Goal: Task Accomplishment & Management: Complete application form

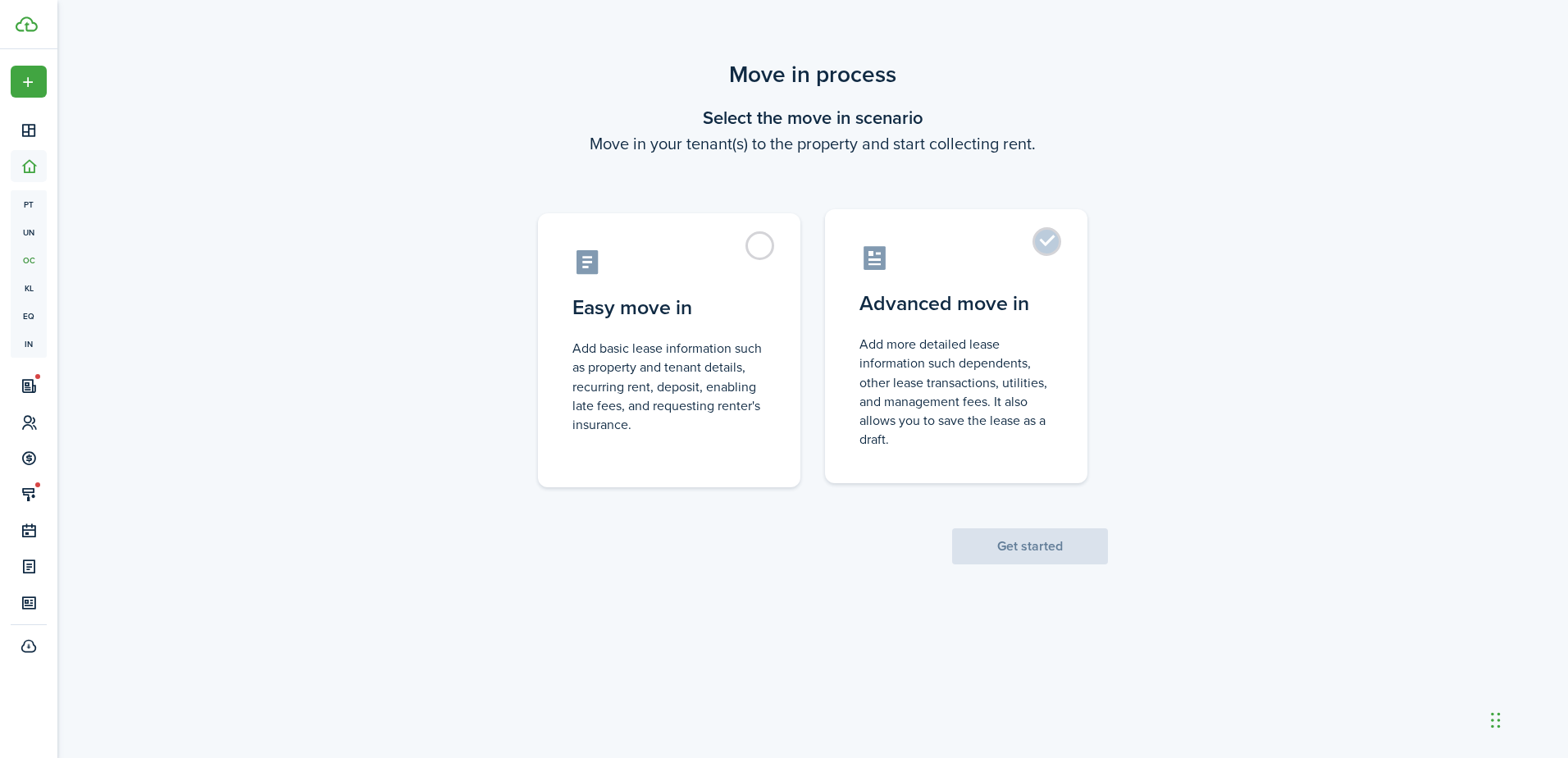
click at [1056, 223] on label "Advanced move in Add more detailed lease information such dependents, other lea…" at bounding box center [956, 346] width 263 height 274
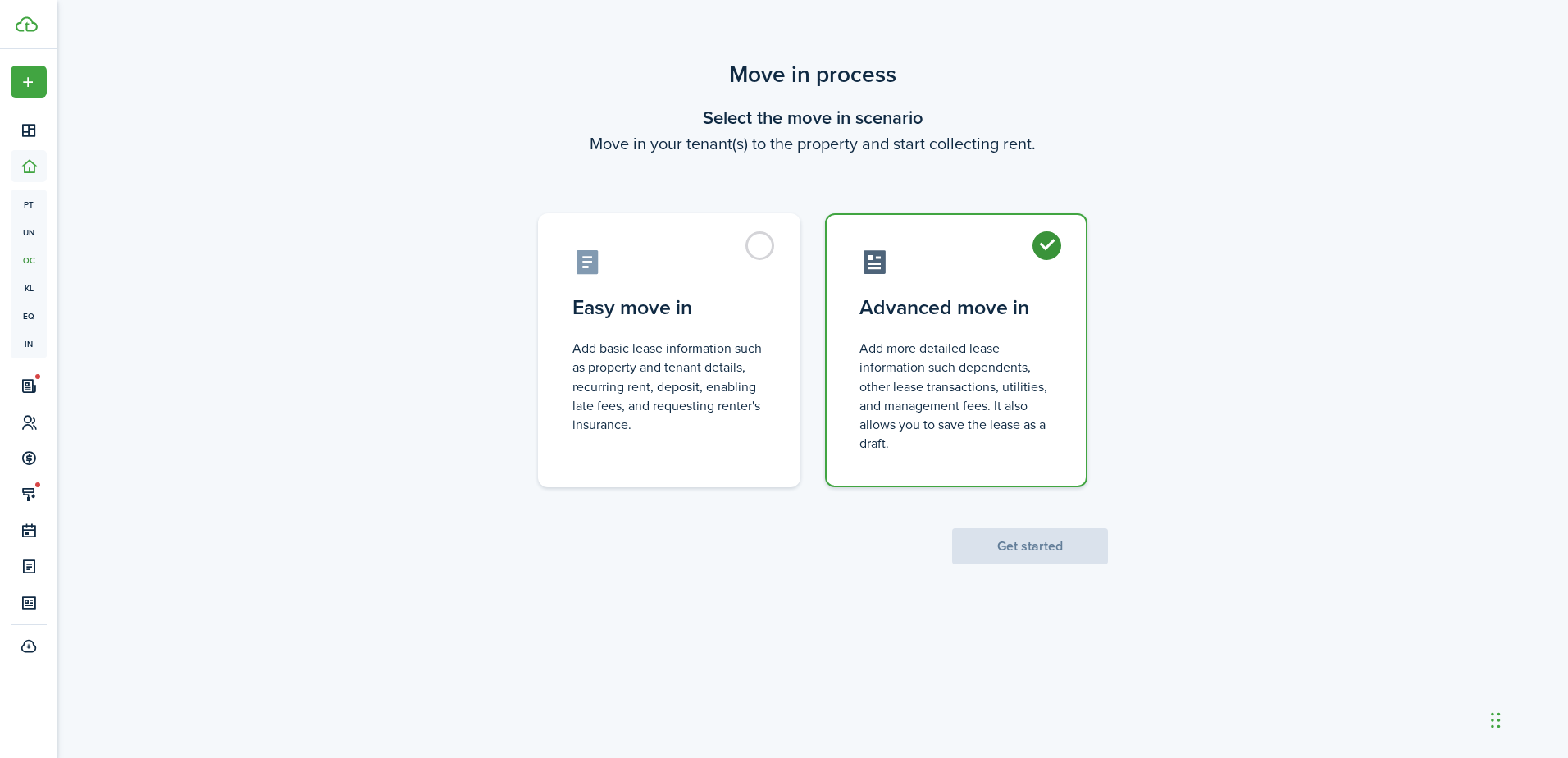
radio input "true"
click at [1035, 555] on button "Get started" at bounding box center [1030, 546] width 156 height 36
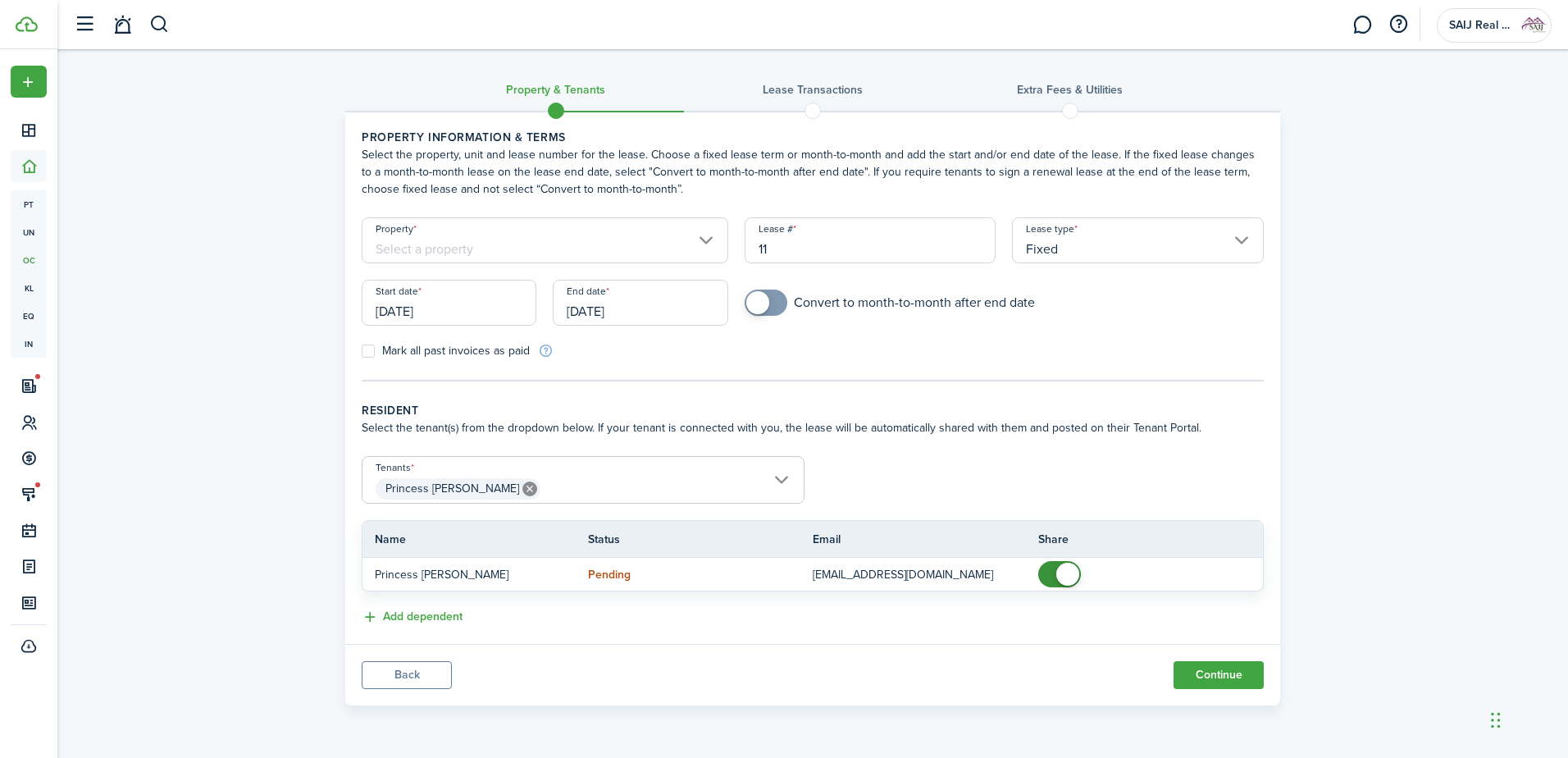
click at [704, 241] on input "Property" at bounding box center [545, 240] width 367 height 46
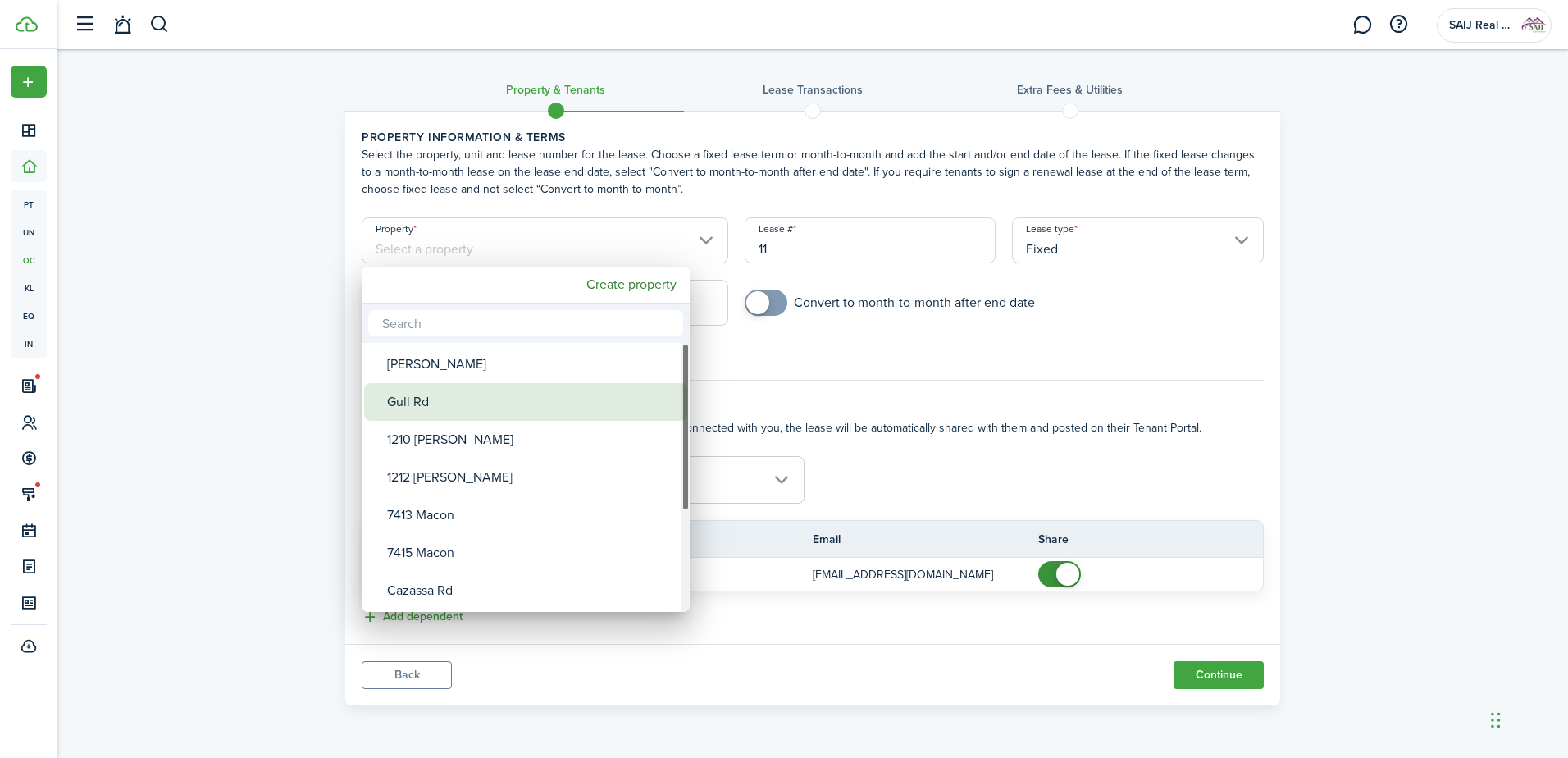
click at [527, 392] on div "Gull Rd" at bounding box center [531, 402] width 290 height 38
type input "Gull Rd"
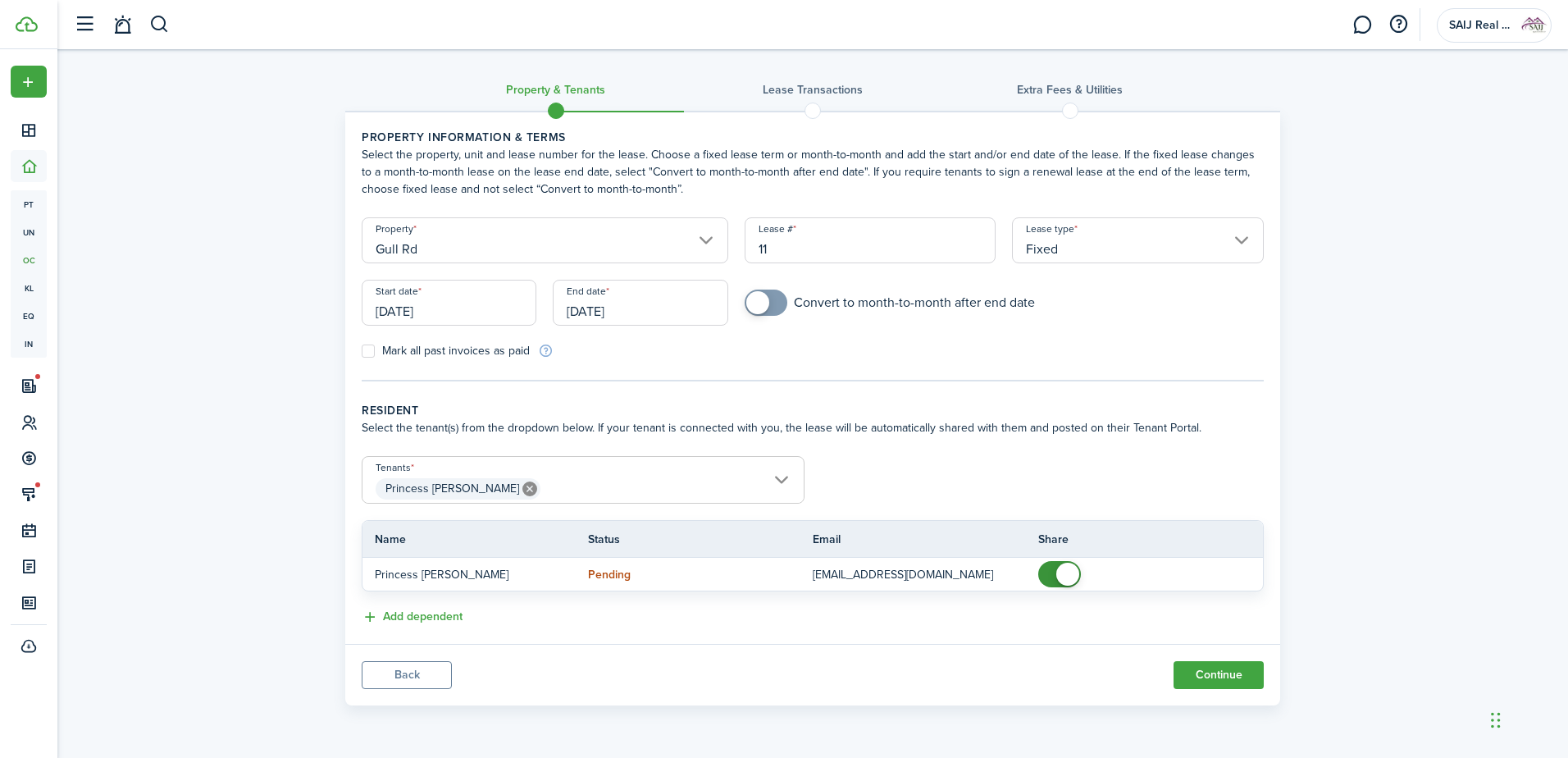
click at [859, 254] on input "11" at bounding box center [870, 240] width 251 height 46
type input "1"
click at [461, 307] on input "[DATE]" at bounding box center [449, 303] width 175 height 46
type input "PT-42026"
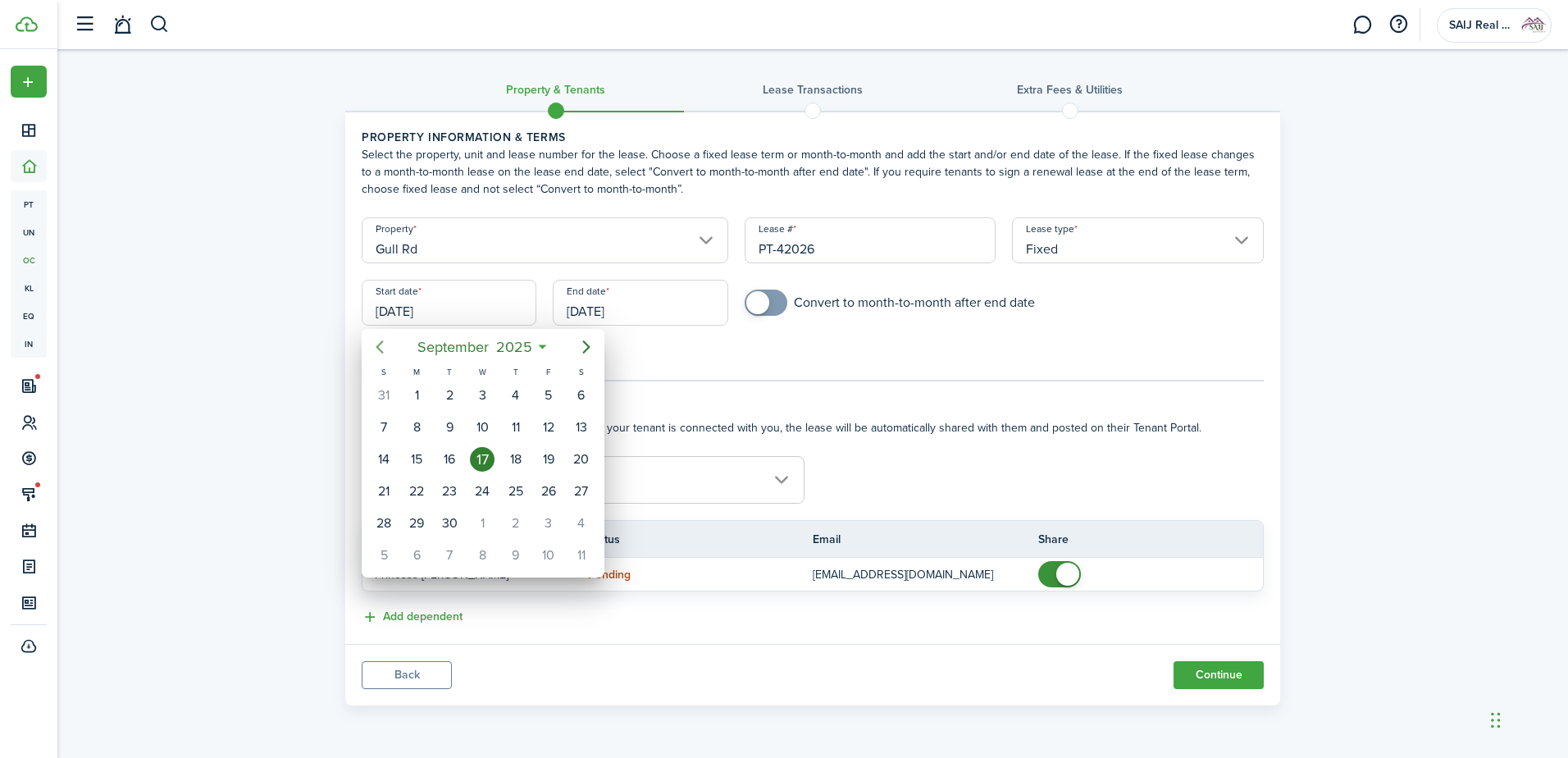
click at [382, 346] on icon "Previous page" at bounding box center [379, 346] width 20 height 20
click at [516, 391] on div "1" at bounding box center [516, 395] width 25 height 25
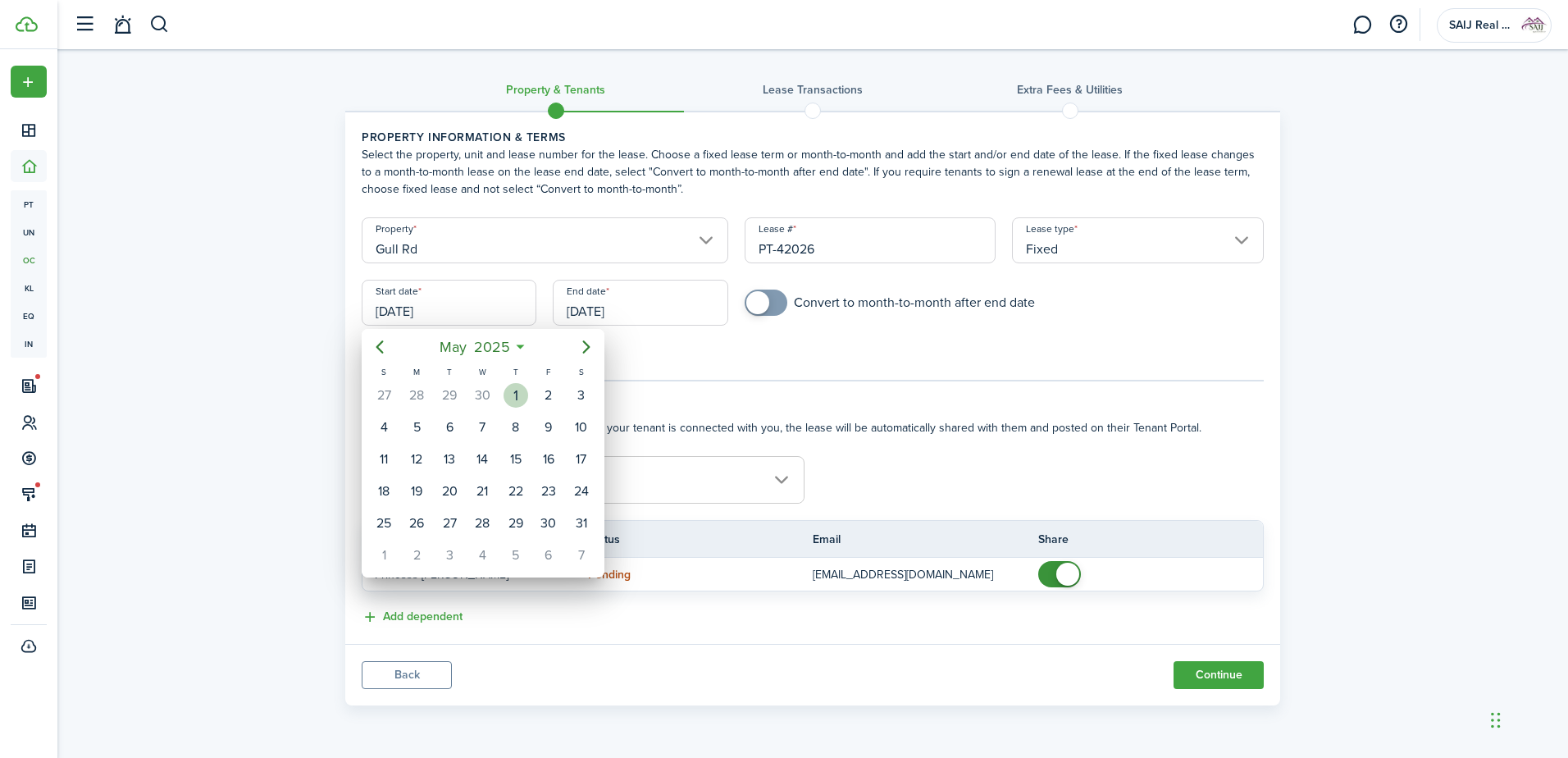
type input "[DATE]"
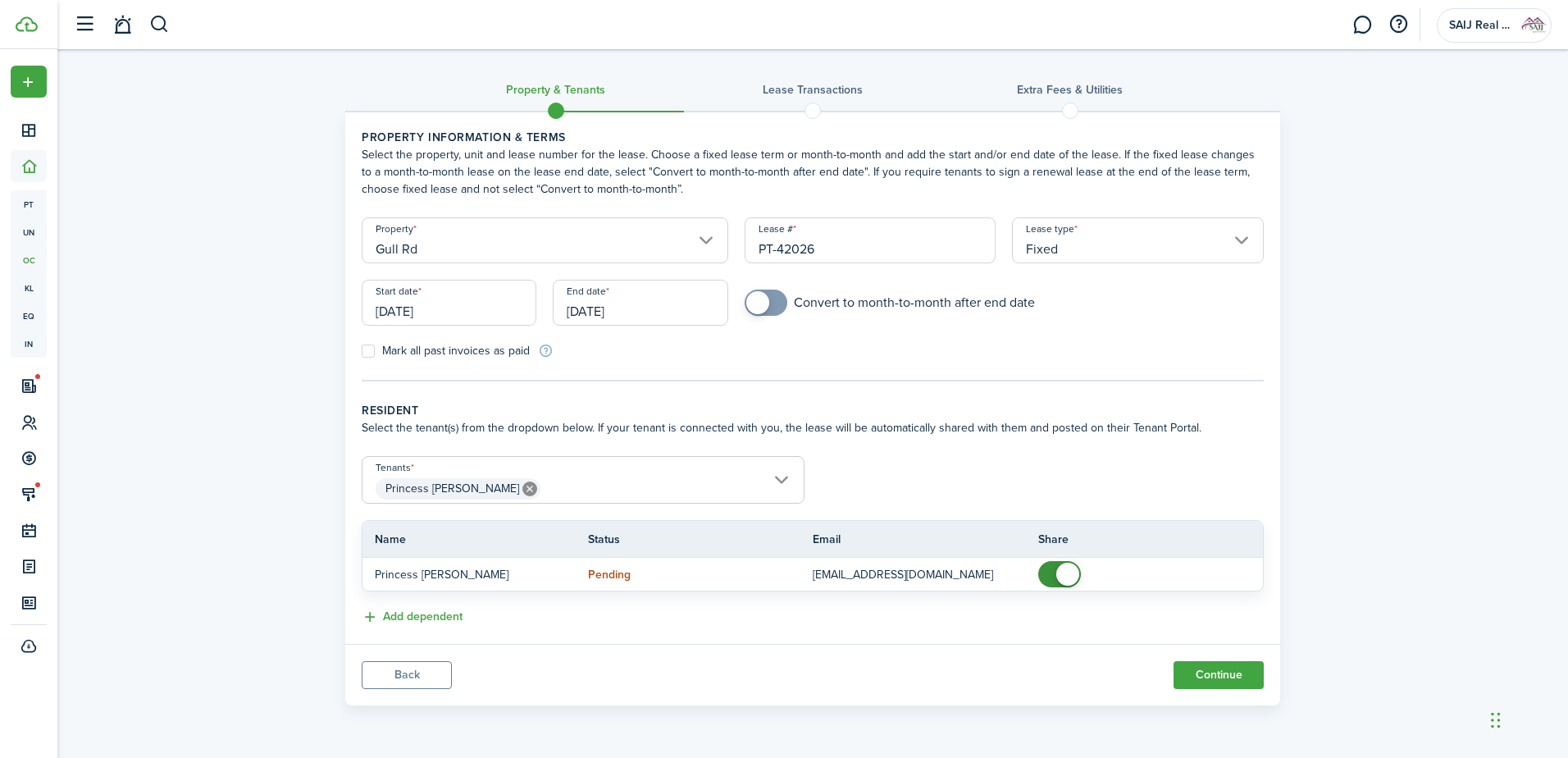
click at [662, 317] on input "[DATE]" at bounding box center [640, 303] width 175 height 46
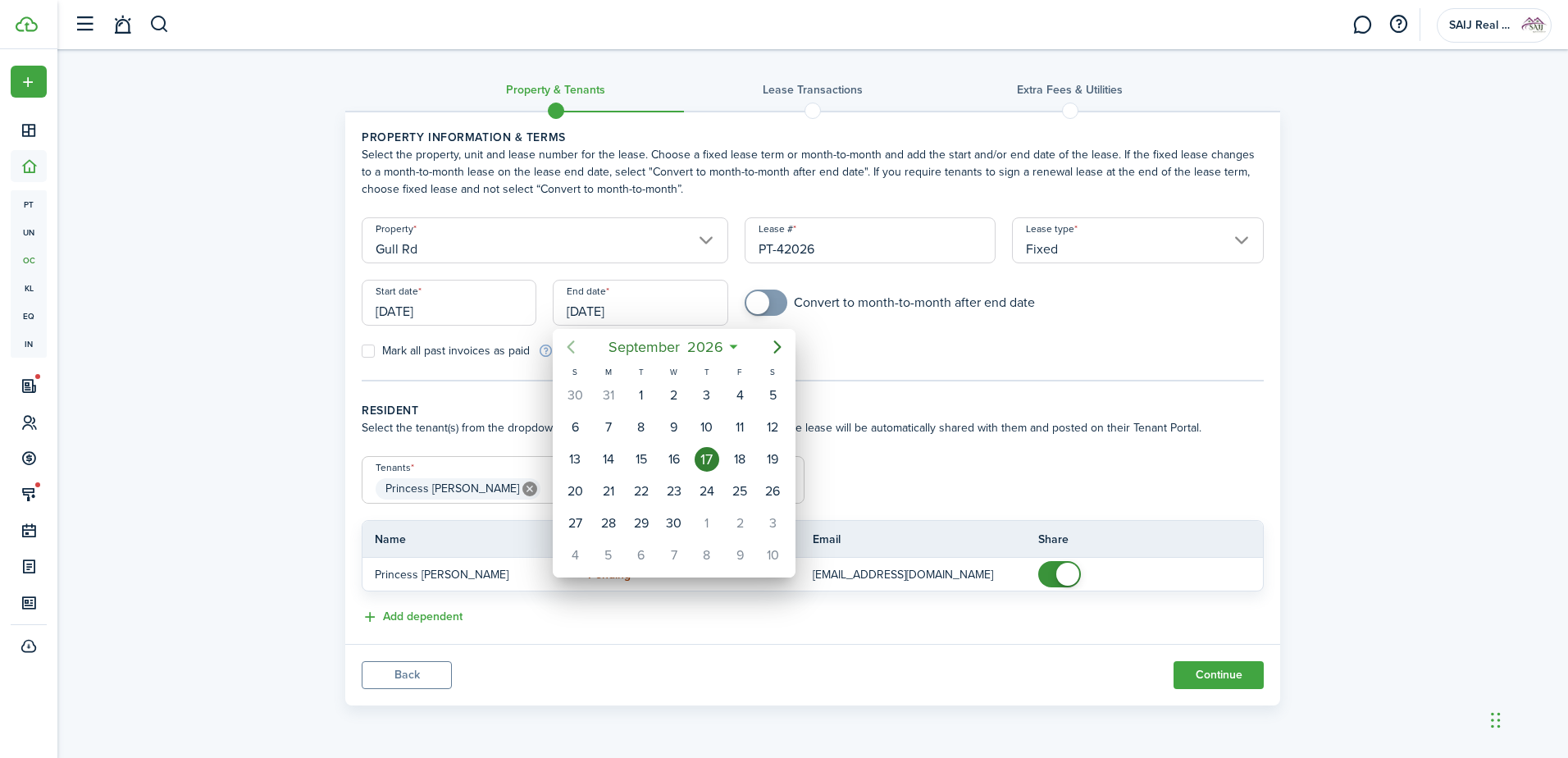
click at [568, 345] on icon "Previous page" at bounding box center [571, 346] width 20 height 20
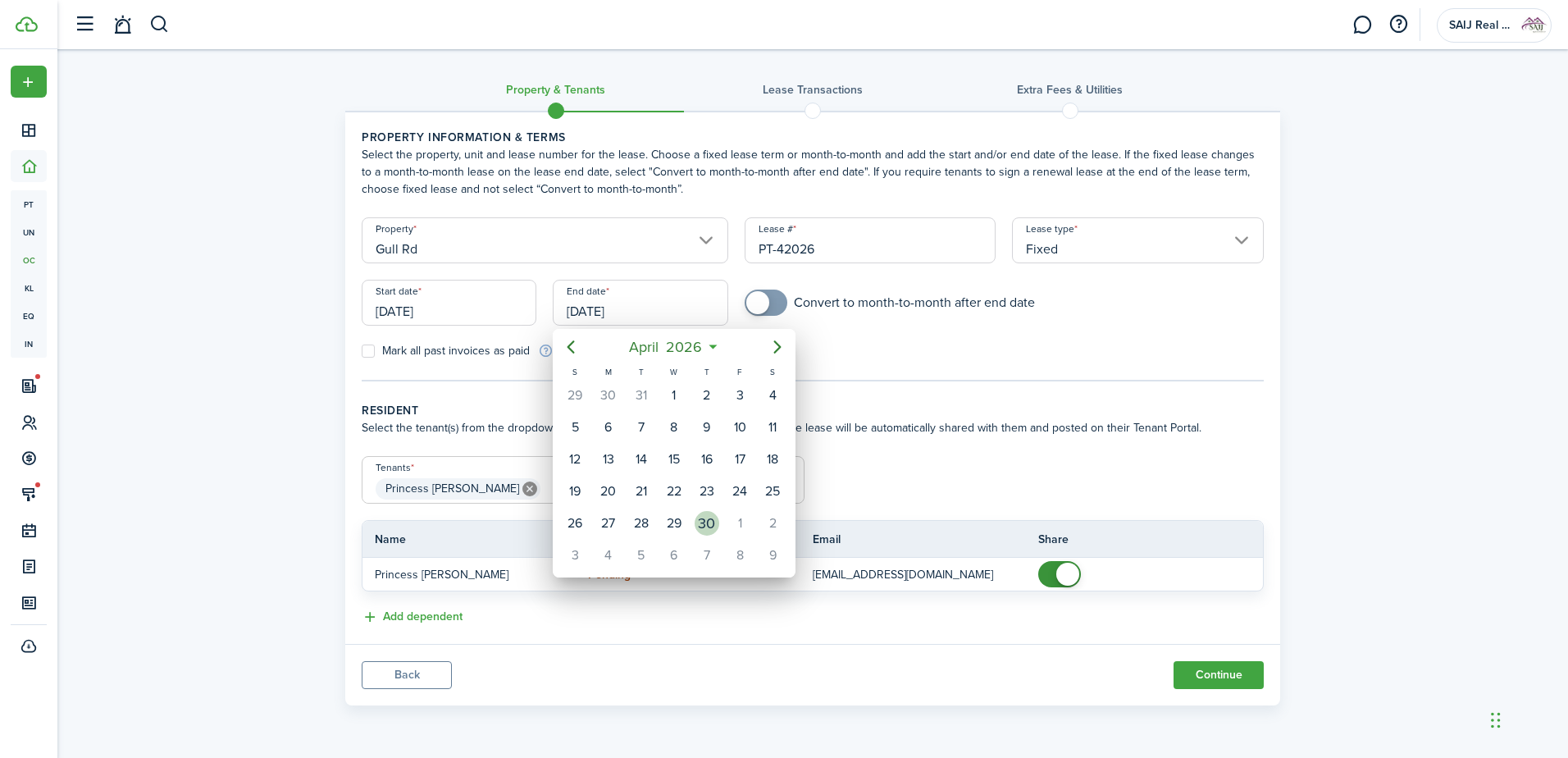
click at [702, 520] on div "30" at bounding box center [707, 523] width 25 height 25
type input "[DATE]"
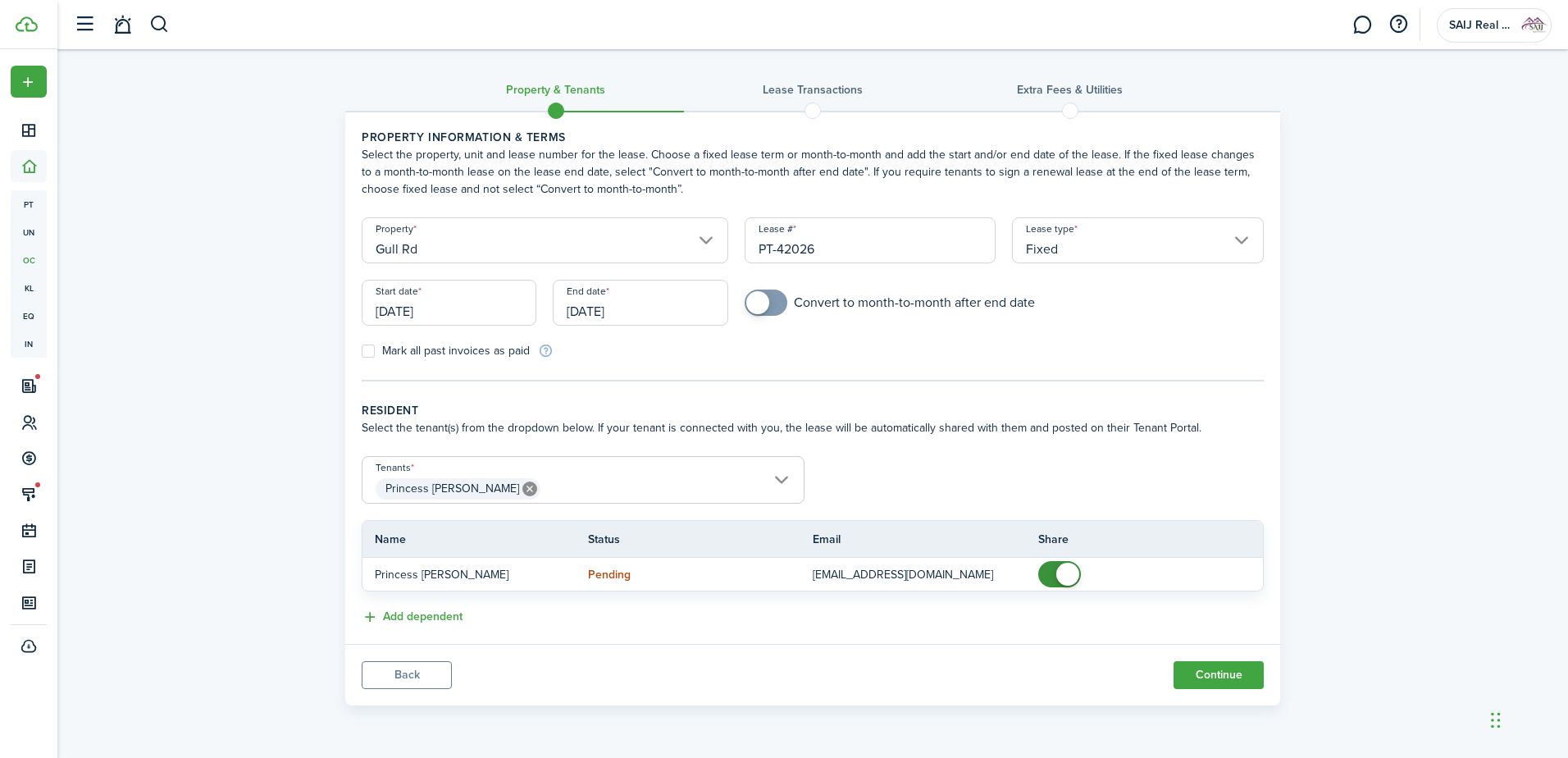
click at [837, 358] on form "Property Gull Rd Lease # PT-42026 Lease type Fixed Start date [DATE] End date […" at bounding box center [813, 288] width 919 height 142
click at [366, 352] on label "Mark all past invoices as paid" at bounding box center [446, 351] width 169 height 13
click at [362, 352] on input "Mark all past invoices as paid" at bounding box center [361, 351] width 1 height 1
checkbox input "true"
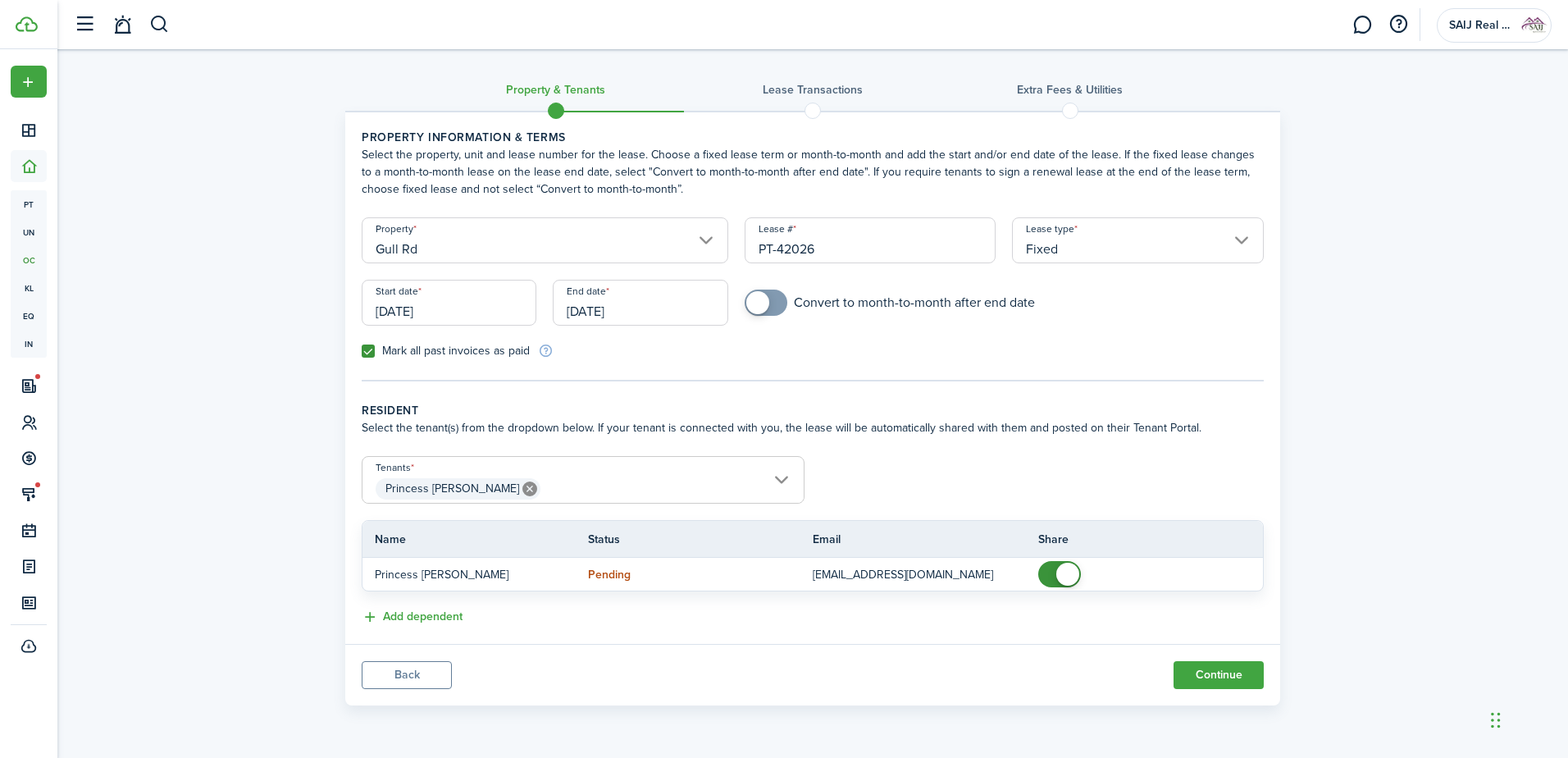
click at [757, 299] on span at bounding box center [757, 302] width 23 height 23
click at [1228, 671] on button "Continue" at bounding box center [1218, 675] width 90 height 28
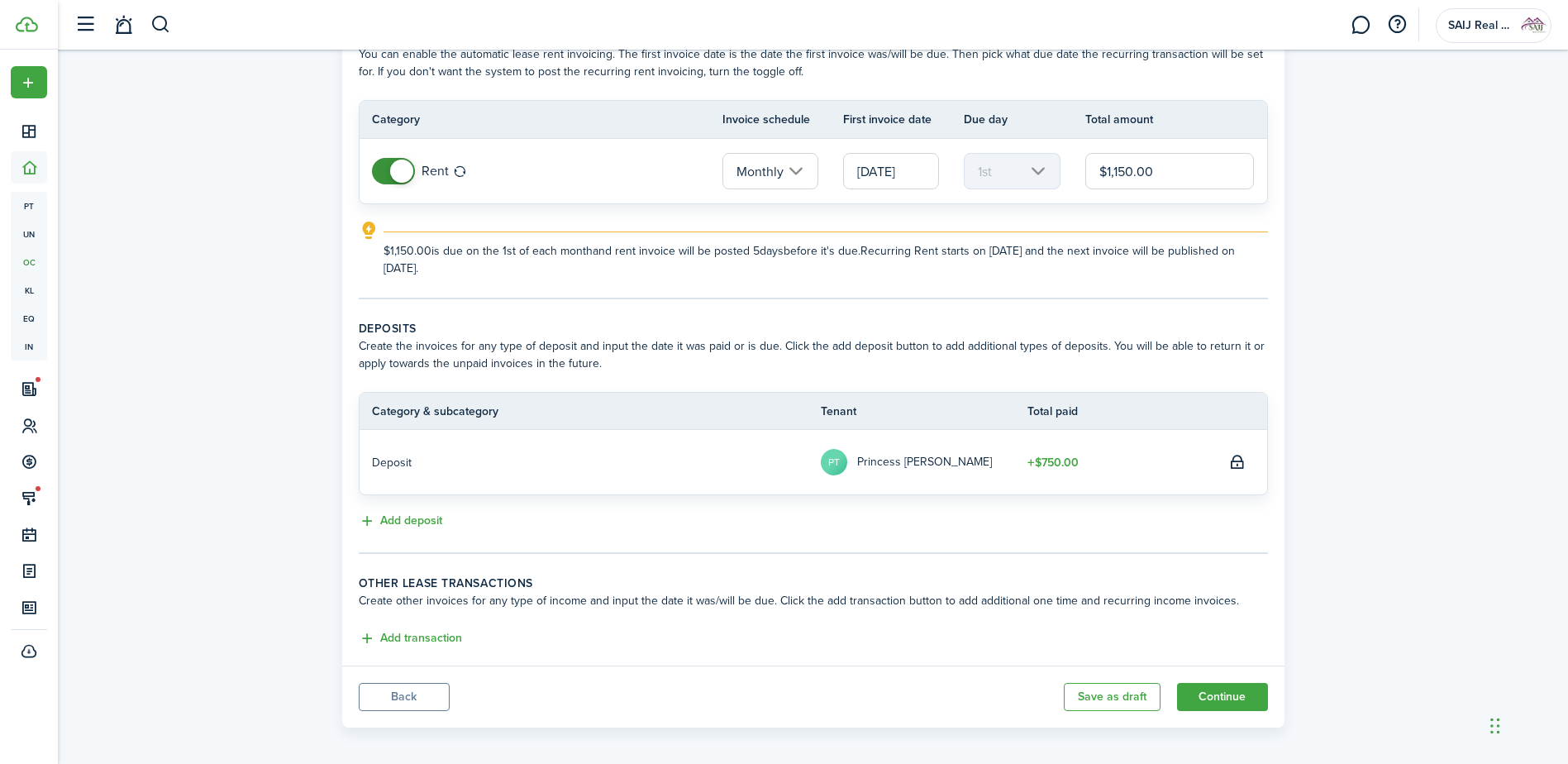
scroll to position [110, 0]
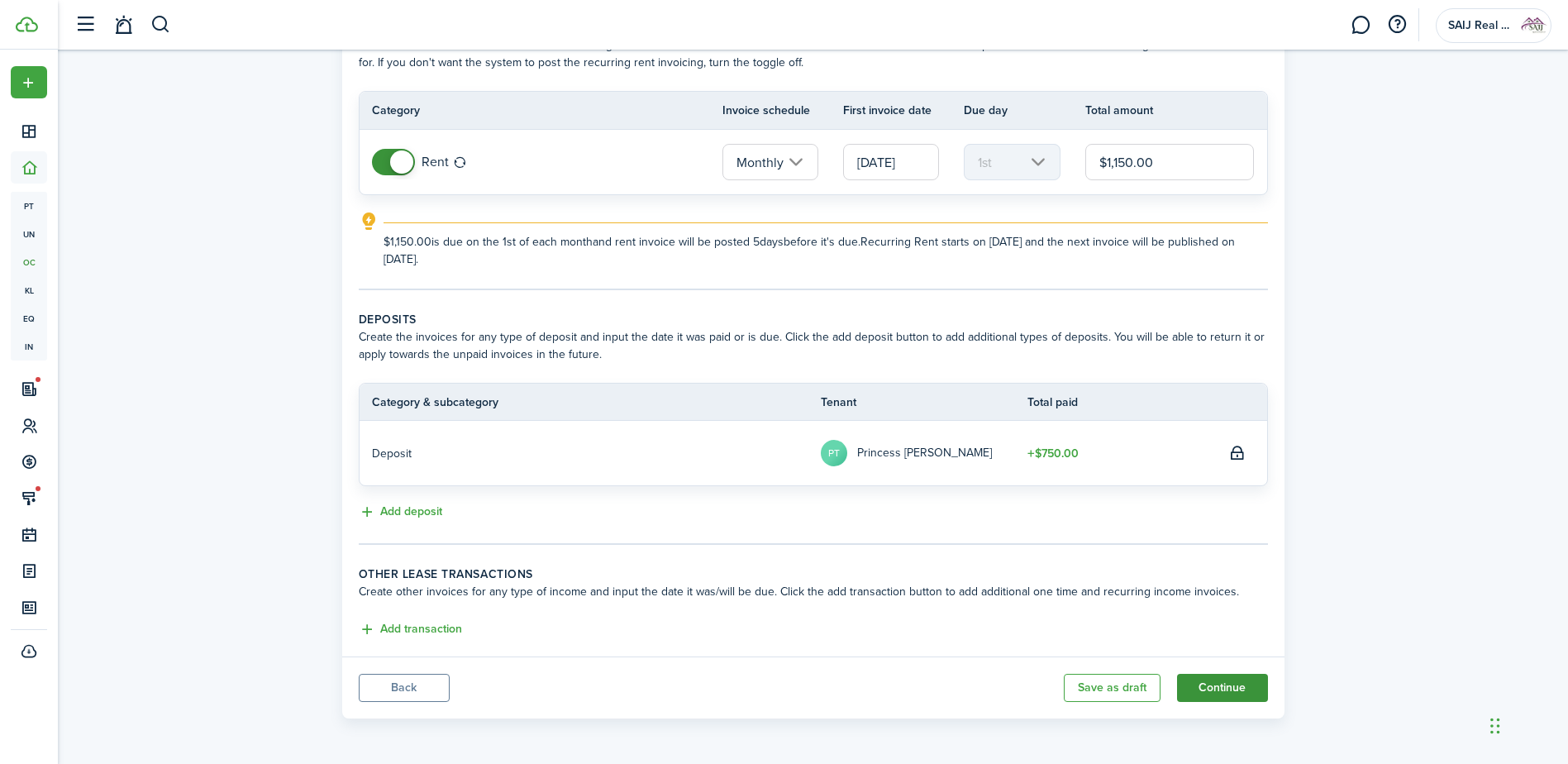
click at [1240, 690] on button "Continue" at bounding box center [1221, 687] width 91 height 28
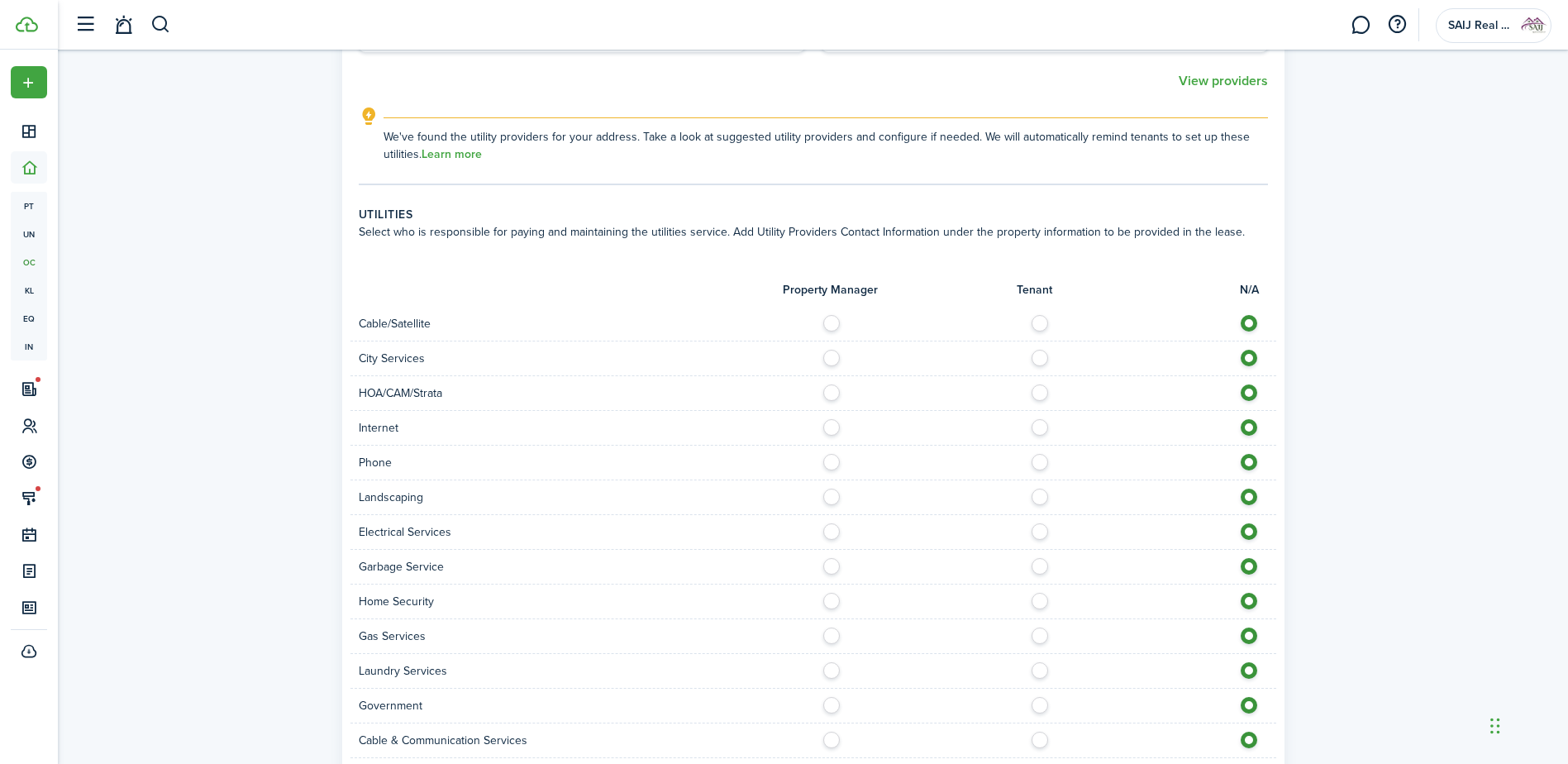
scroll to position [1240, 0]
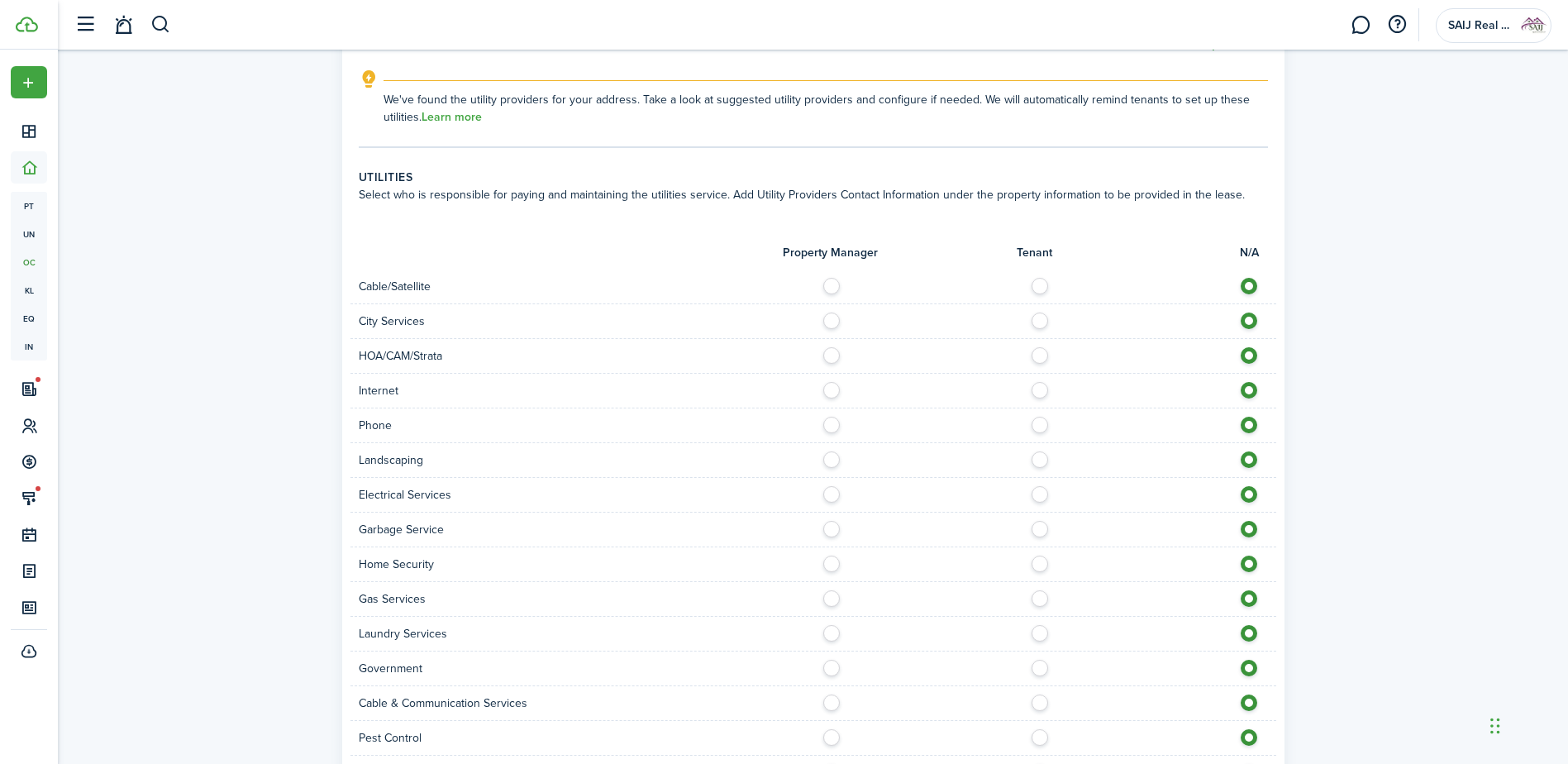
click at [1039, 284] on label at bounding box center [1044, 282] width 29 height 9
radio input "true"
click at [1042, 321] on label at bounding box center [1044, 316] width 29 height 9
radio input "true"
click at [1044, 390] on label at bounding box center [1044, 386] width 29 height 9
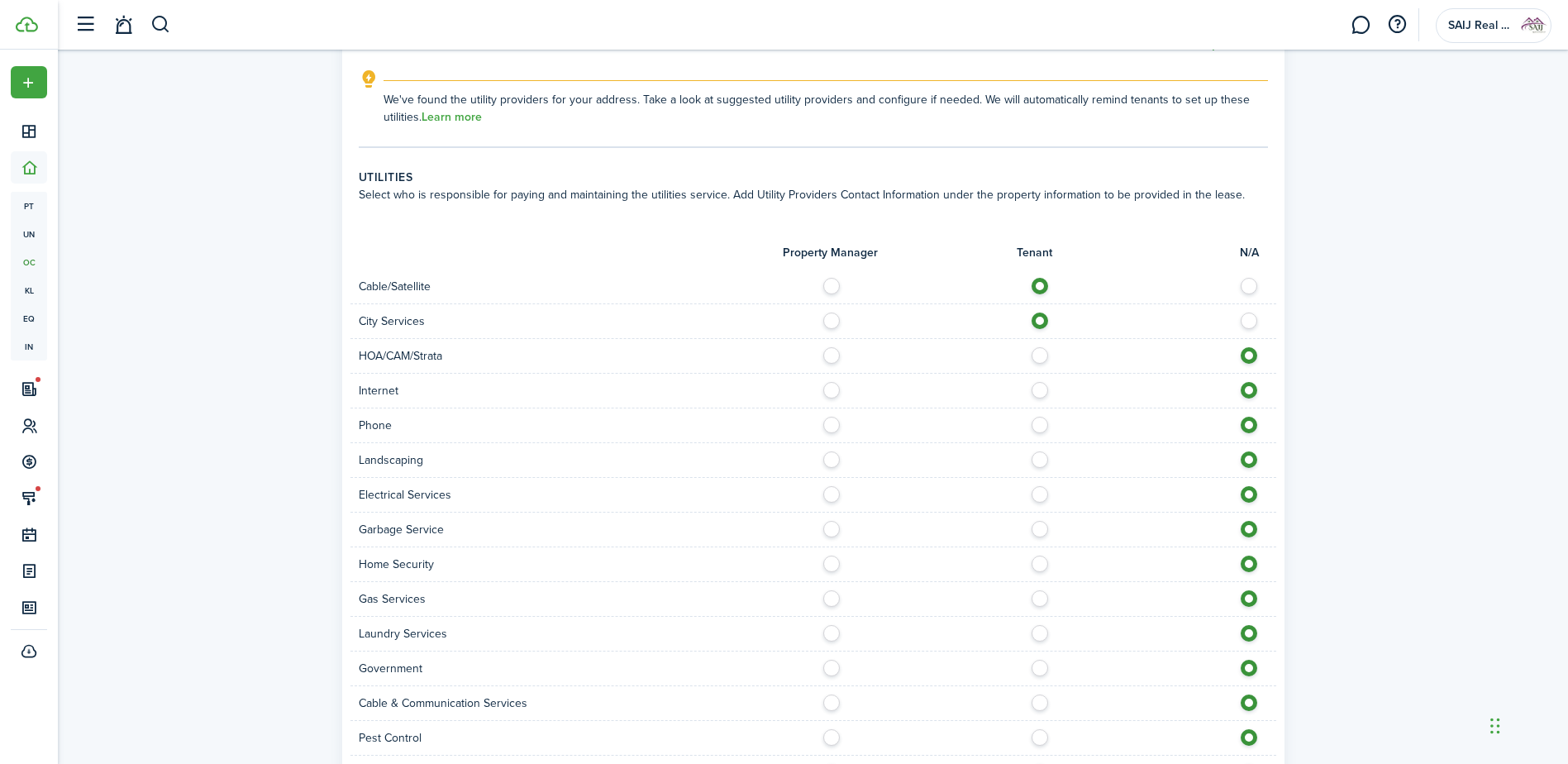
radio input "true"
click at [1044, 425] on label at bounding box center [1044, 421] width 29 height 9
radio input "true"
click at [1036, 460] on label at bounding box center [1044, 455] width 29 height 9
radio input "true"
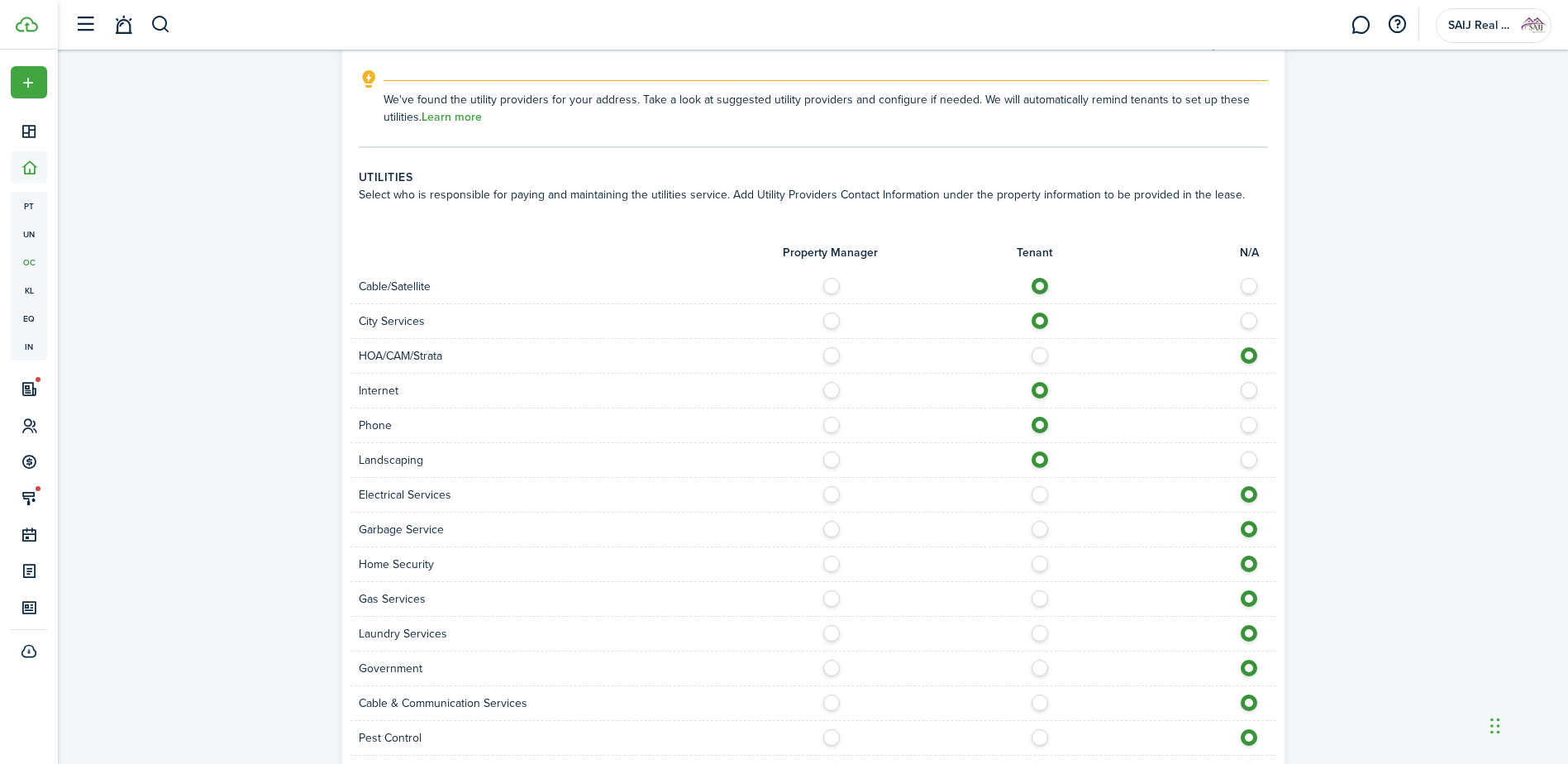
click at [1035, 494] on label at bounding box center [1044, 491] width 29 height 9
radio input "true"
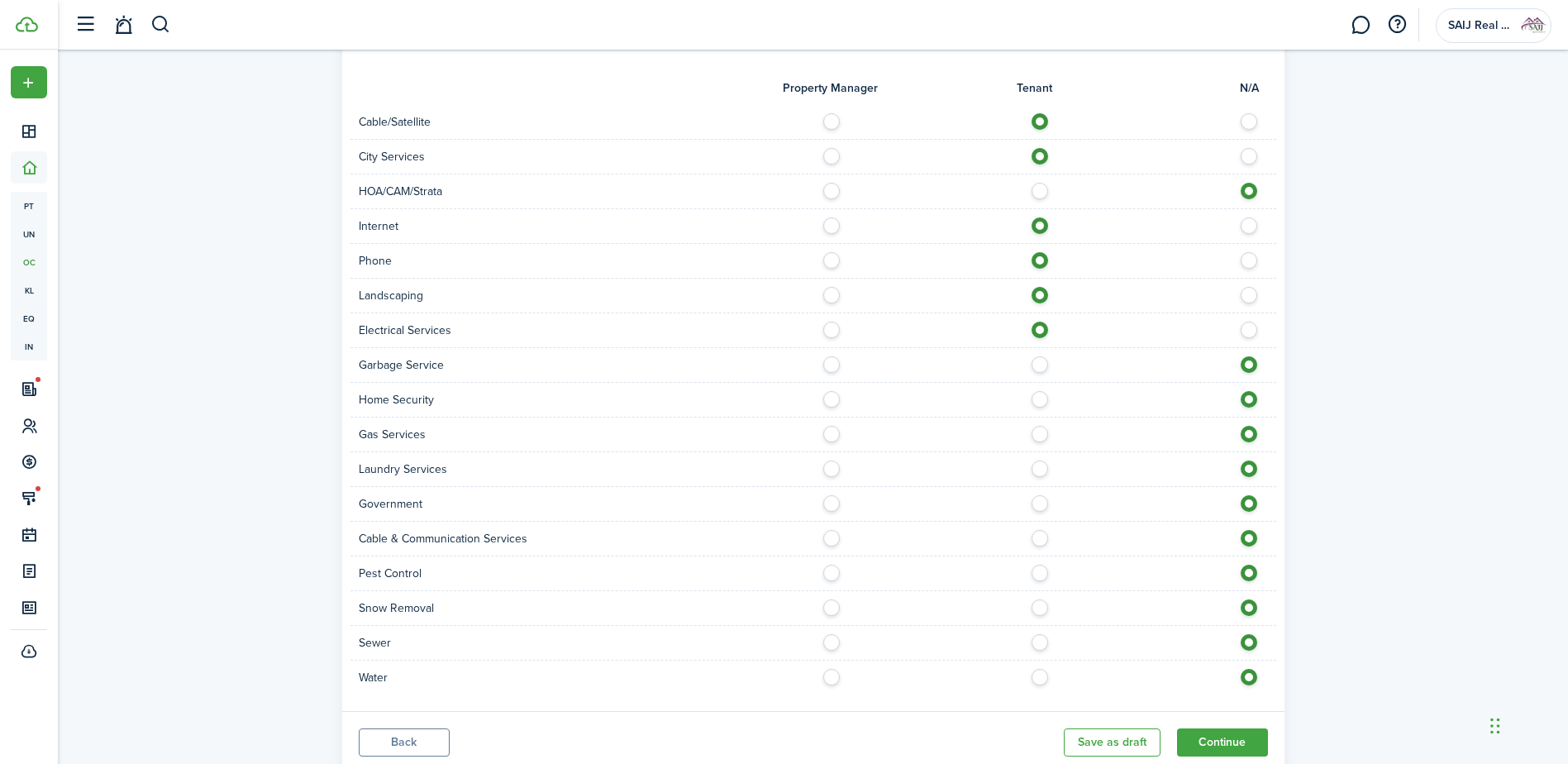
scroll to position [1406, 0]
click at [1048, 364] on div at bounding box center [1044, 364] width 463 height 17
click at [1036, 360] on label at bounding box center [1044, 360] width 29 height 9
radio input "true"
click at [1040, 398] on label at bounding box center [1044, 394] width 29 height 9
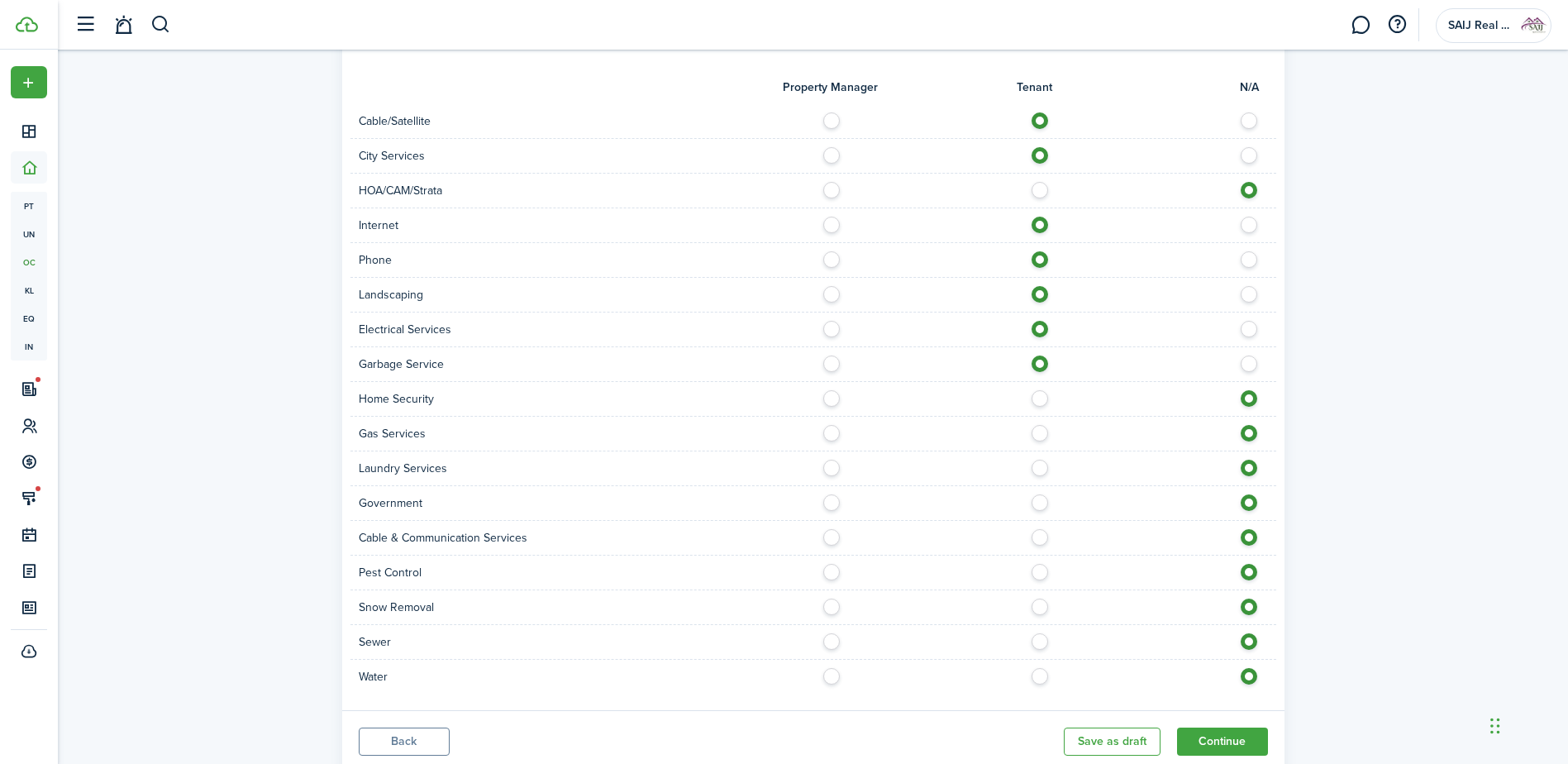
radio input "true"
click at [1038, 433] on label at bounding box center [1044, 429] width 29 height 9
radio input "true"
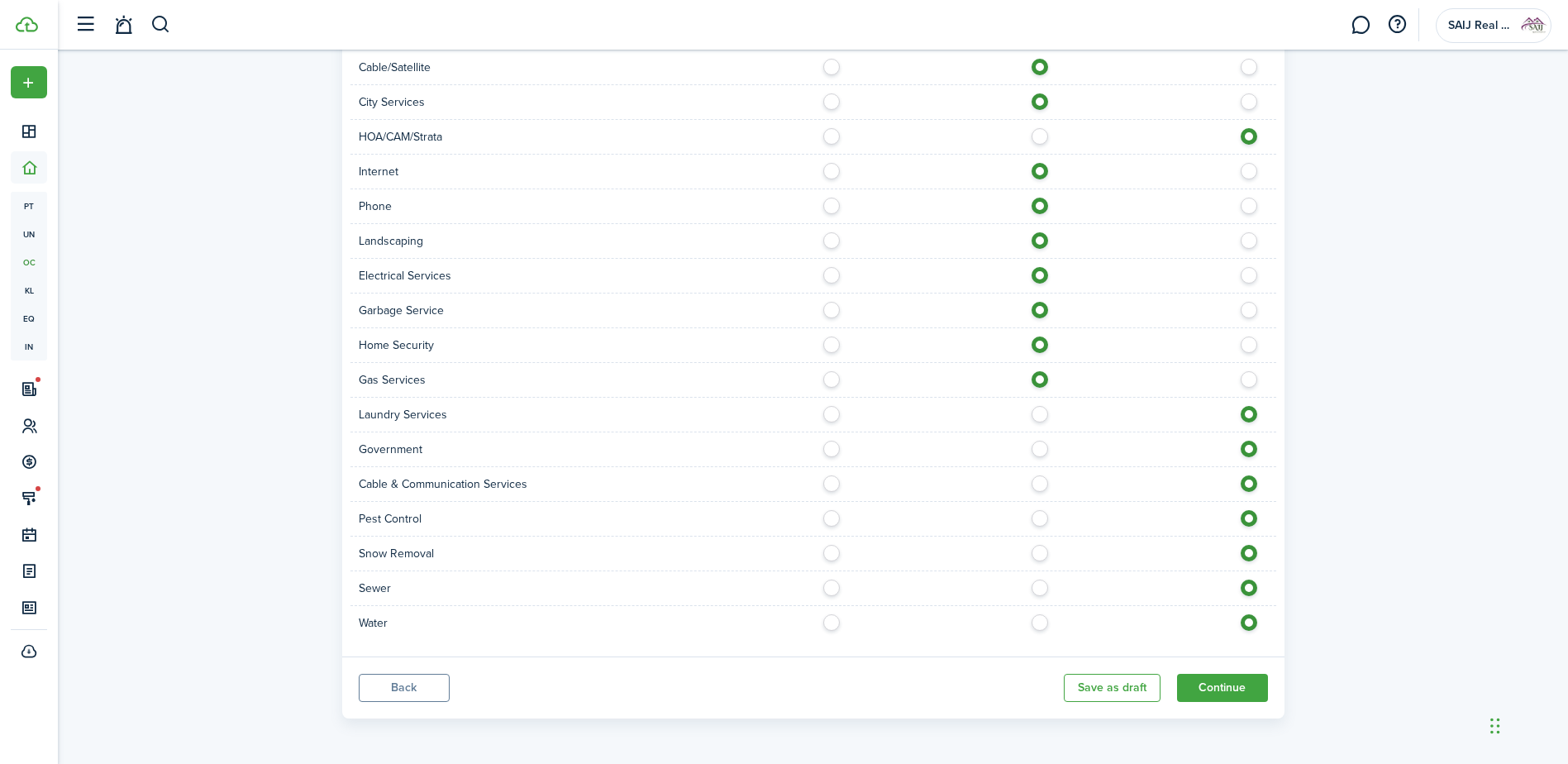
click at [835, 518] on label at bounding box center [836, 514] width 29 height 9
radio input "true"
click at [1037, 588] on label at bounding box center [1044, 584] width 29 height 9
radio input "true"
click at [1040, 623] on label at bounding box center [1044, 618] width 29 height 9
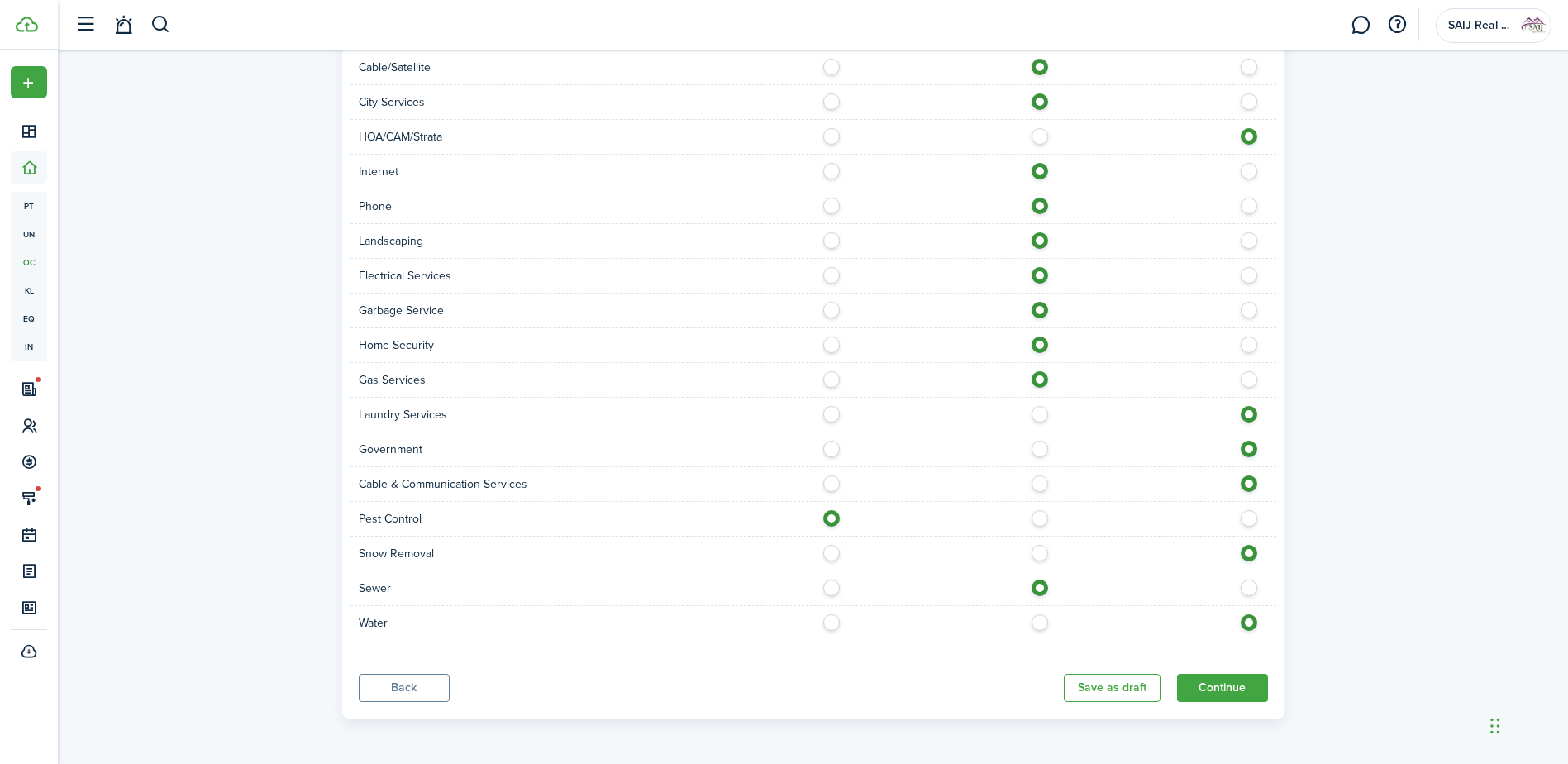
radio input "true"
click at [1222, 686] on button "Continue" at bounding box center [1221, 687] width 91 height 28
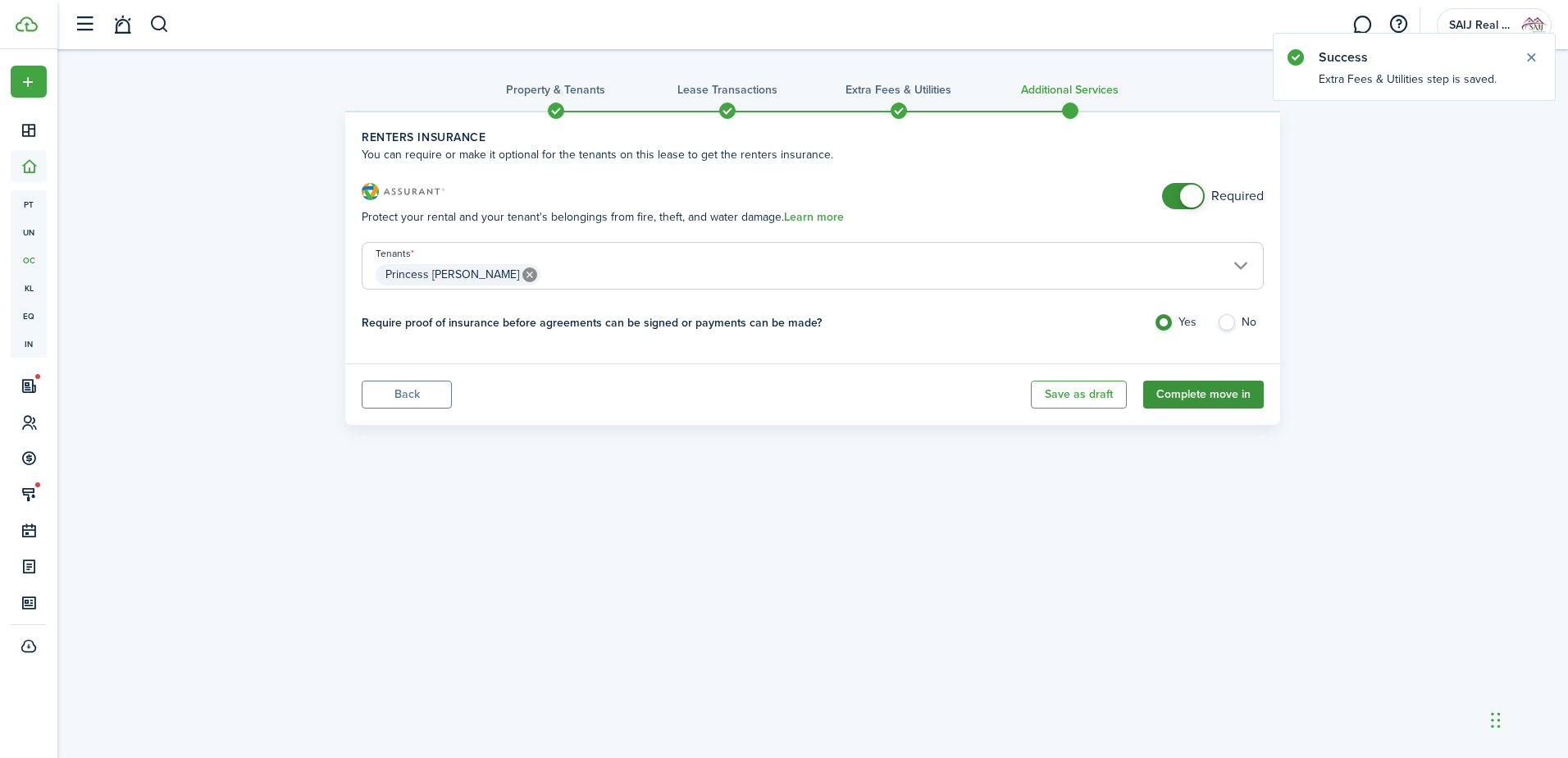
click at [1211, 393] on button "Complete move in" at bounding box center [1203, 394] width 121 height 28
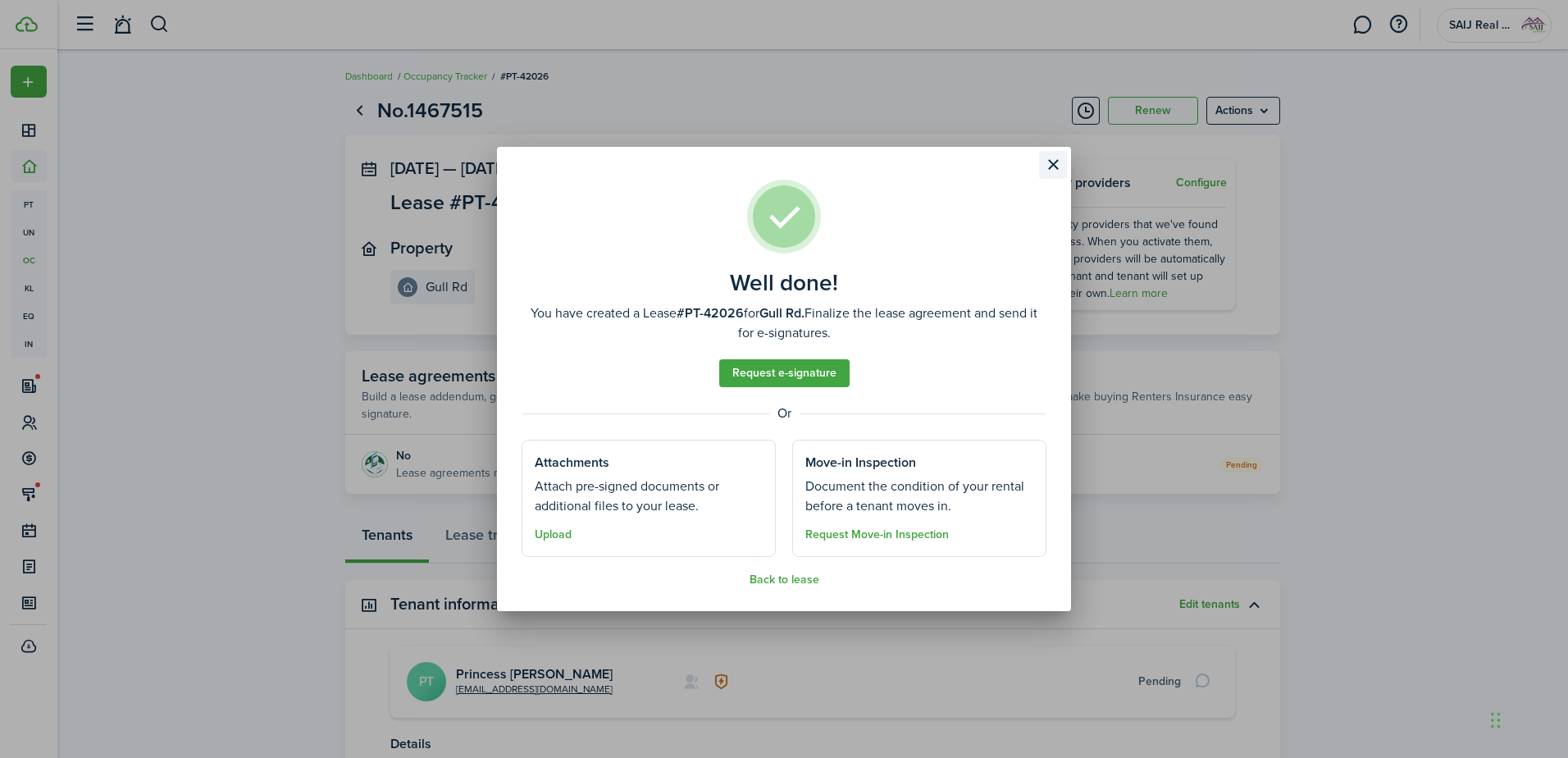
click at [1051, 163] on button "Close modal" at bounding box center [1053, 164] width 28 height 28
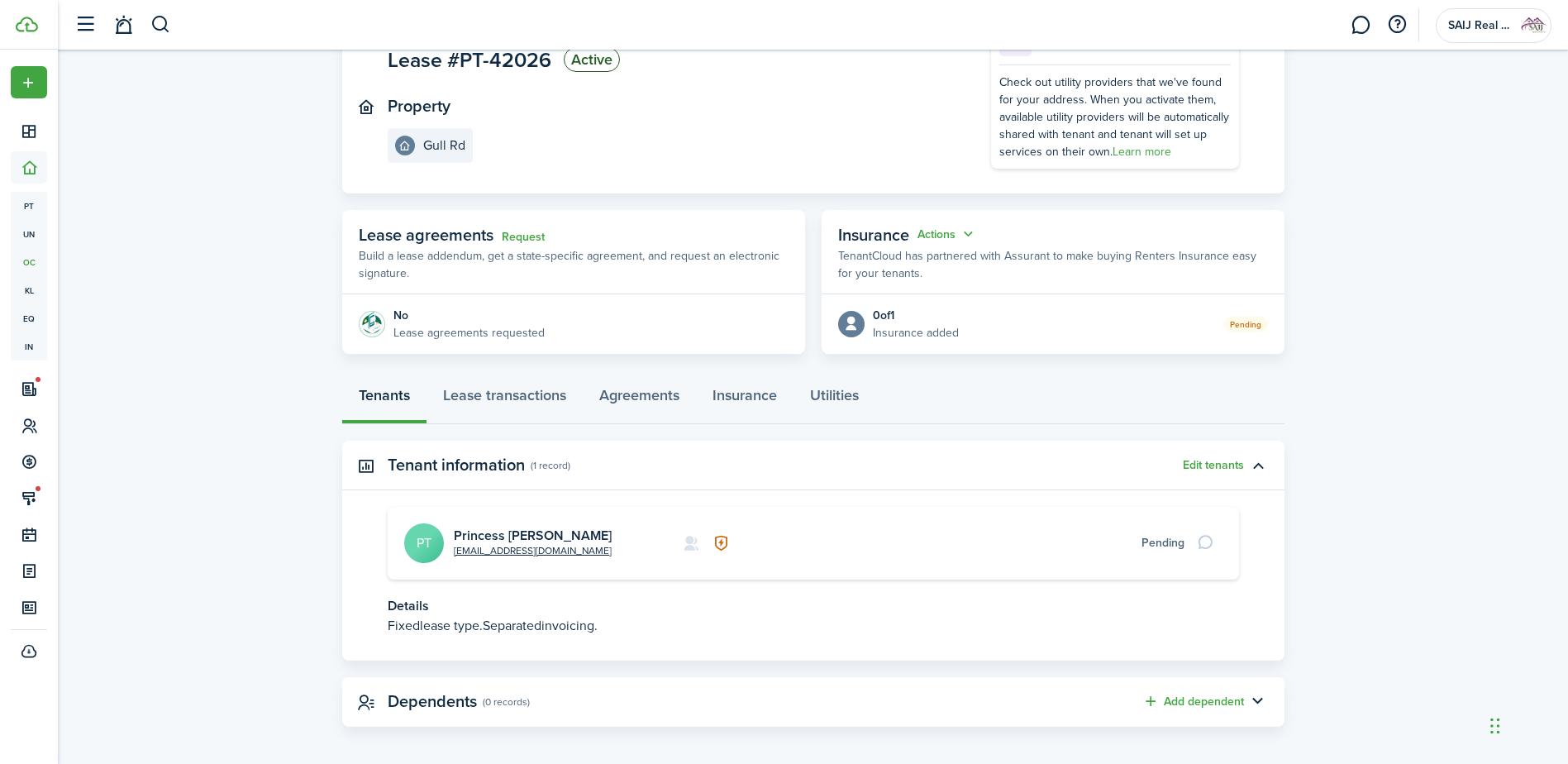
scroll to position [152, 0]
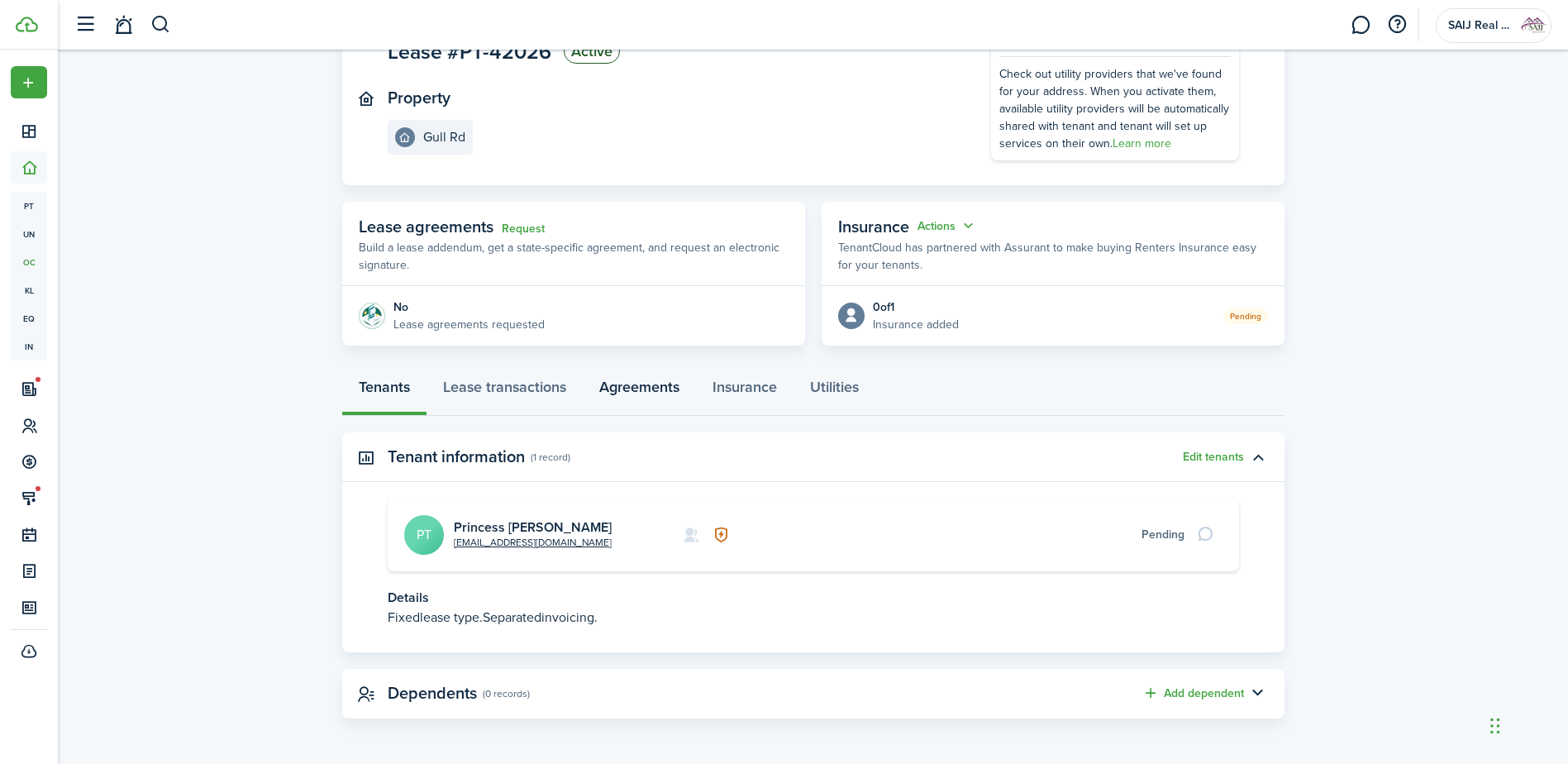
click at [648, 387] on link "Agreements" at bounding box center [639, 391] width 113 height 50
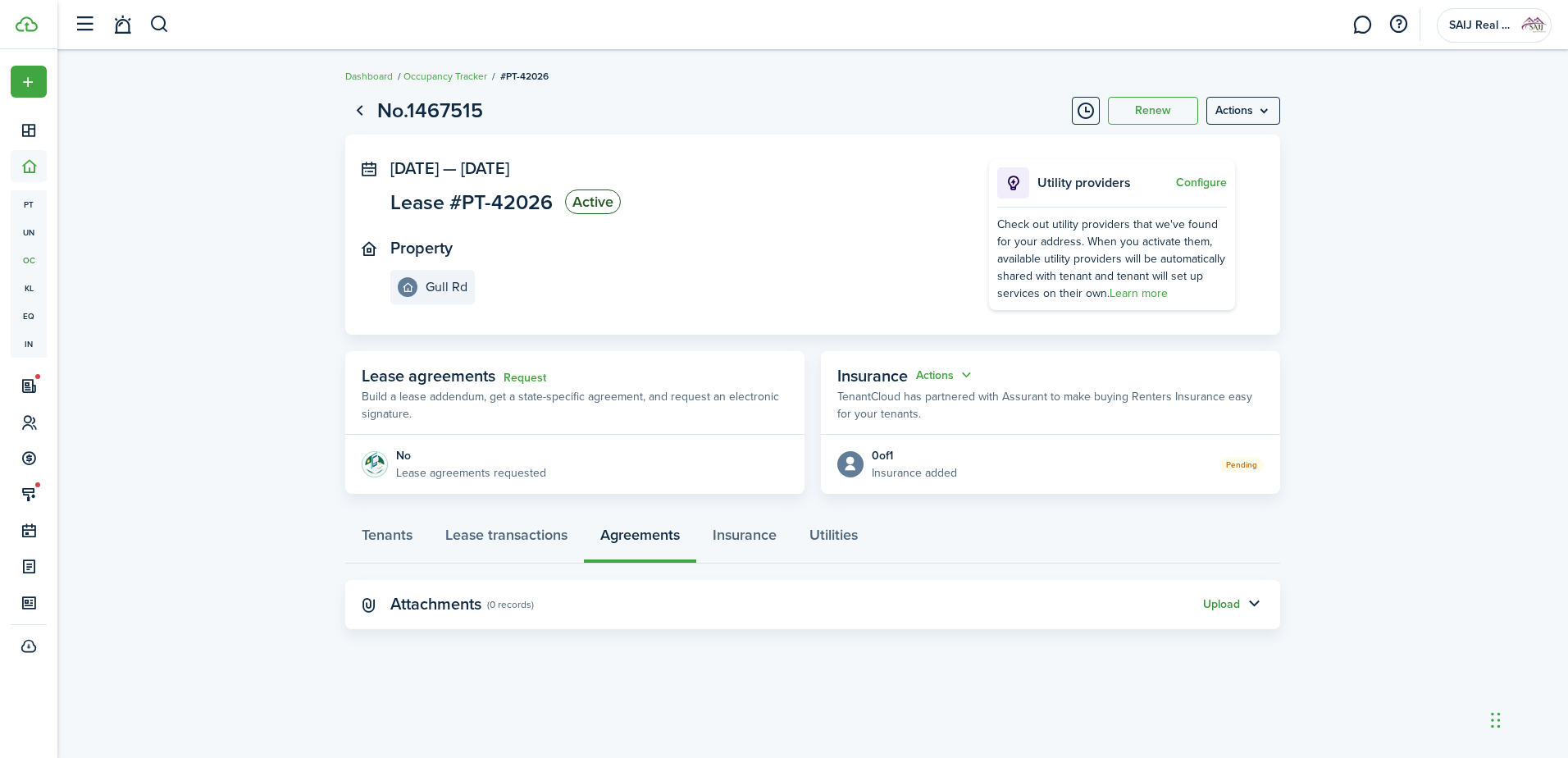
click at [1222, 605] on button "Upload" at bounding box center [1221, 604] width 37 height 13
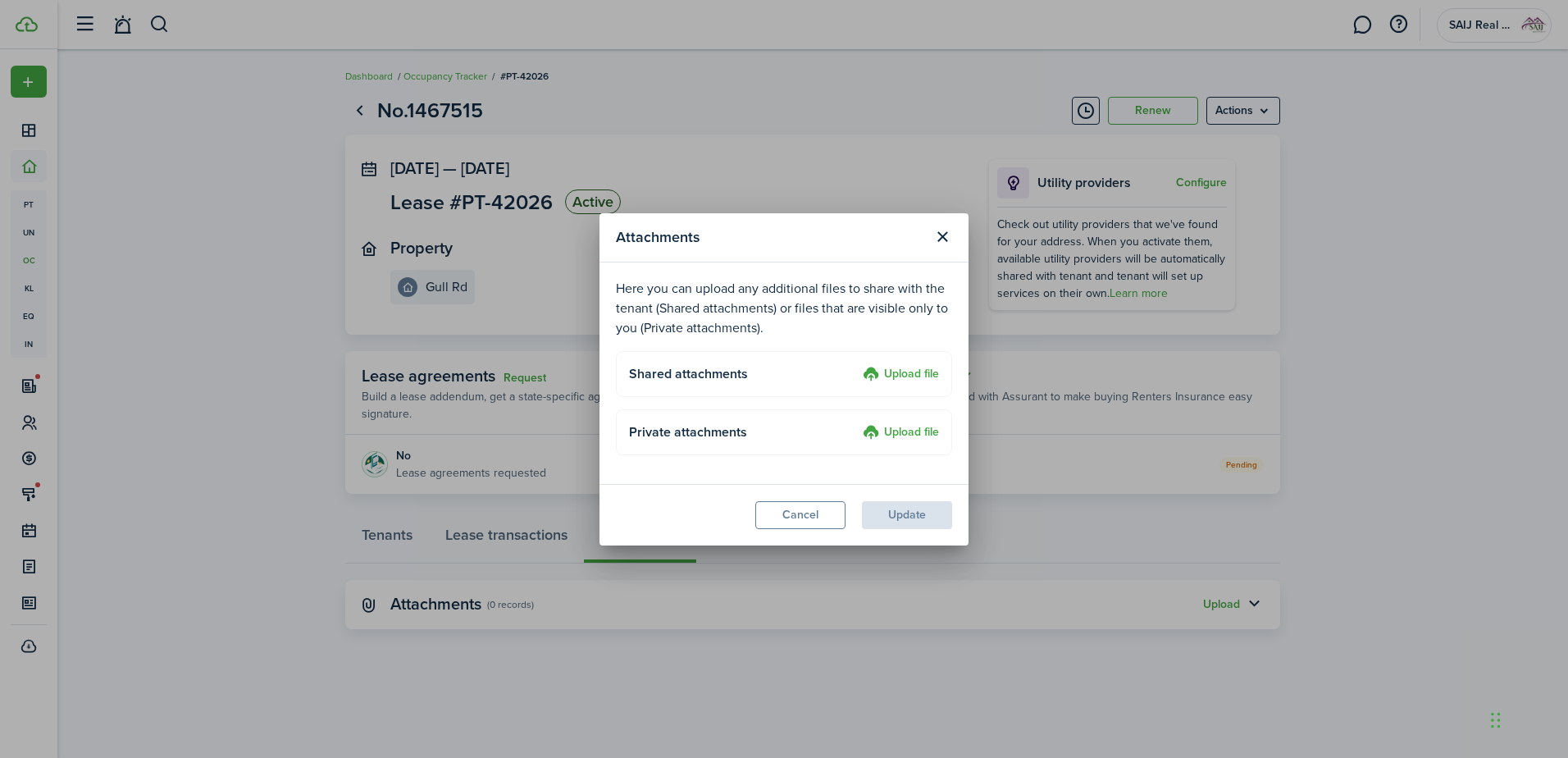
click at [914, 371] on label "Upload file" at bounding box center [900, 375] width 76 height 20
click at [857, 365] on input "Upload file" at bounding box center [857, 365] width 0 height 0
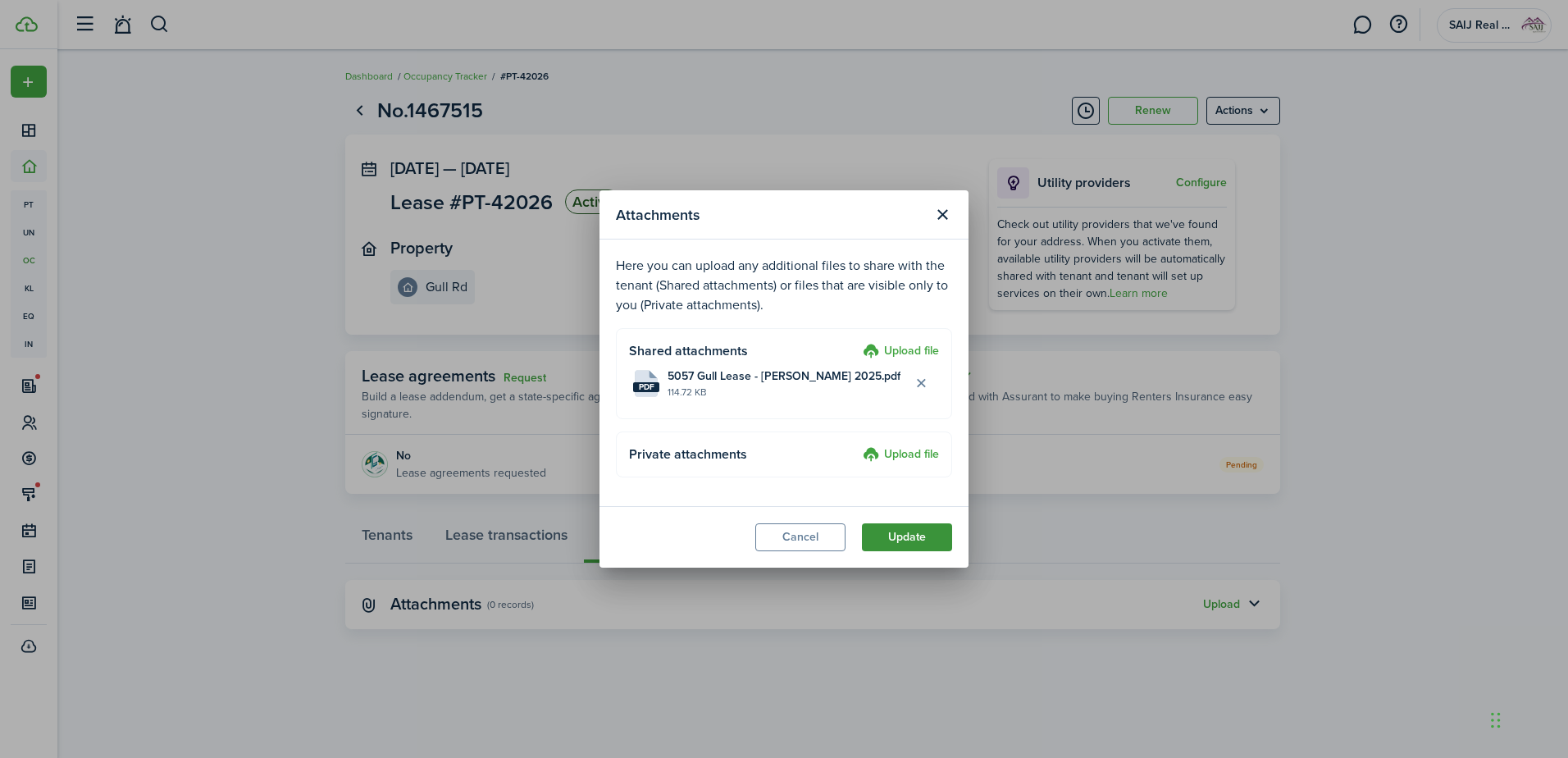
click at [912, 540] on button "Update" at bounding box center [907, 537] width 90 height 28
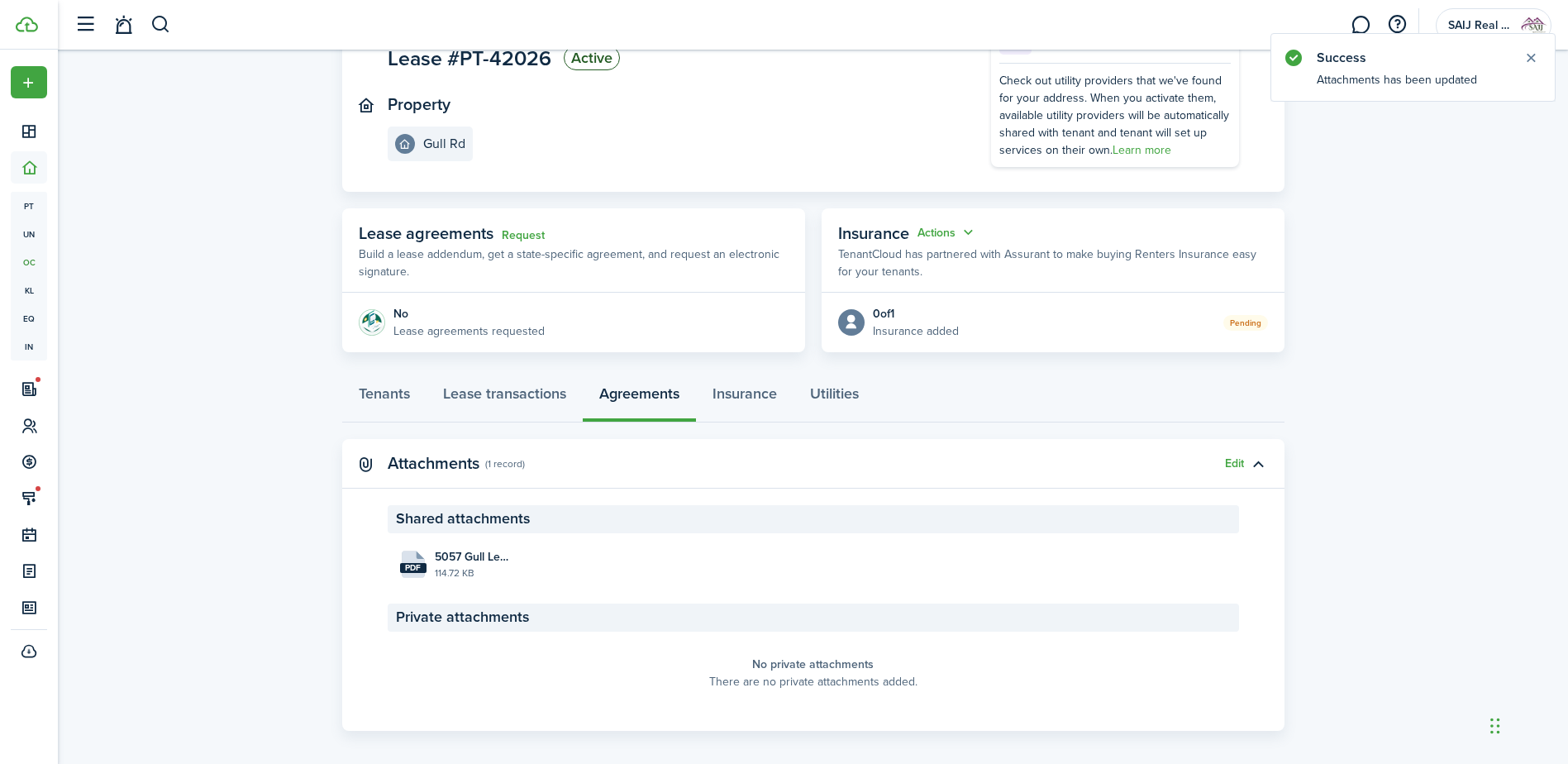
scroll to position [158, 0]
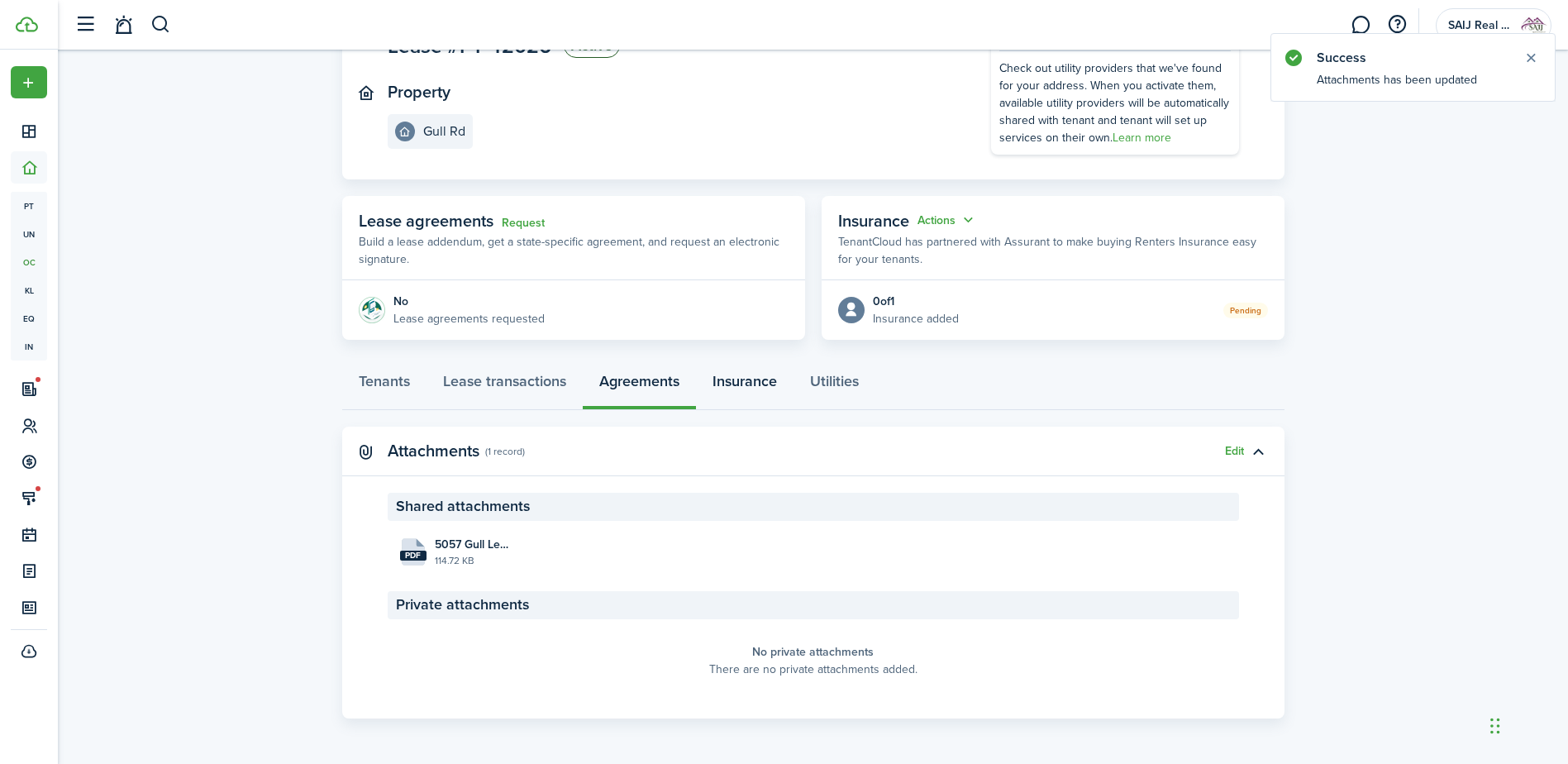
click at [727, 379] on link "Insurance" at bounding box center [744, 385] width 97 height 50
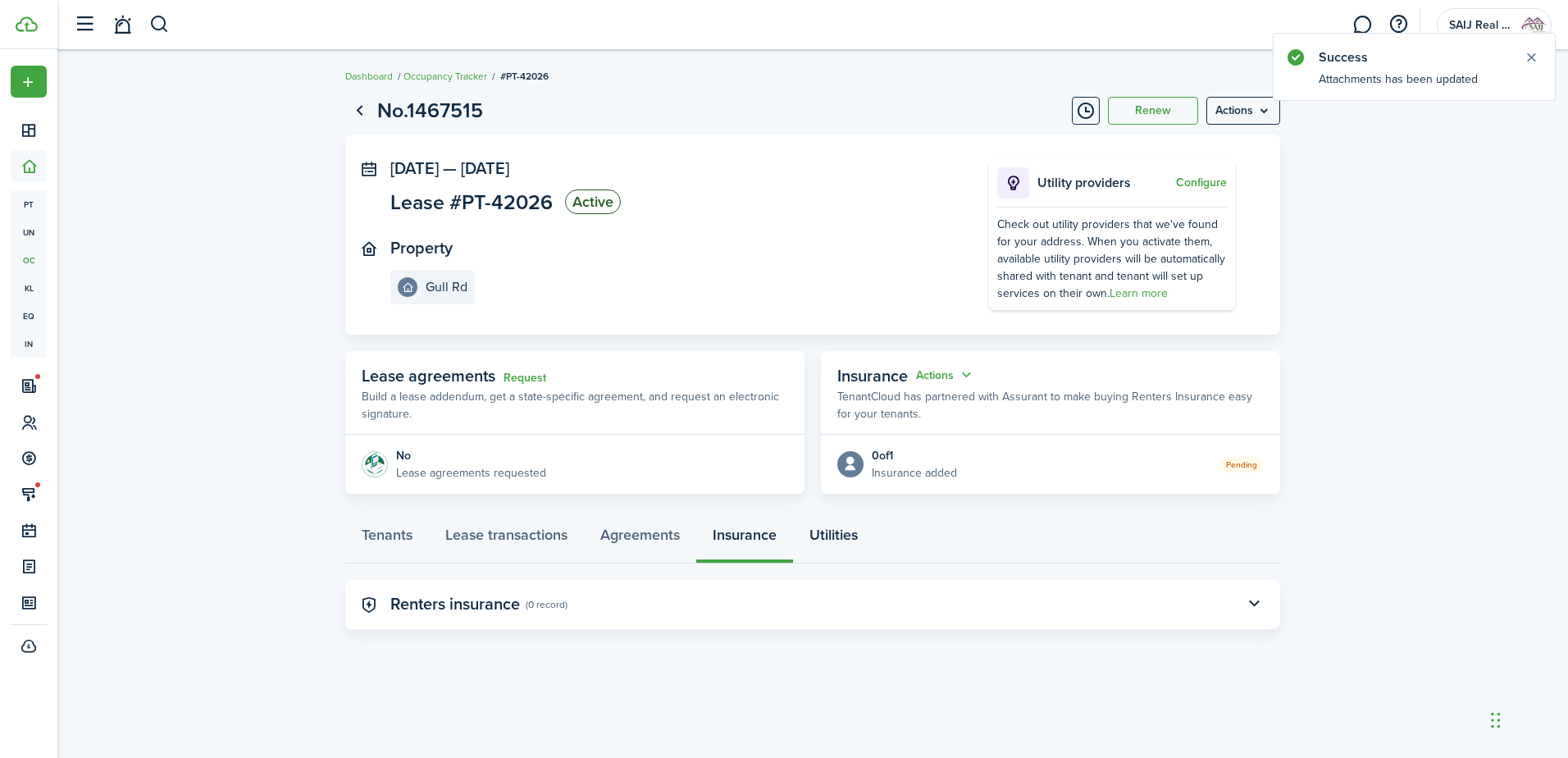
click at [833, 536] on link "Utilities" at bounding box center [833, 539] width 81 height 50
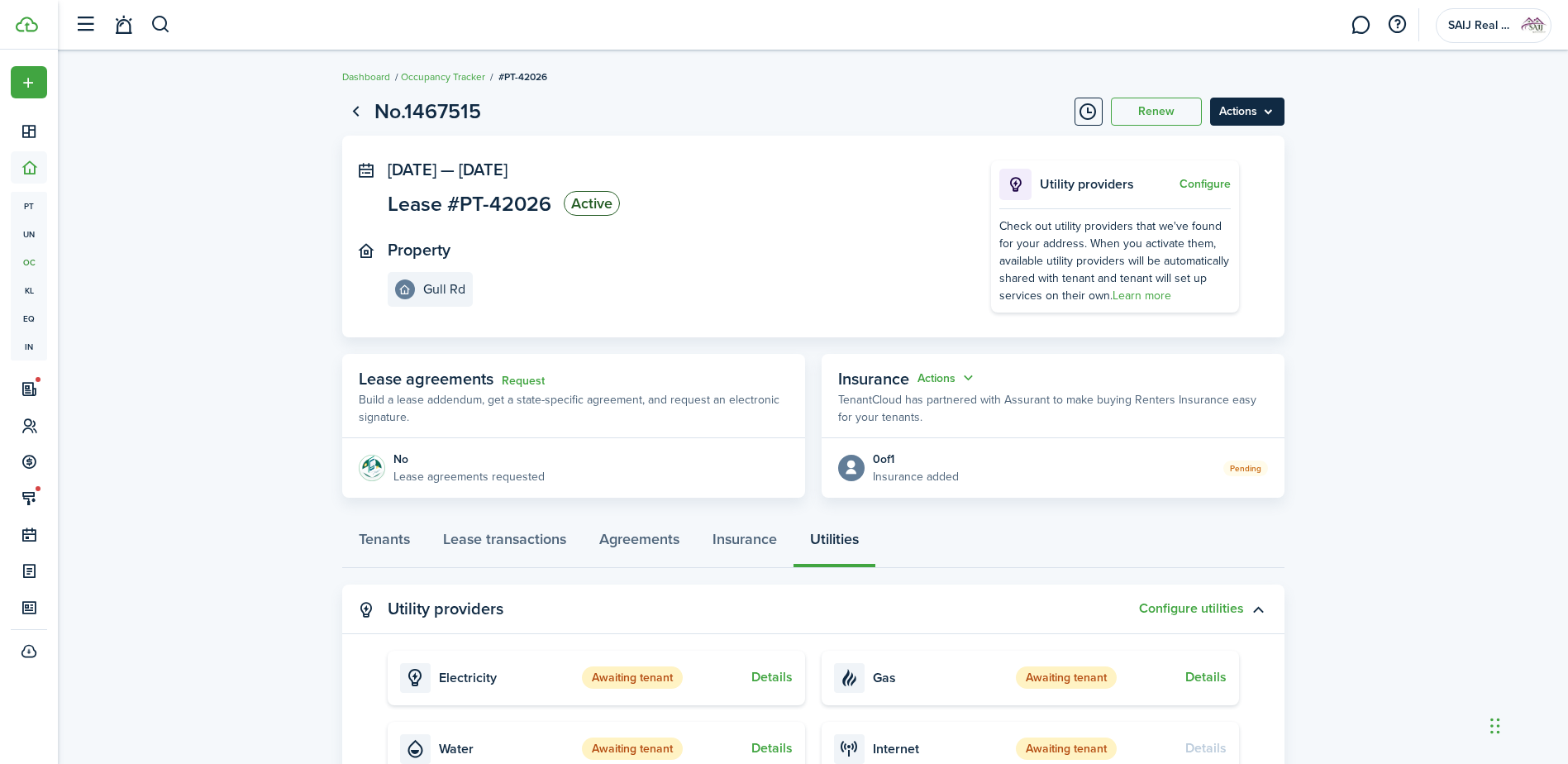
click at [1264, 100] on menu-btn "Actions" at bounding box center [1246, 111] width 74 height 28
click at [1359, 228] on lease-view "No.1467515 Renew Actions [DATE] — [DATE] Lease #PT-42026 Active Property Gull R…" at bounding box center [812, 608] width 1509 height 1041
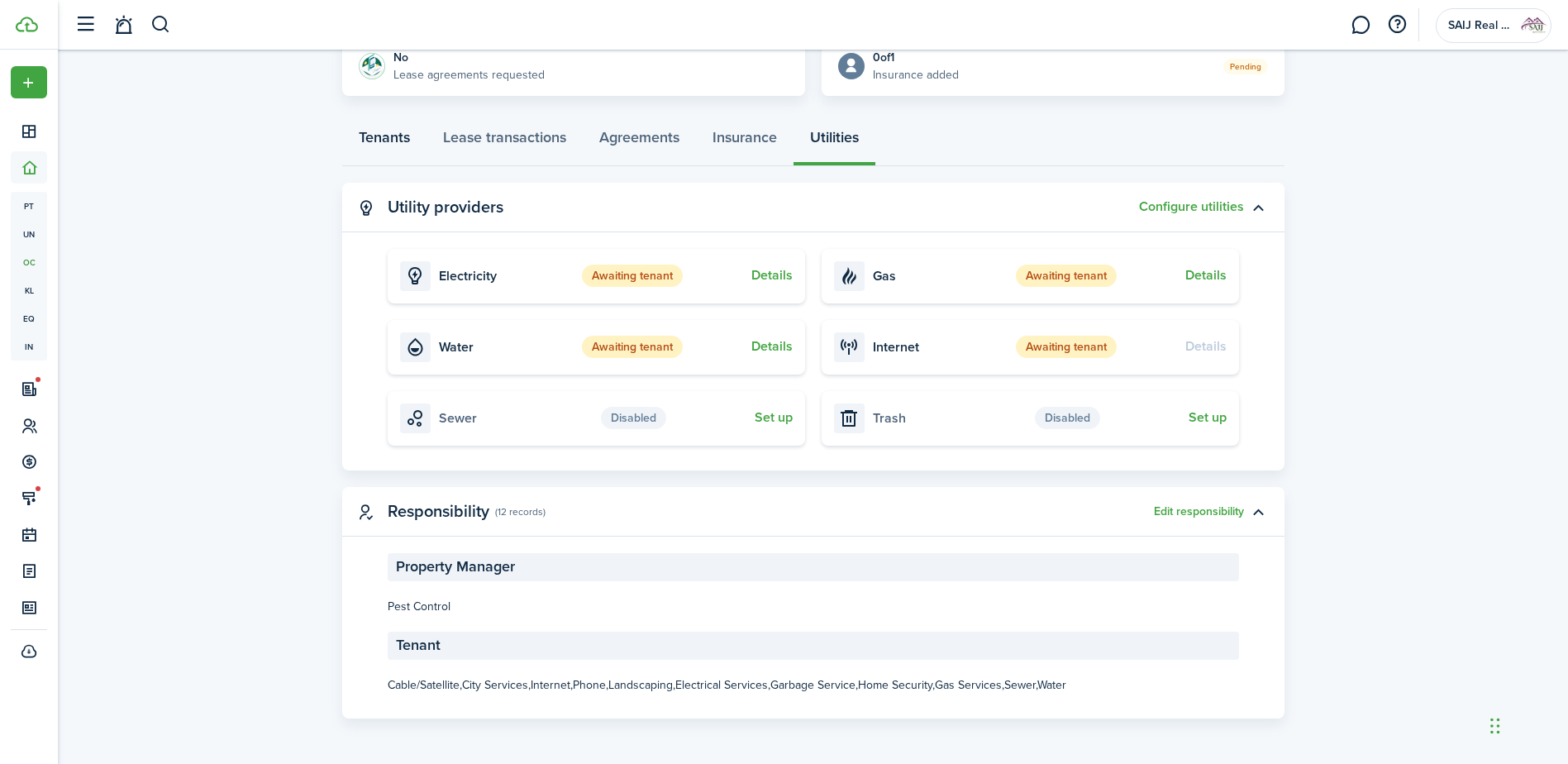
click at [380, 141] on link "Tenants" at bounding box center [384, 141] width 84 height 50
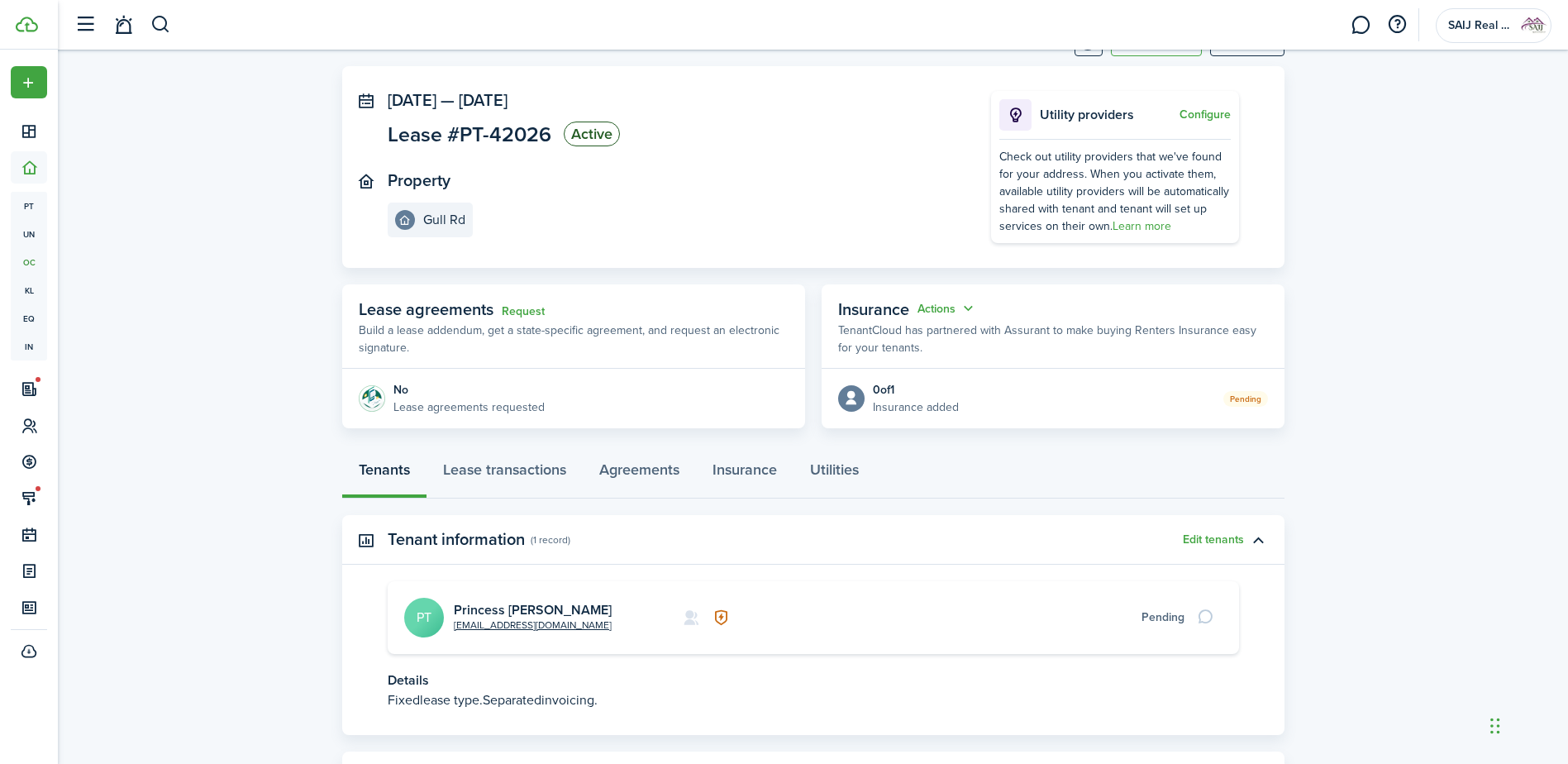
scroll to position [152, 0]
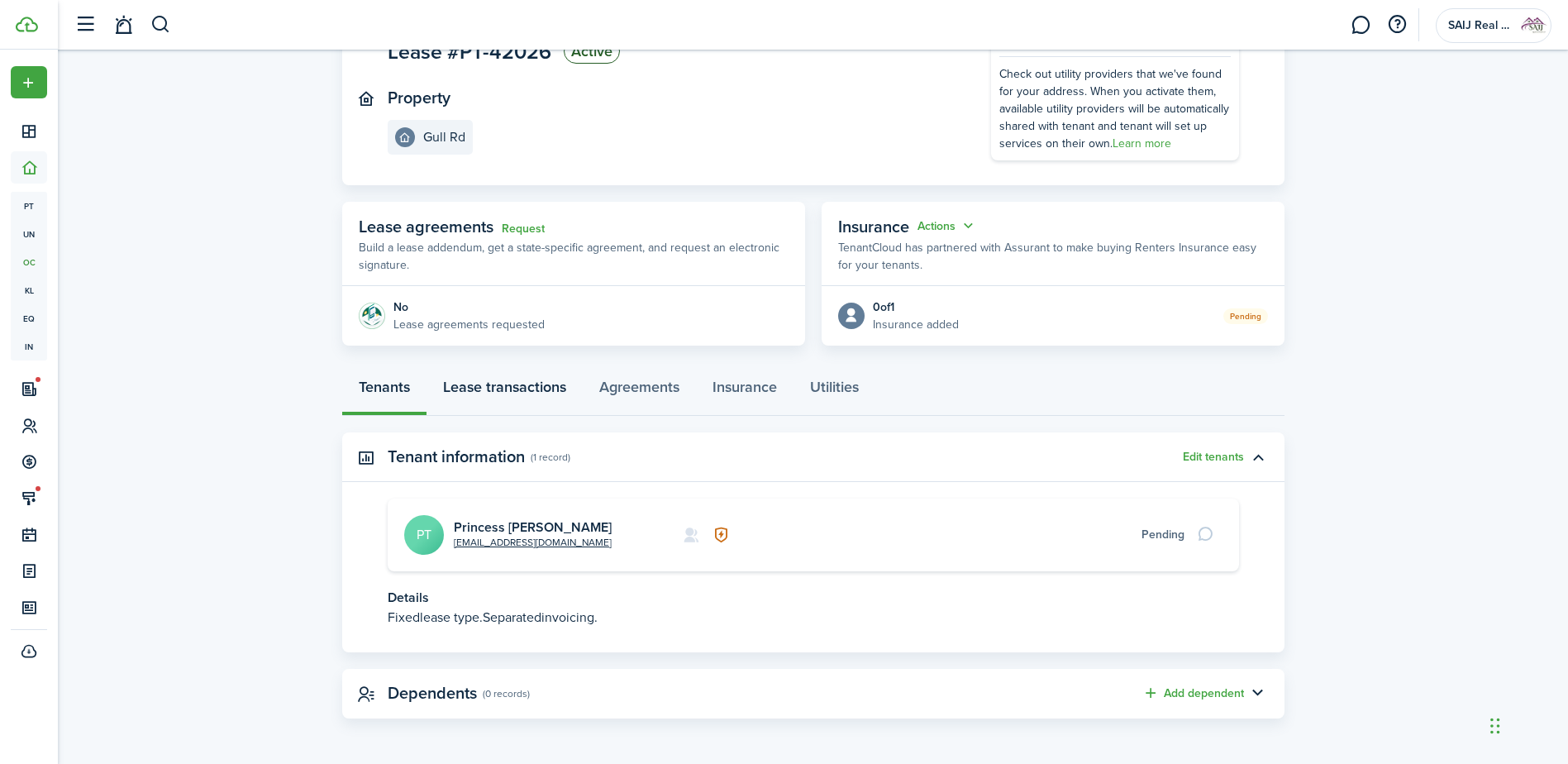
click at [496, 385] on link "Lease transactions" at bounding box center [504, 391] width 156 height 50
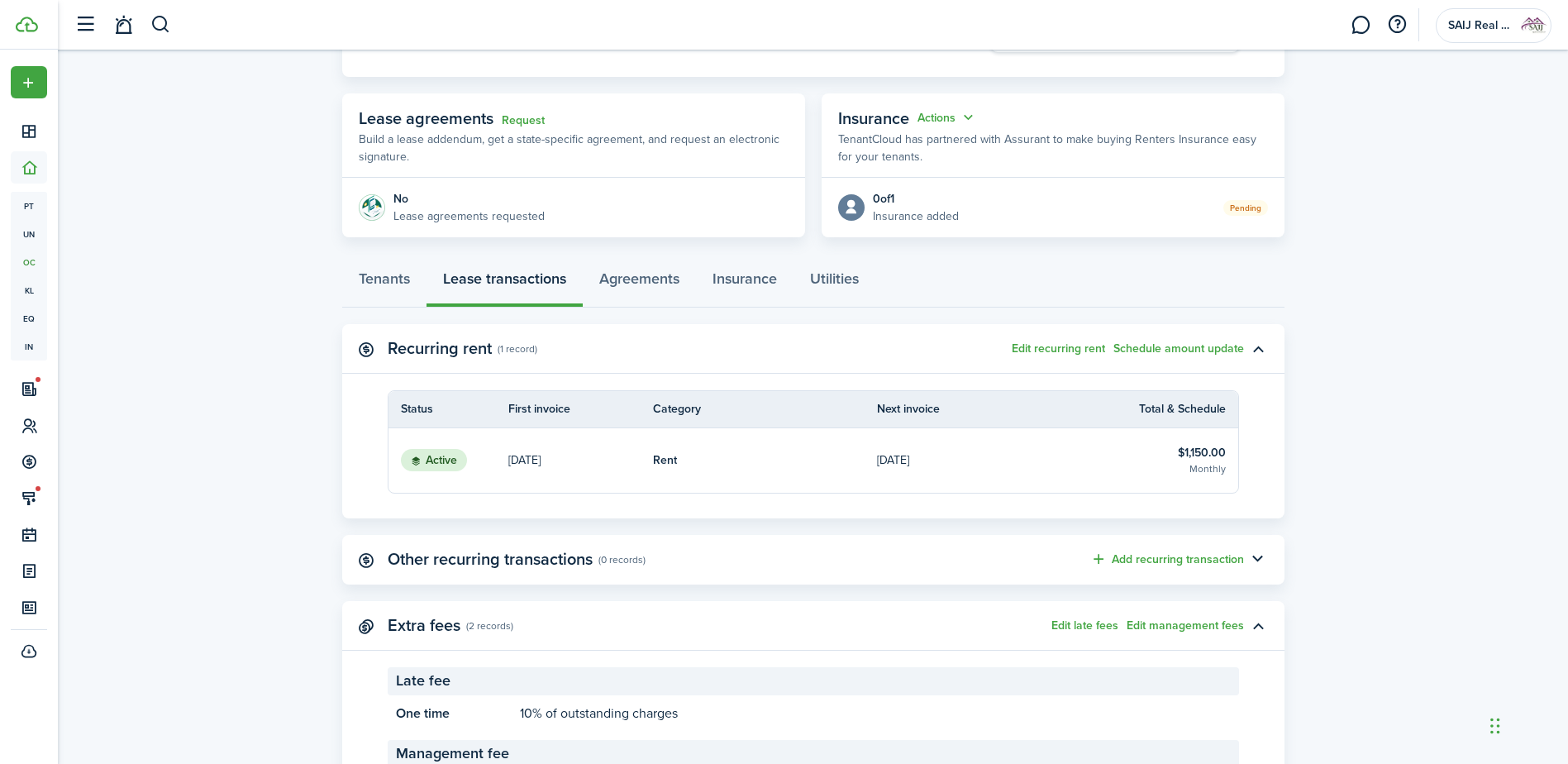
scroll to position [246, 0]
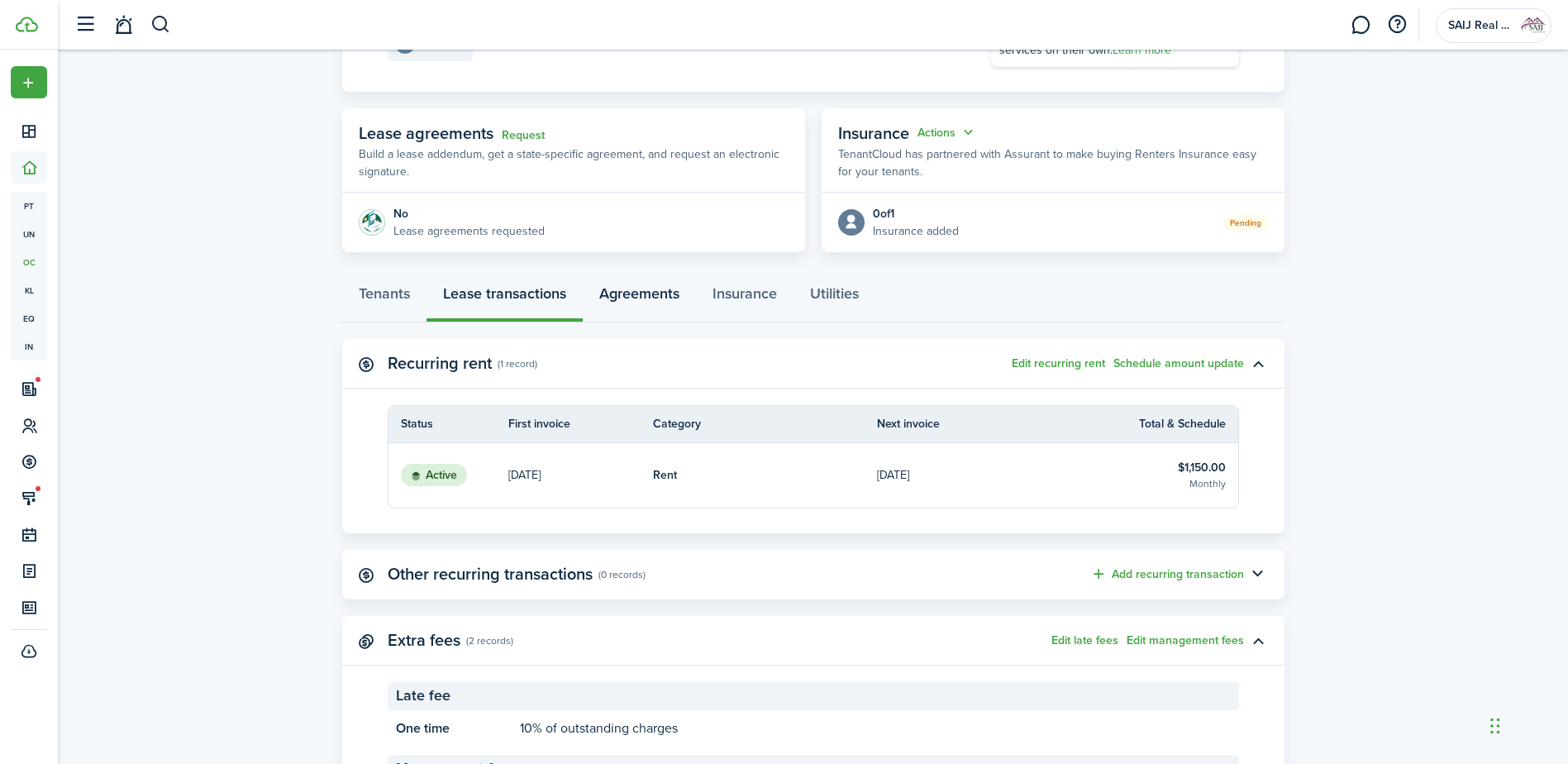
click at [647, 290] on link "Agreements" at bounding box center [639, 297] width 113 height 50
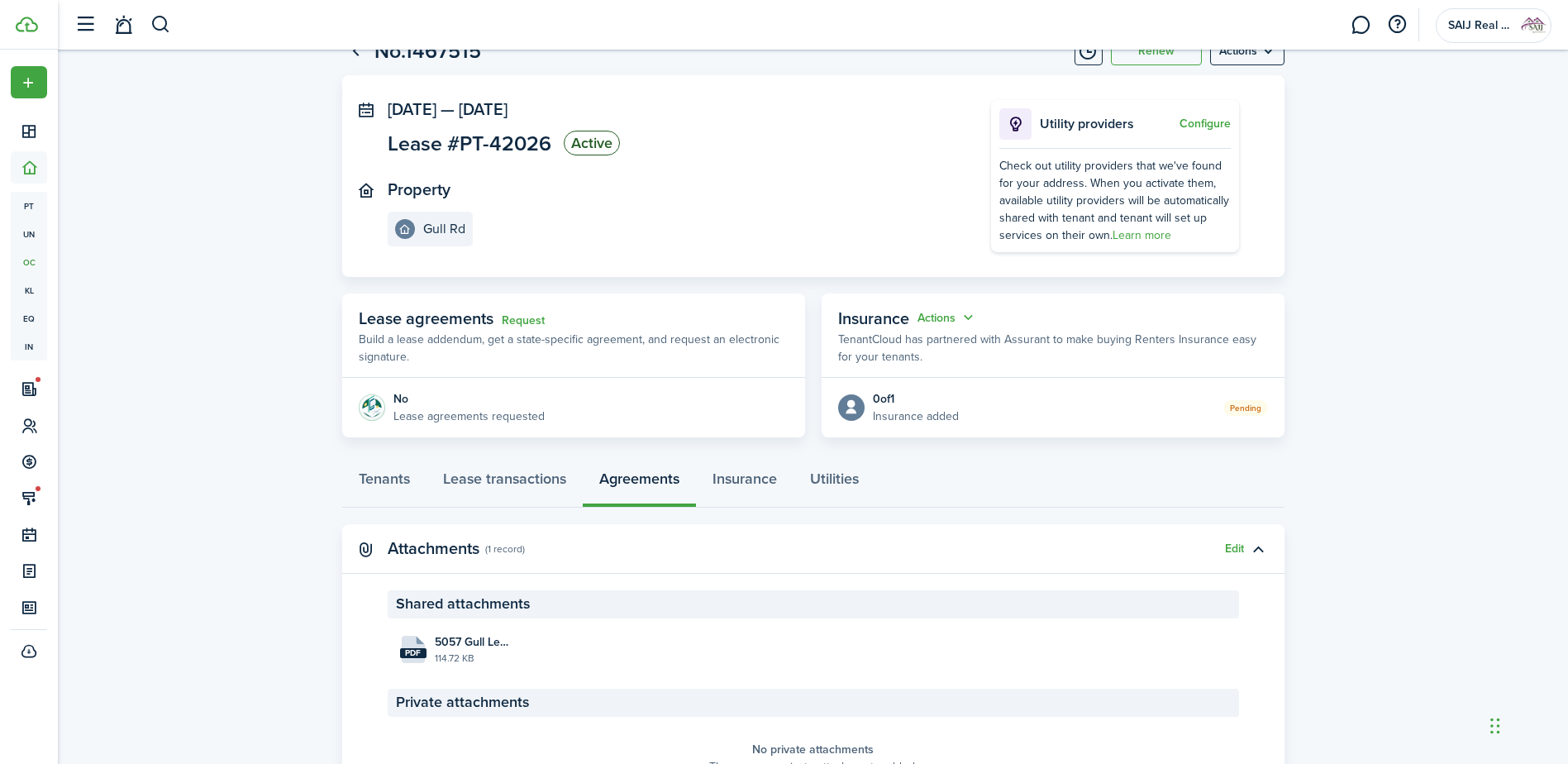
scroll to position [158, 0]
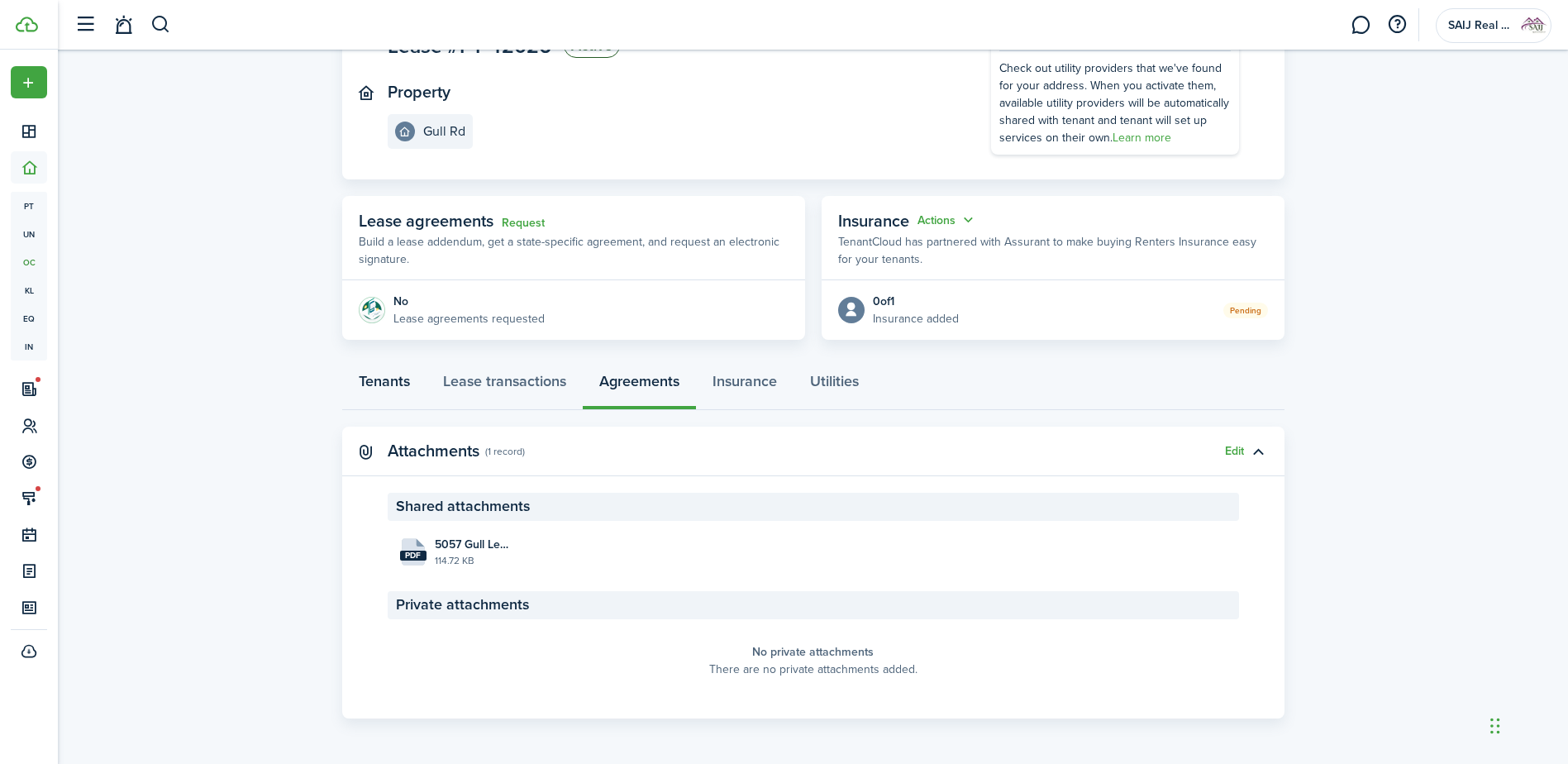
click at [394, 378] on link "Tenants" at bounding box center [384, 385] width 84 height 50
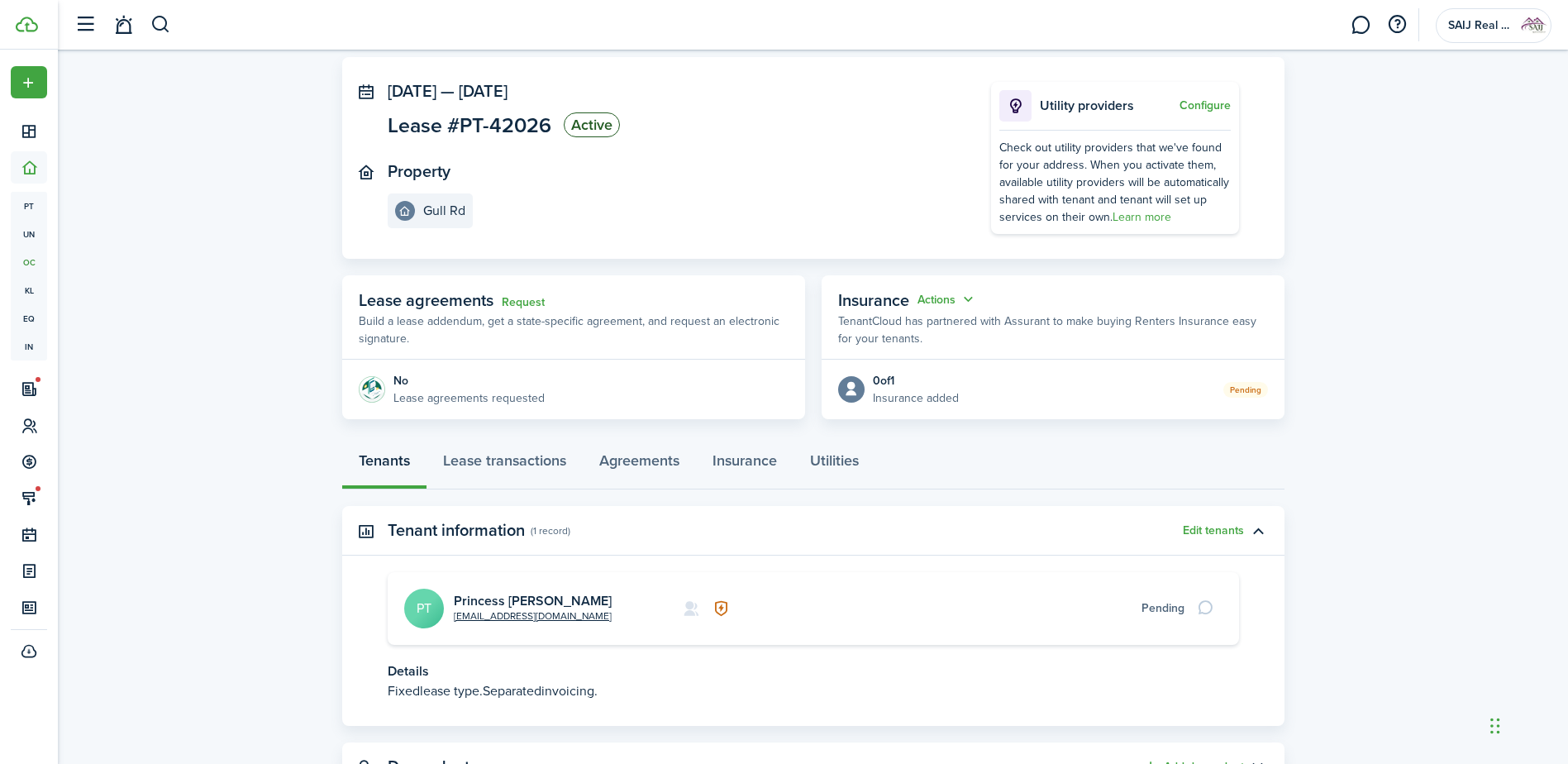
scroll to position [152, 0]
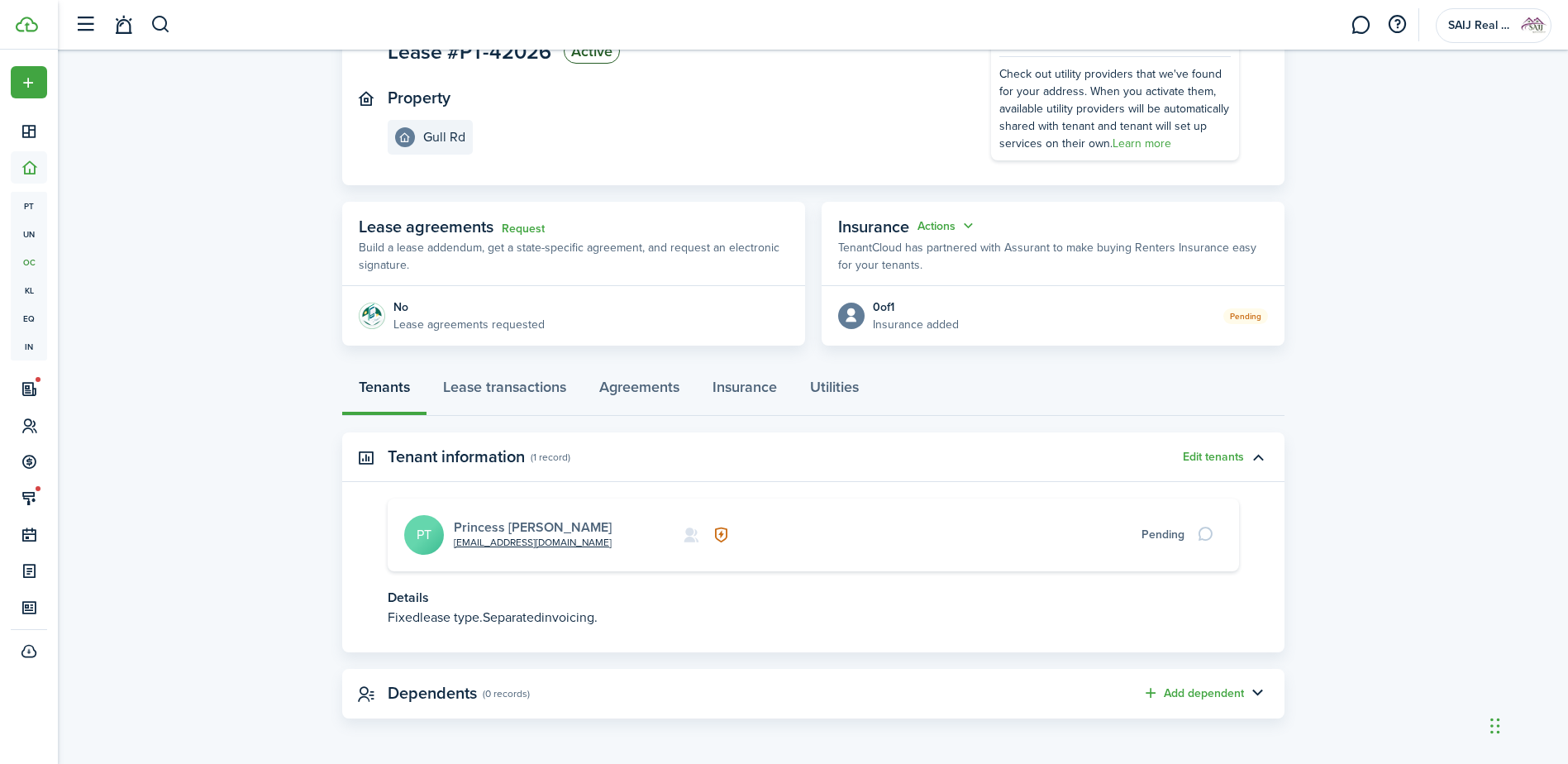
click at [505, 525] on link "Princess [PERSON_NAME]" at bounding box center [532, 527] width 158 height 19
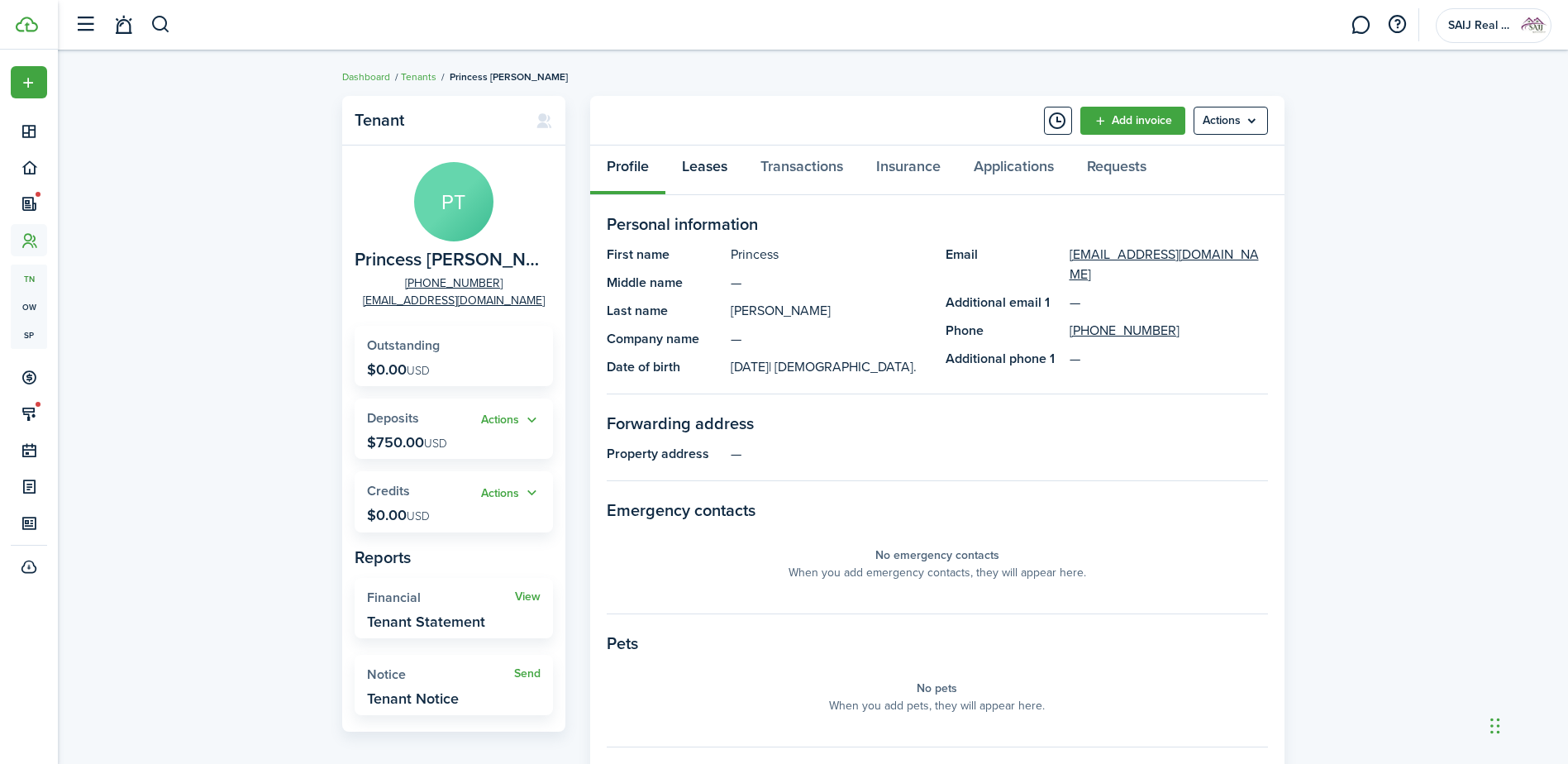
click at [706, 165] on link "Leases" at bounding box center [704, 171] width 78 height 50
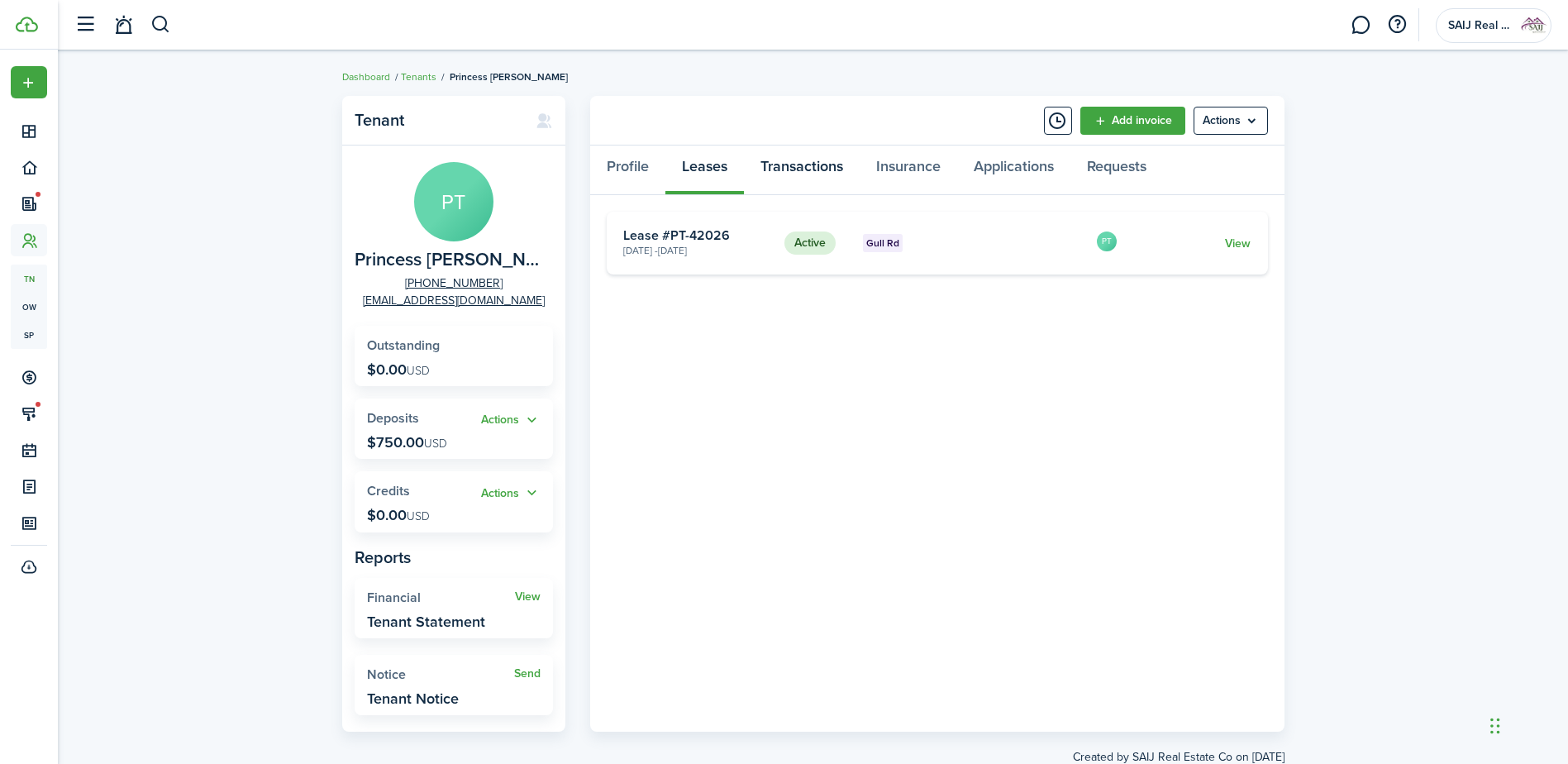
click at [822, 164] on link "Transactions" at bounding box center [802, 171] width 116 height 50
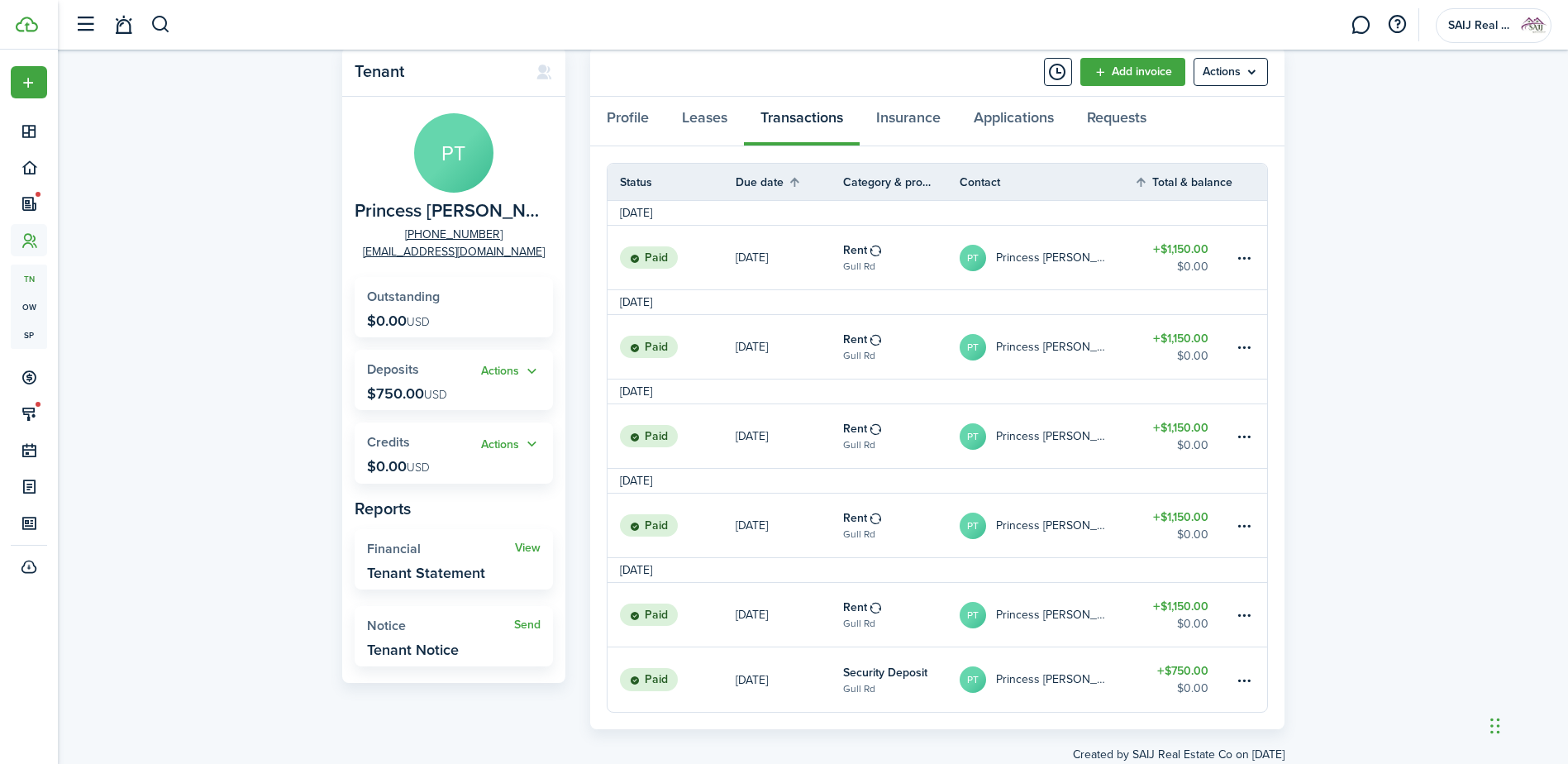
scroll to position [10, 0]
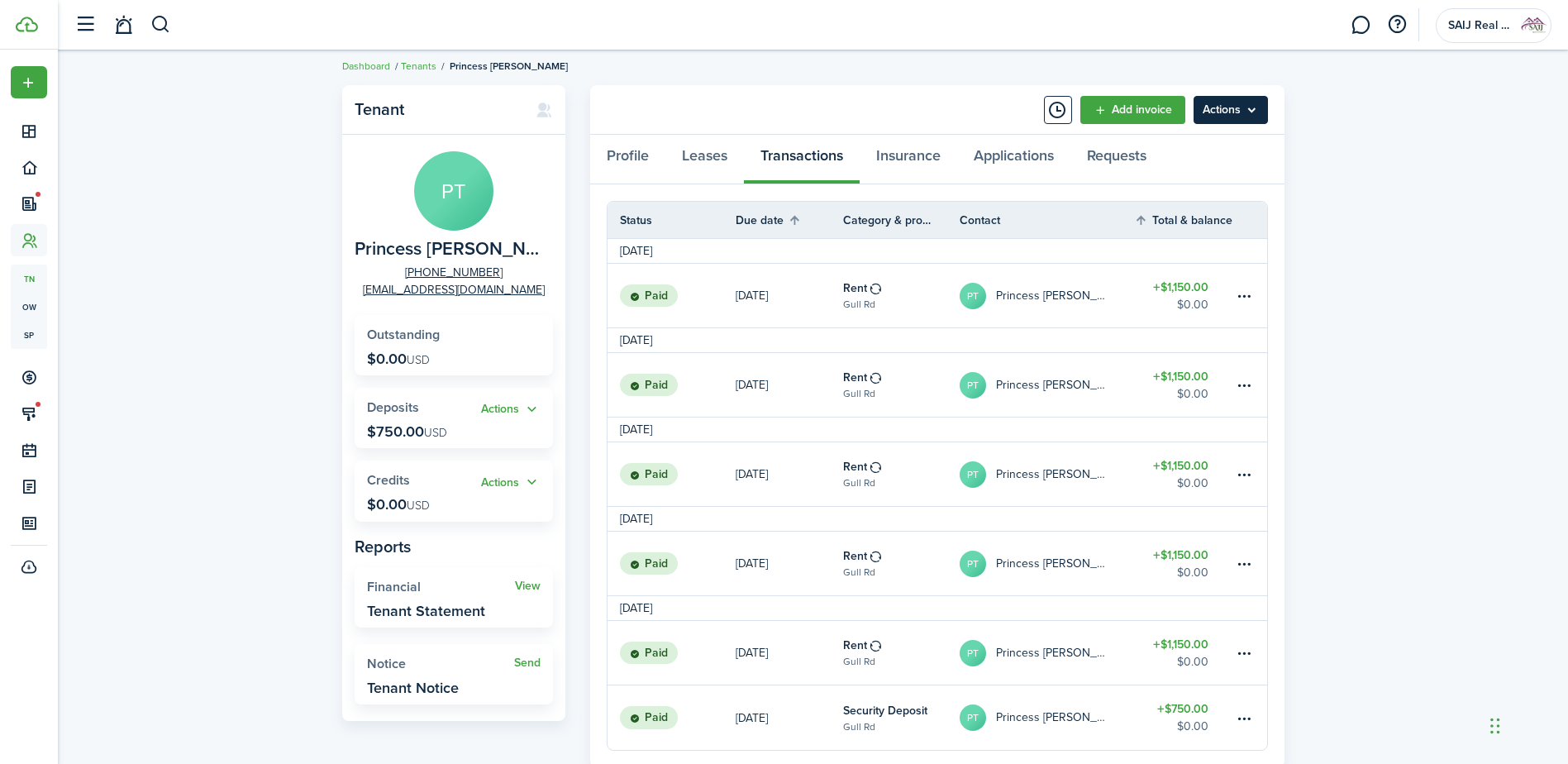
click at [1250, 111] on menu-btn "Actions" at bounding box center [1230, 110] width 74 height 28
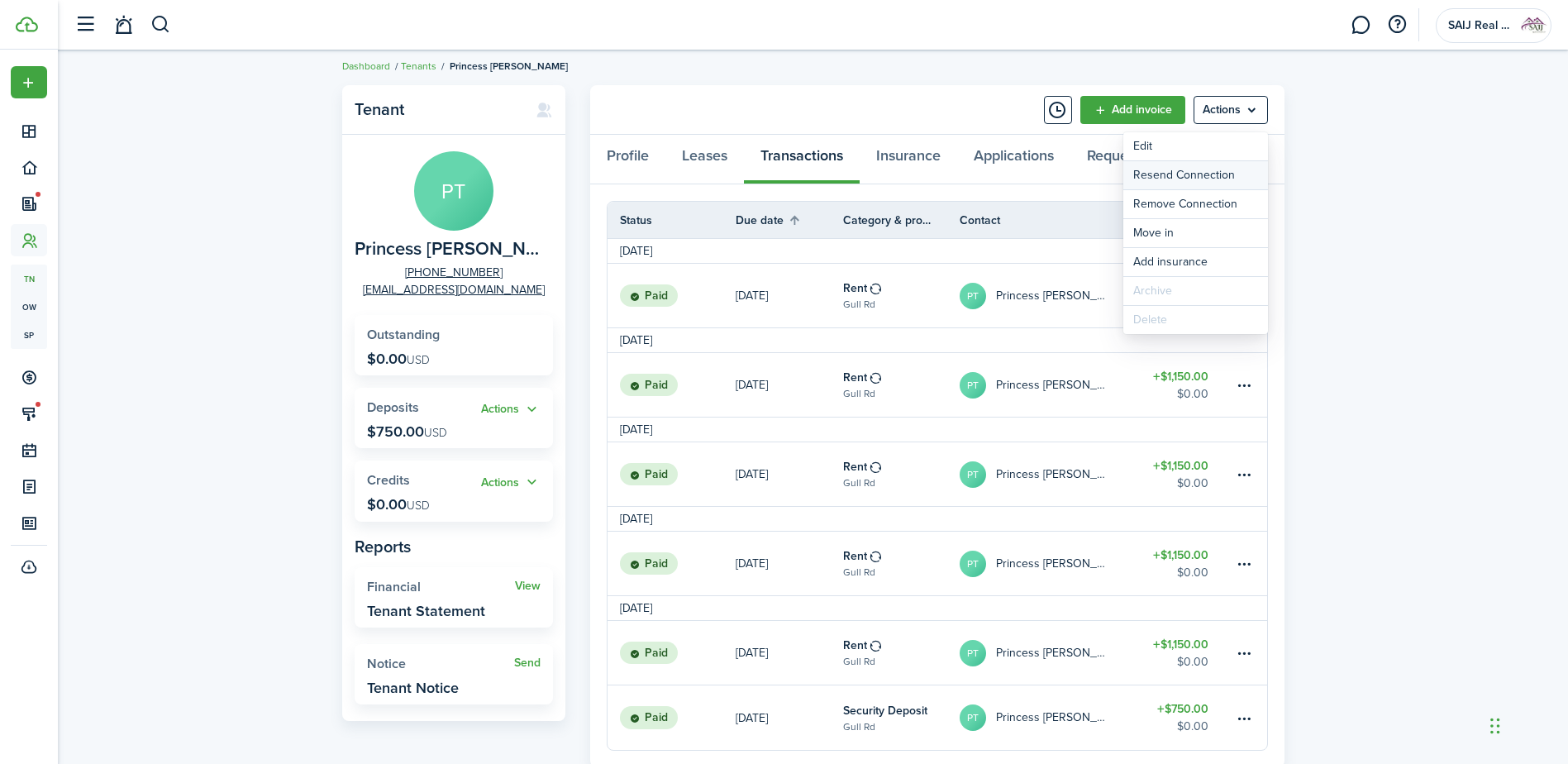
click at [1203, 176] on button "Resend Connection" at bounding box center [1196, 175] width 145 height 28
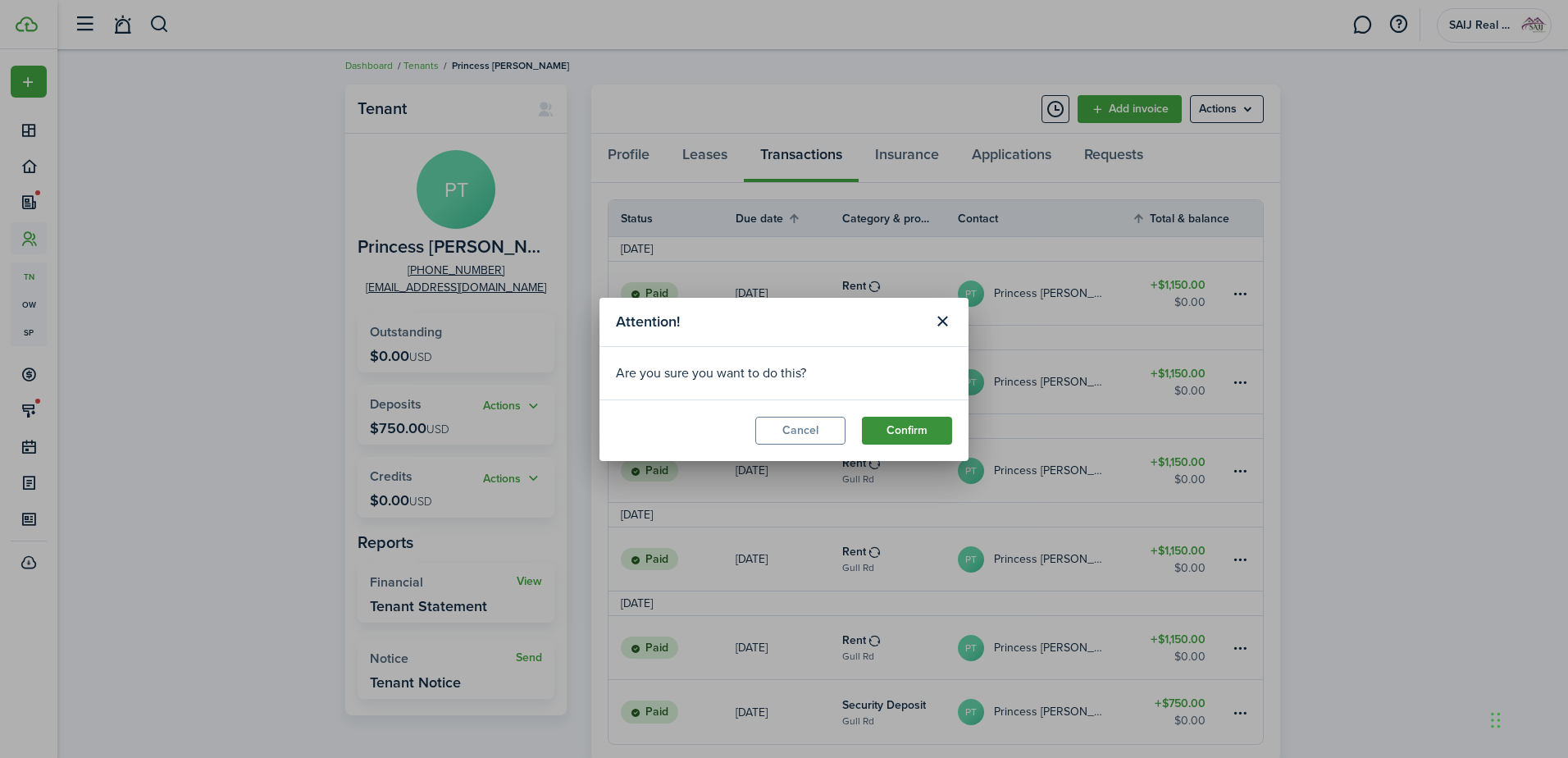
click at [932, 423] on button "Confirm" at bounding box center [907, 430] width 90 height 28
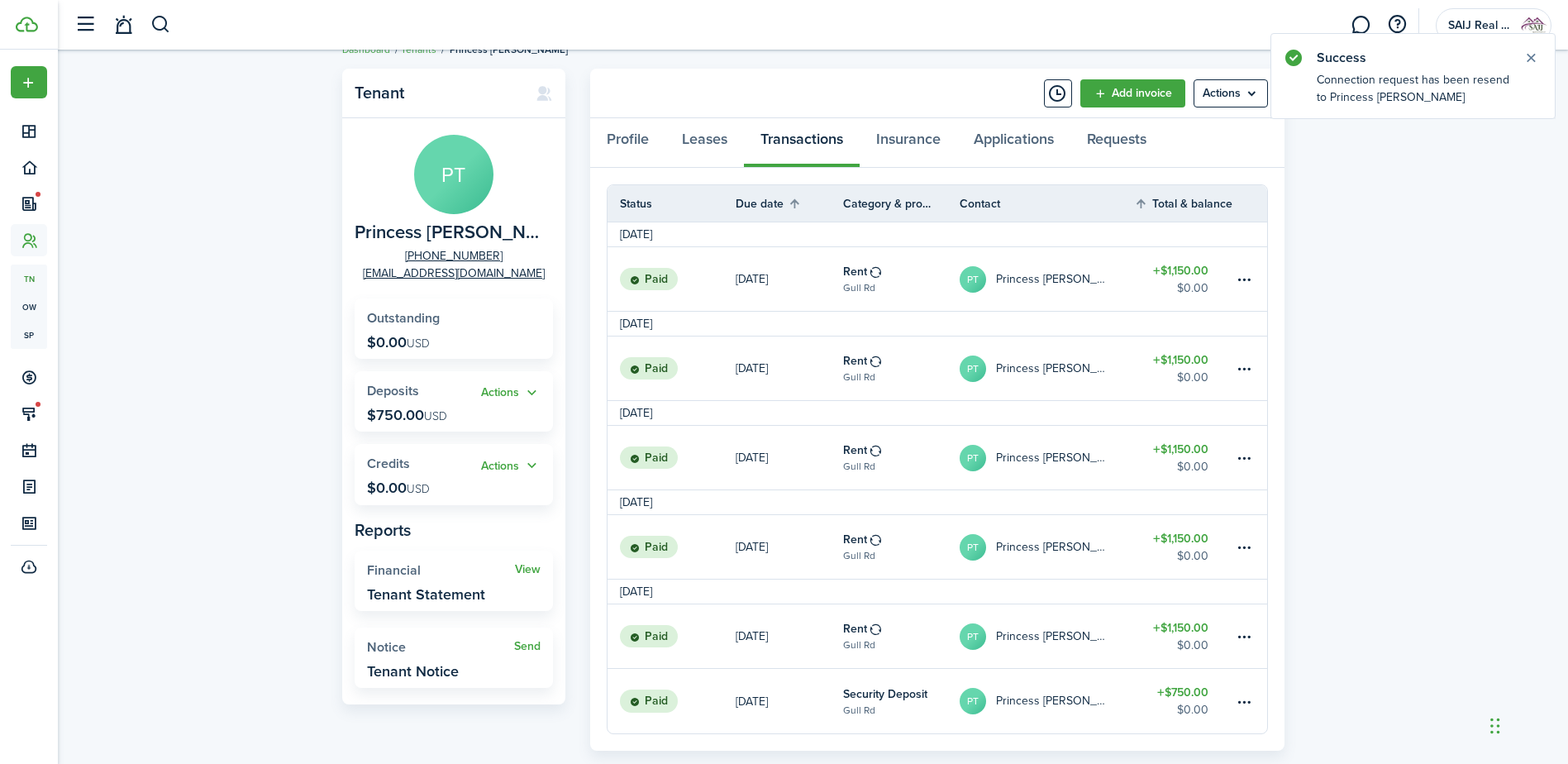
scroll to position [0, 0]
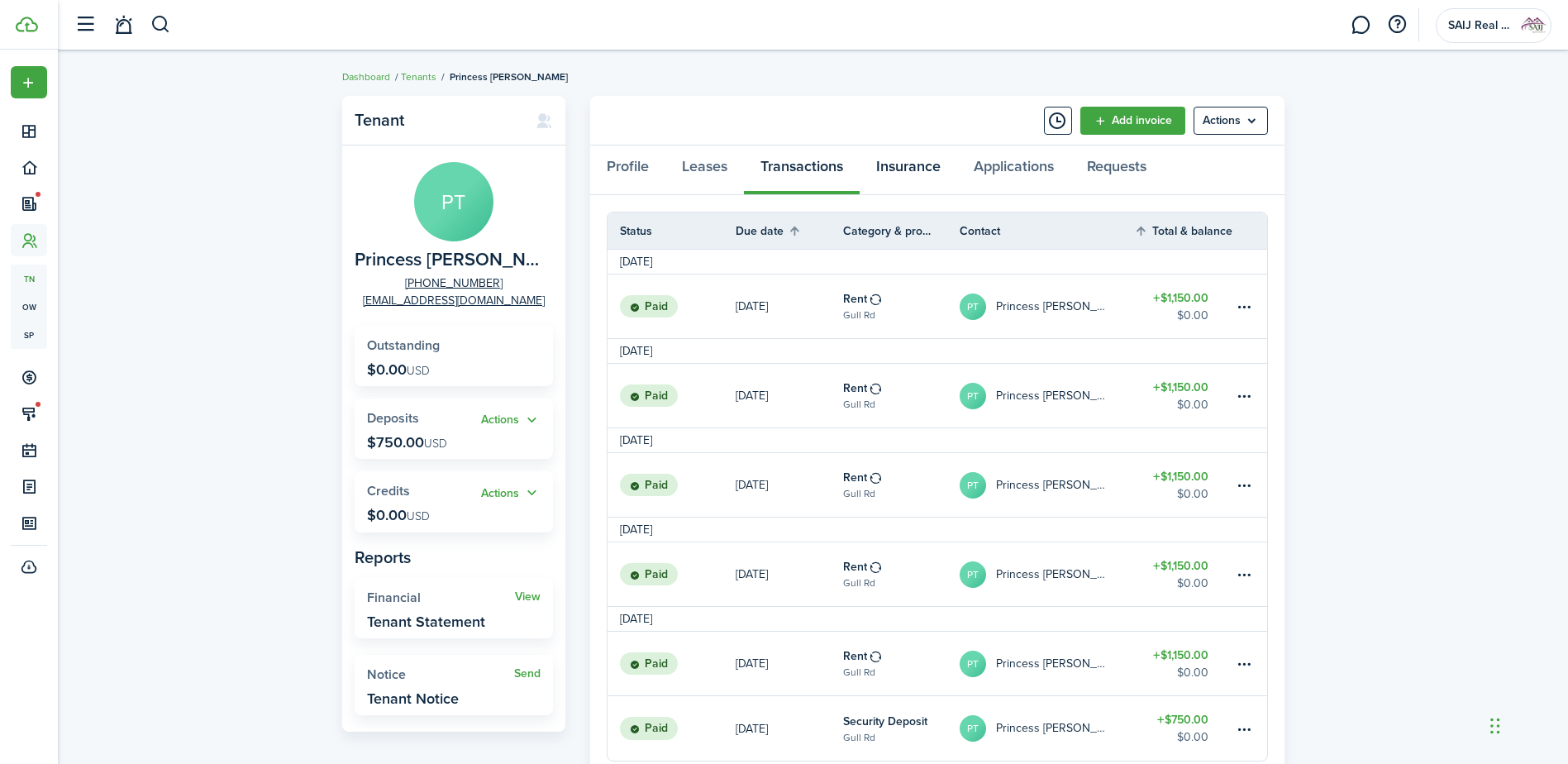
click at [919, 162] on link "Insurance" at bounding box center [908, 171] width 97 height 50
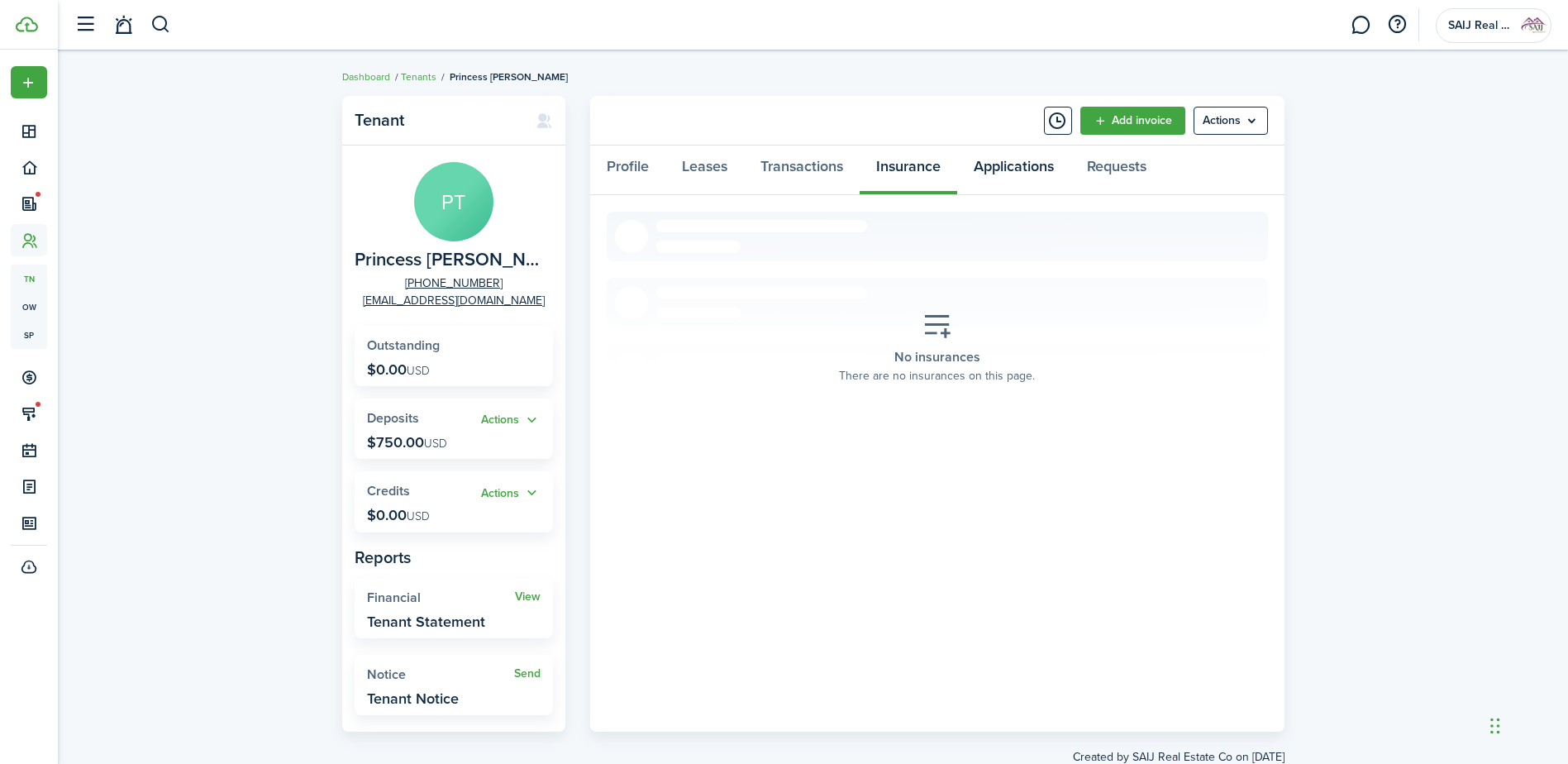
click at [1021, 165] on link "Applications" at bounding box center [1013, 171] width 113 height 50
click at [1123, 169] on link "Requests" at bounding box center [1115, 171] width 92 height 50
click at [640, 170] on link "Profile" at bounding box center [627, 171] width 75 height 50
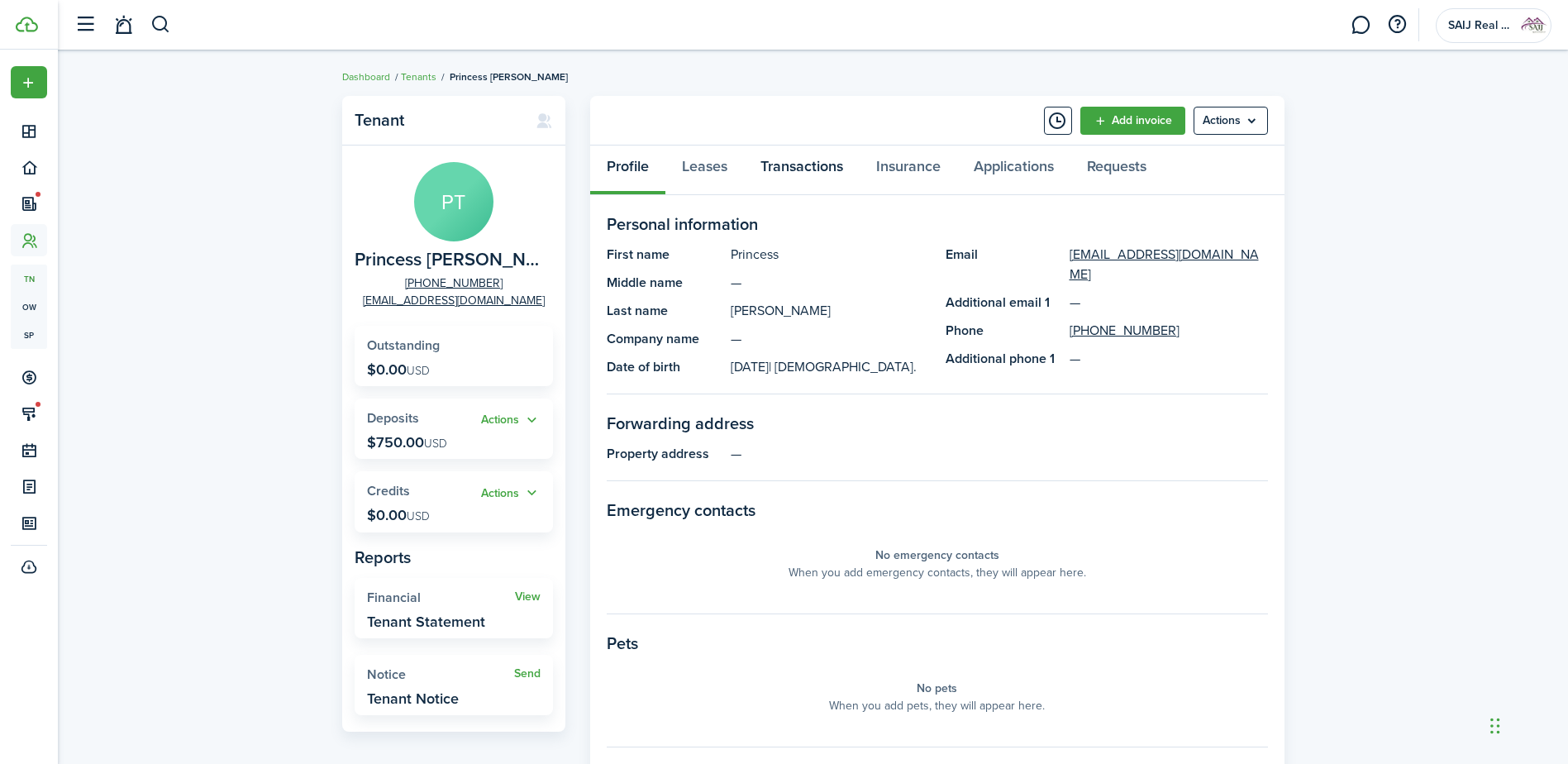
click at [782, 166] on link "Transactions" at bounding box center [802, 171] width 116 height 50
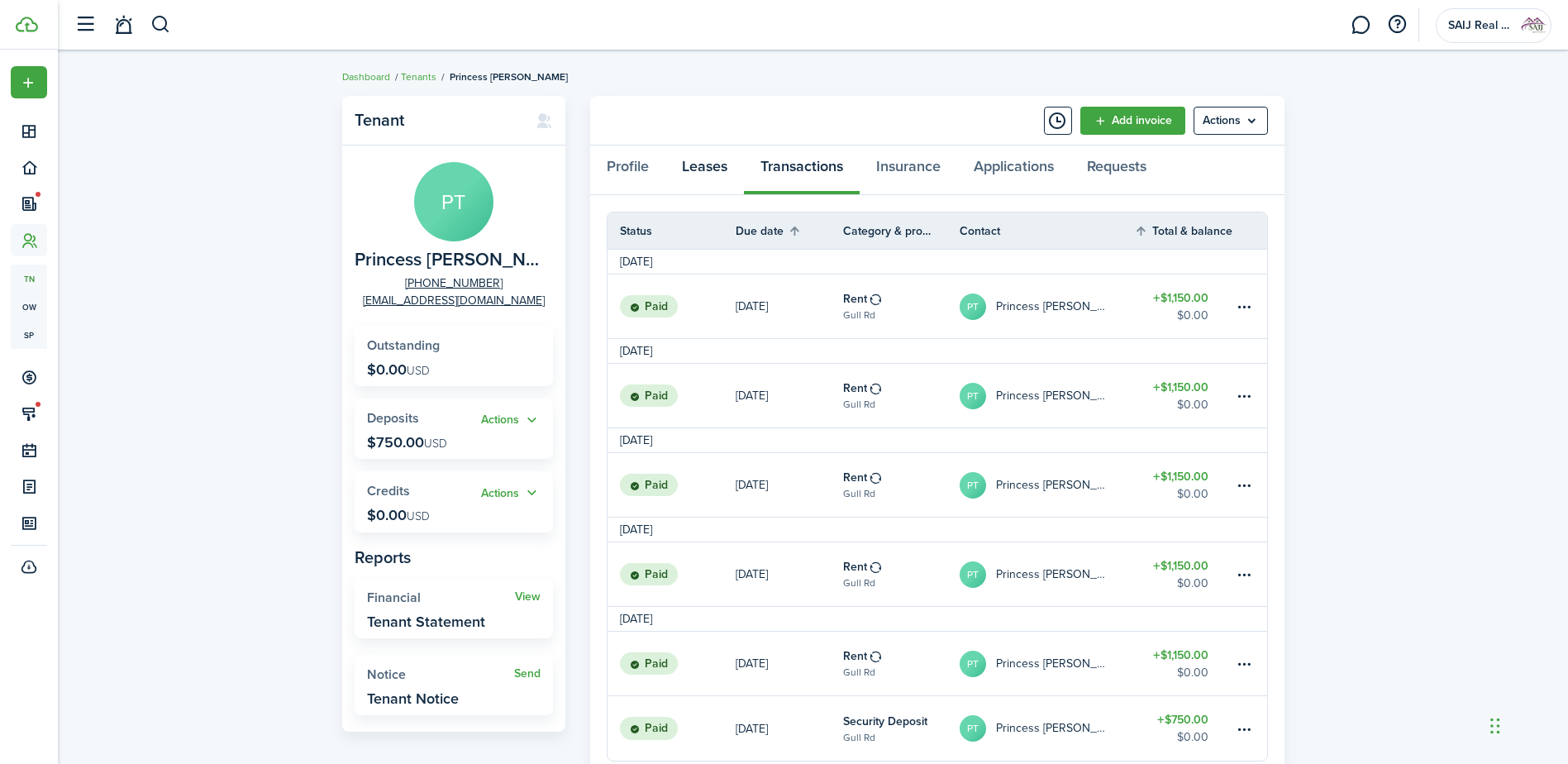
click at [697, 167] on link "Leases" at bounding box center [704, 171] width 78 height 50
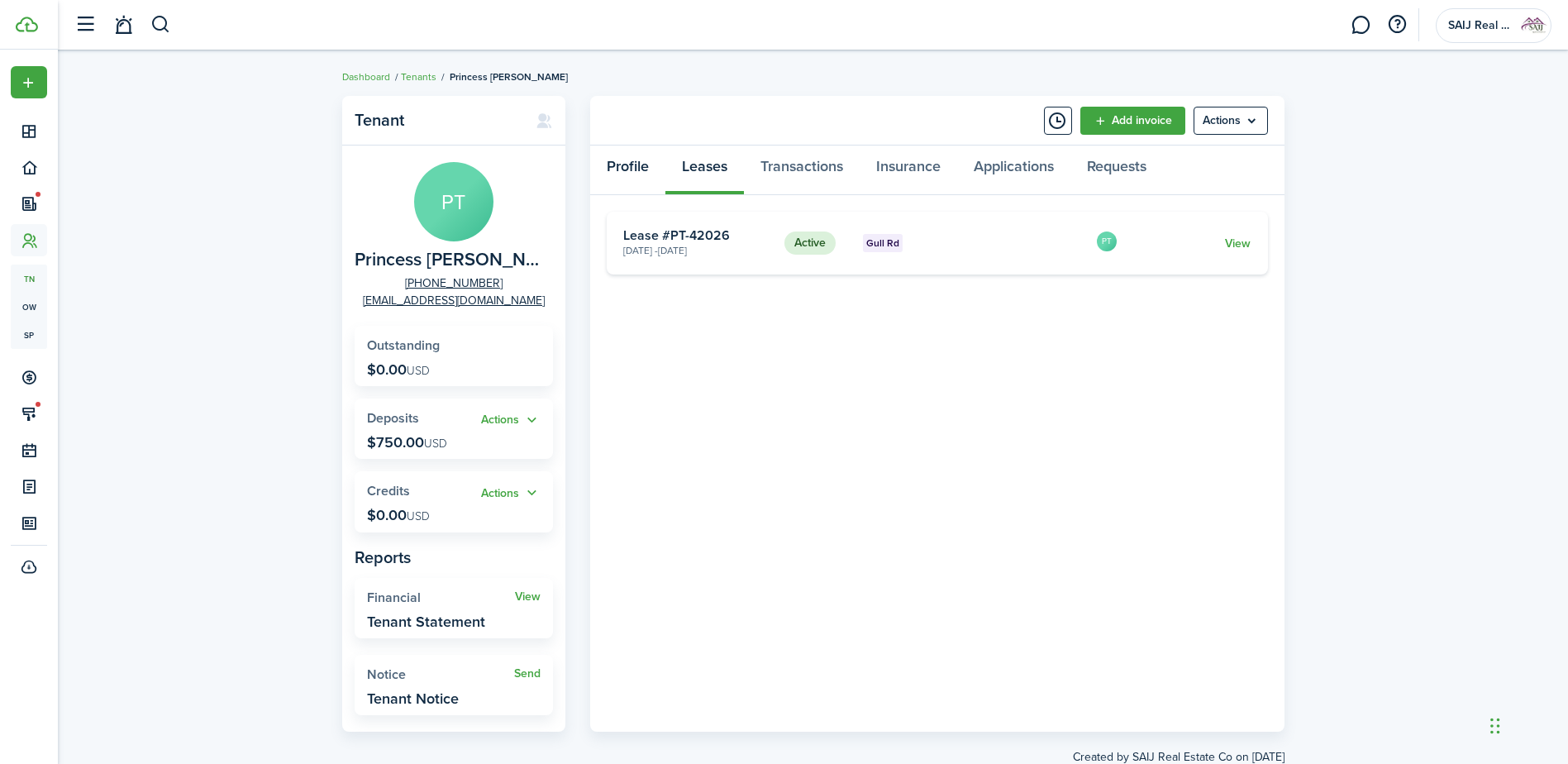
click at [634, 166] on link "Profile" at bounding box center [627, 171] width 75 height 50
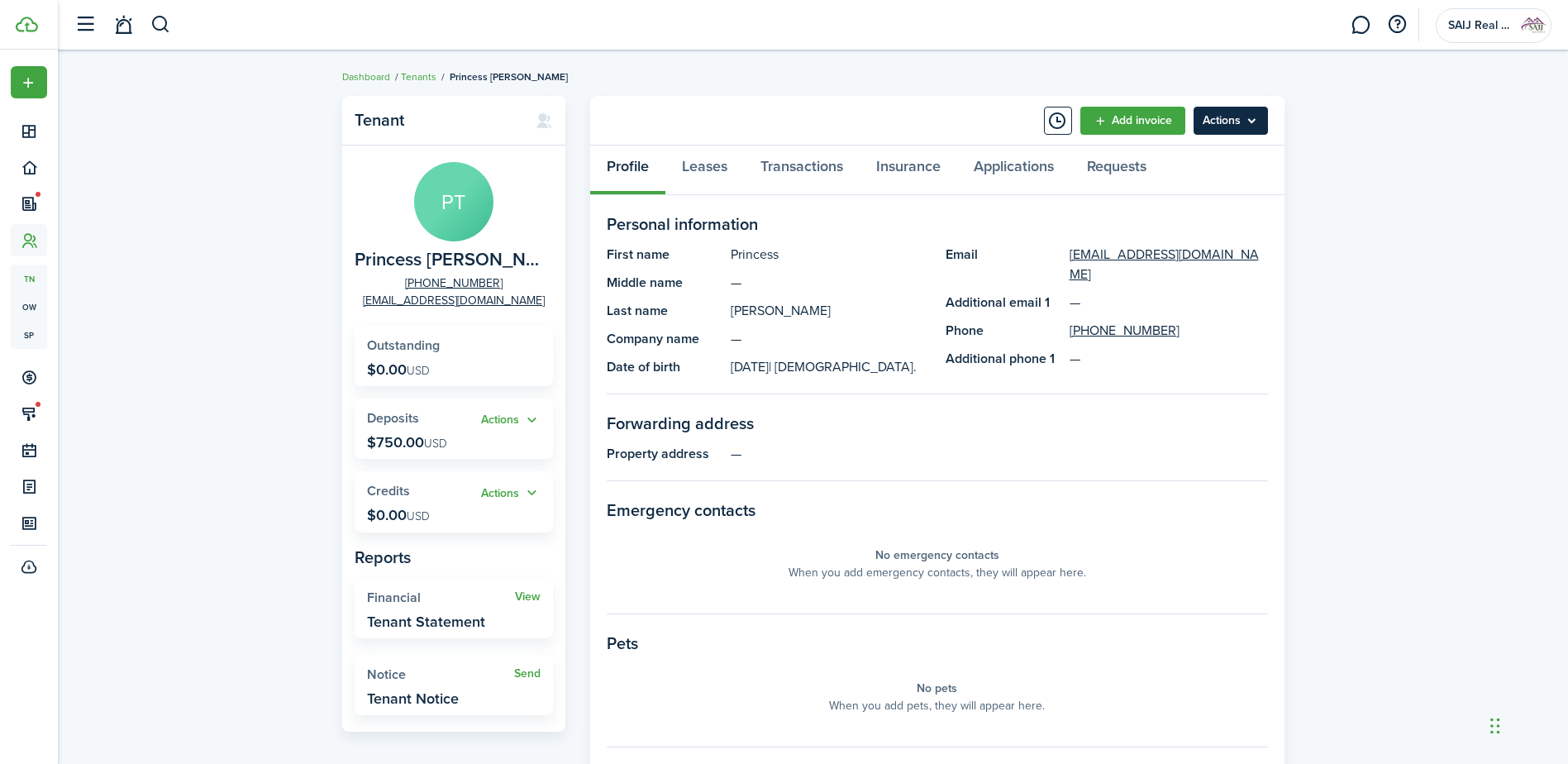
click at [1240, 122] on menu-btn "Actions" at bounding box center [1230, 121] width 74 height 28
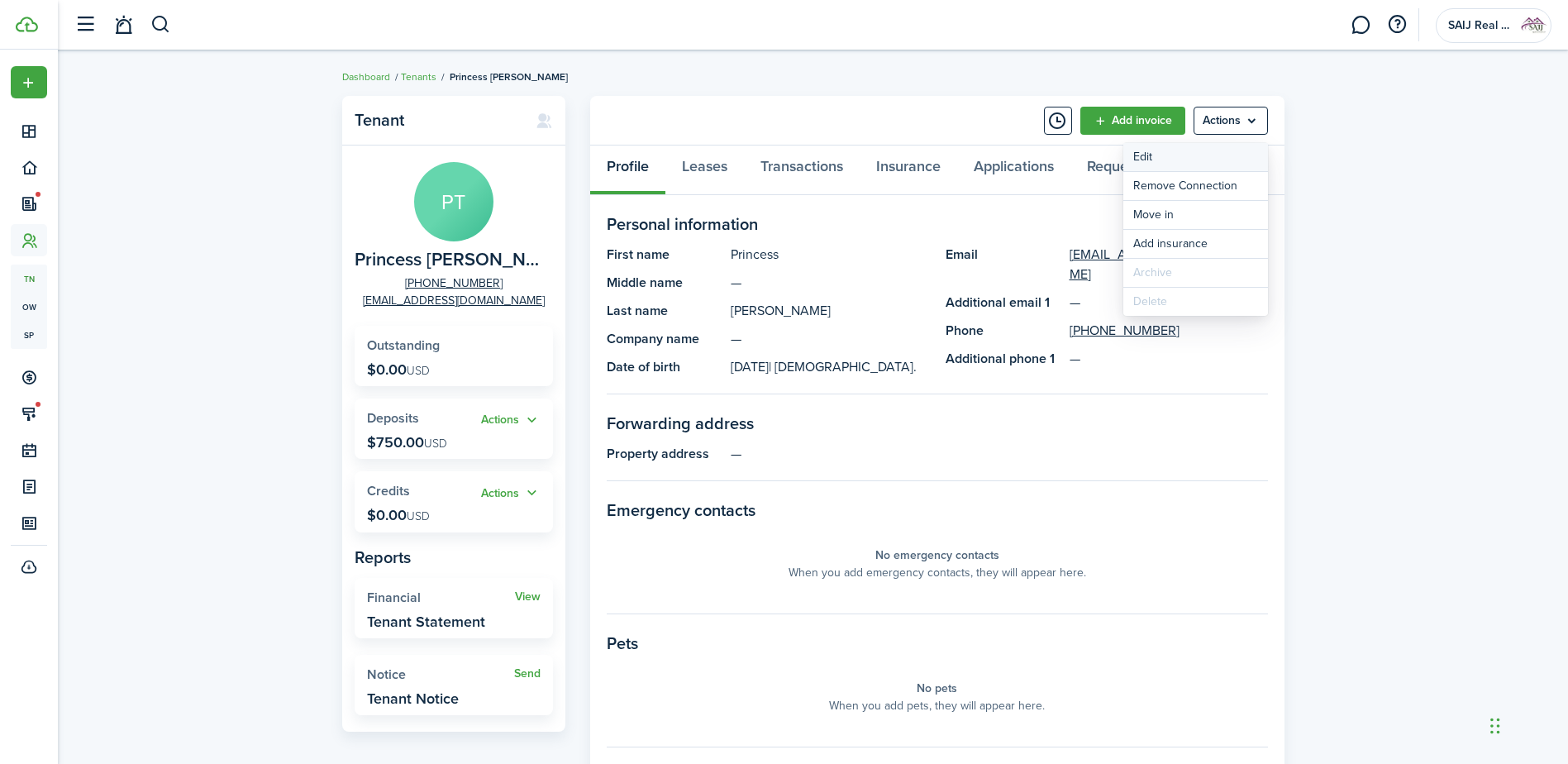
click at [1149, 153] on link "Edit" at bounding box center [1196, 157] width 145 height 28
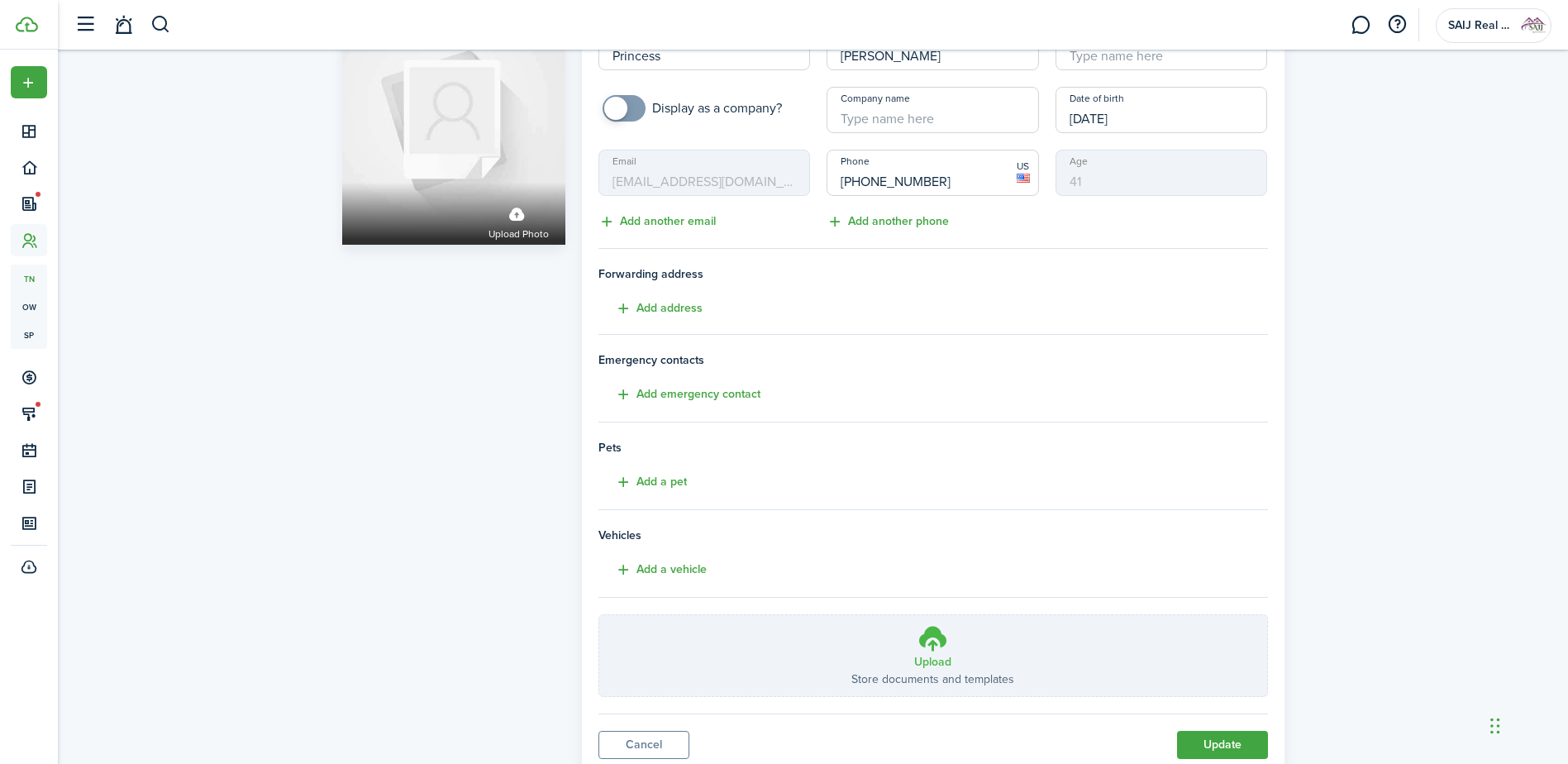
scroll to position [141, 0]
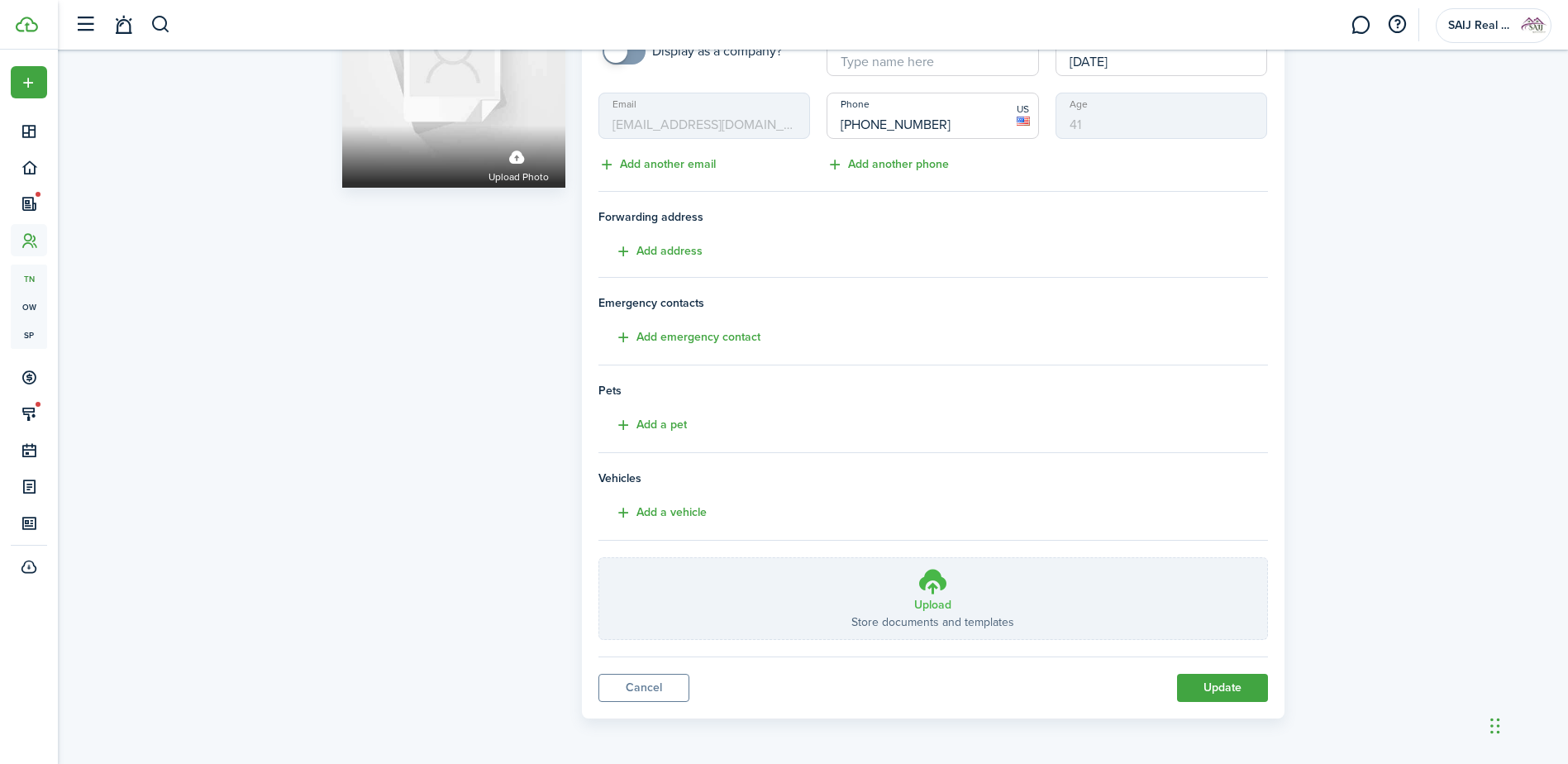
click at [934, 604] on h3 "Upload" at bounding box center [932, 604] width 37 height 17
click at [599, 558] on input "Upload Store documents and templates Choose file" at bounding box center [599, 558] width 0 height 0
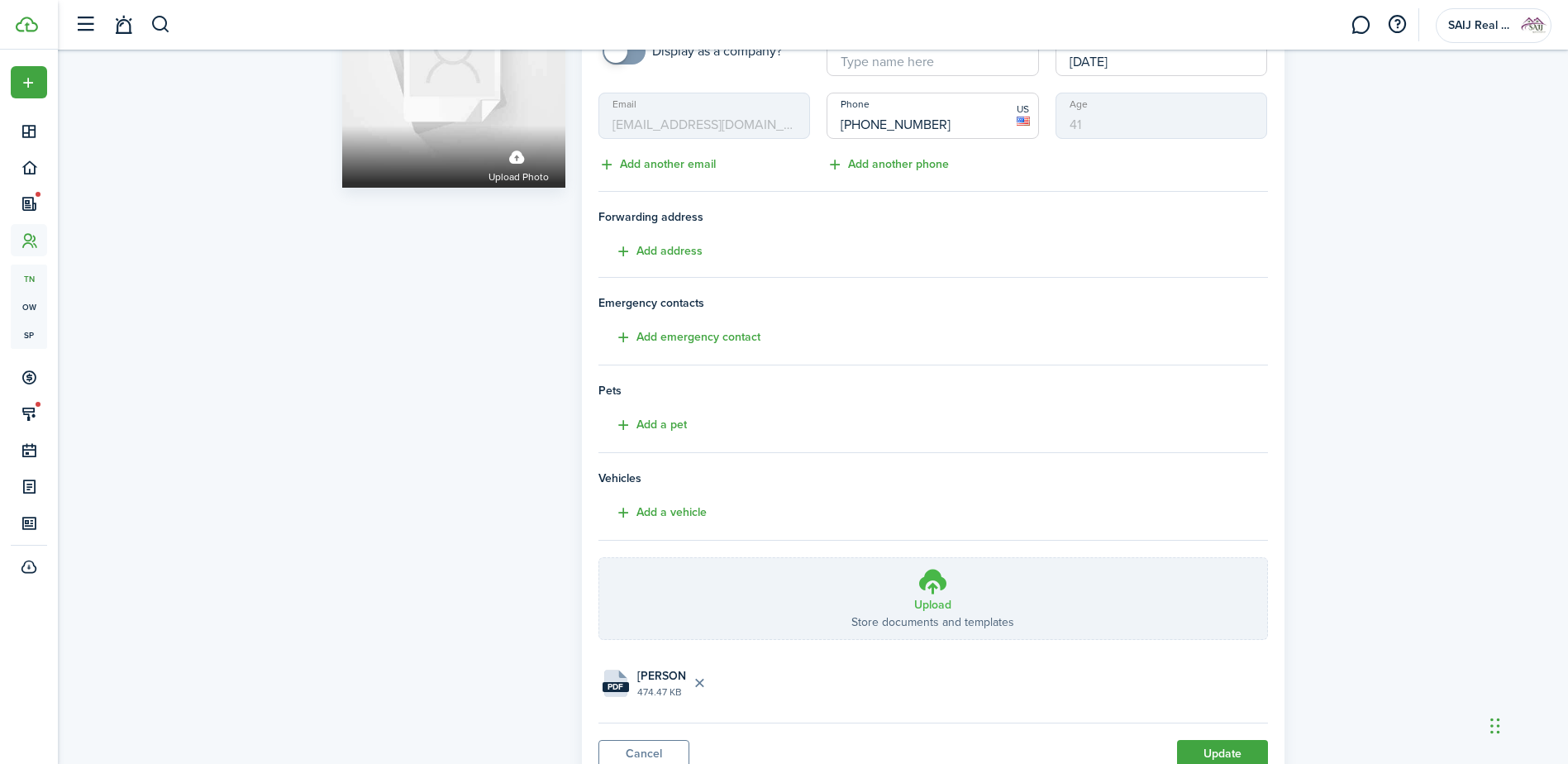
click at [948, 598] on h3 "Upload" at bounding box center [932, 604] width 37 height 17
click at [599, 558] on input "Upload Store documents and templates Choose file" at bounding box center [599, 558] width 0 height 0
click at [1412, 389] on div "Profile photo Upload photo Personal information First name Princess Last name […" at bounding box center [812, 351] width 1509 height 885
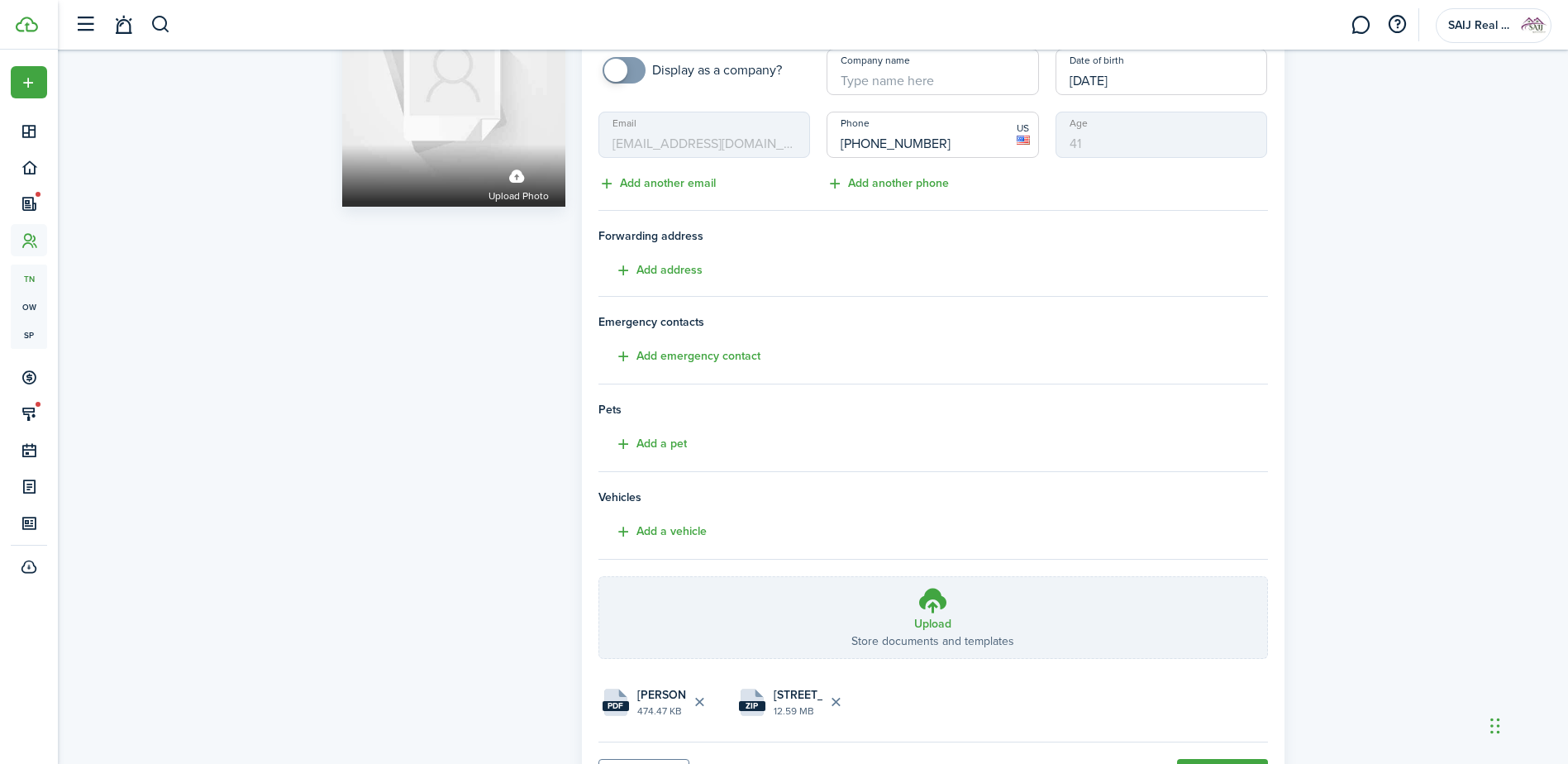
scroll to position [208, 0]
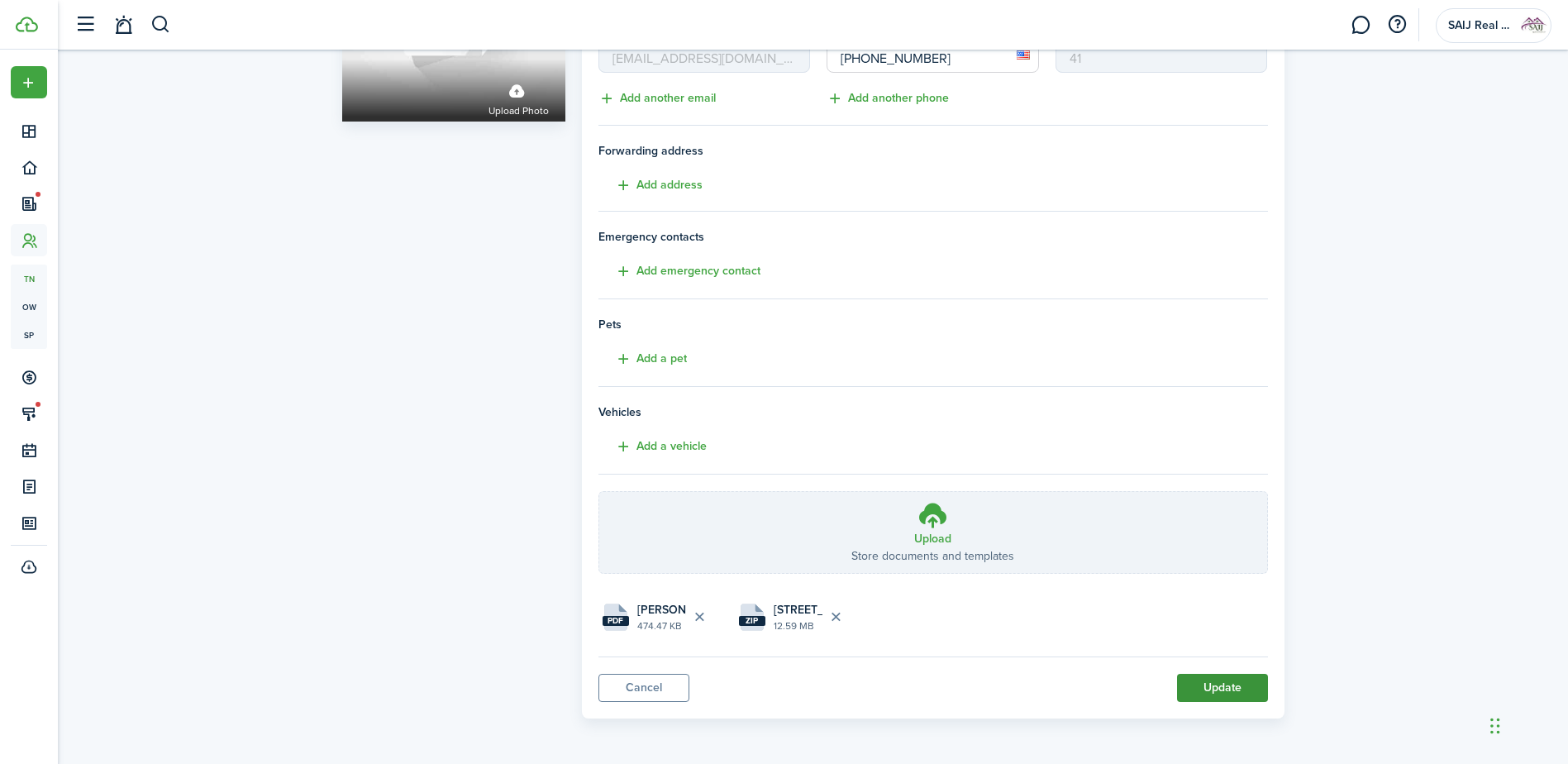
click at [1234, 683] on button "Update" at bounding box center [1221, 687] width 91 height 28
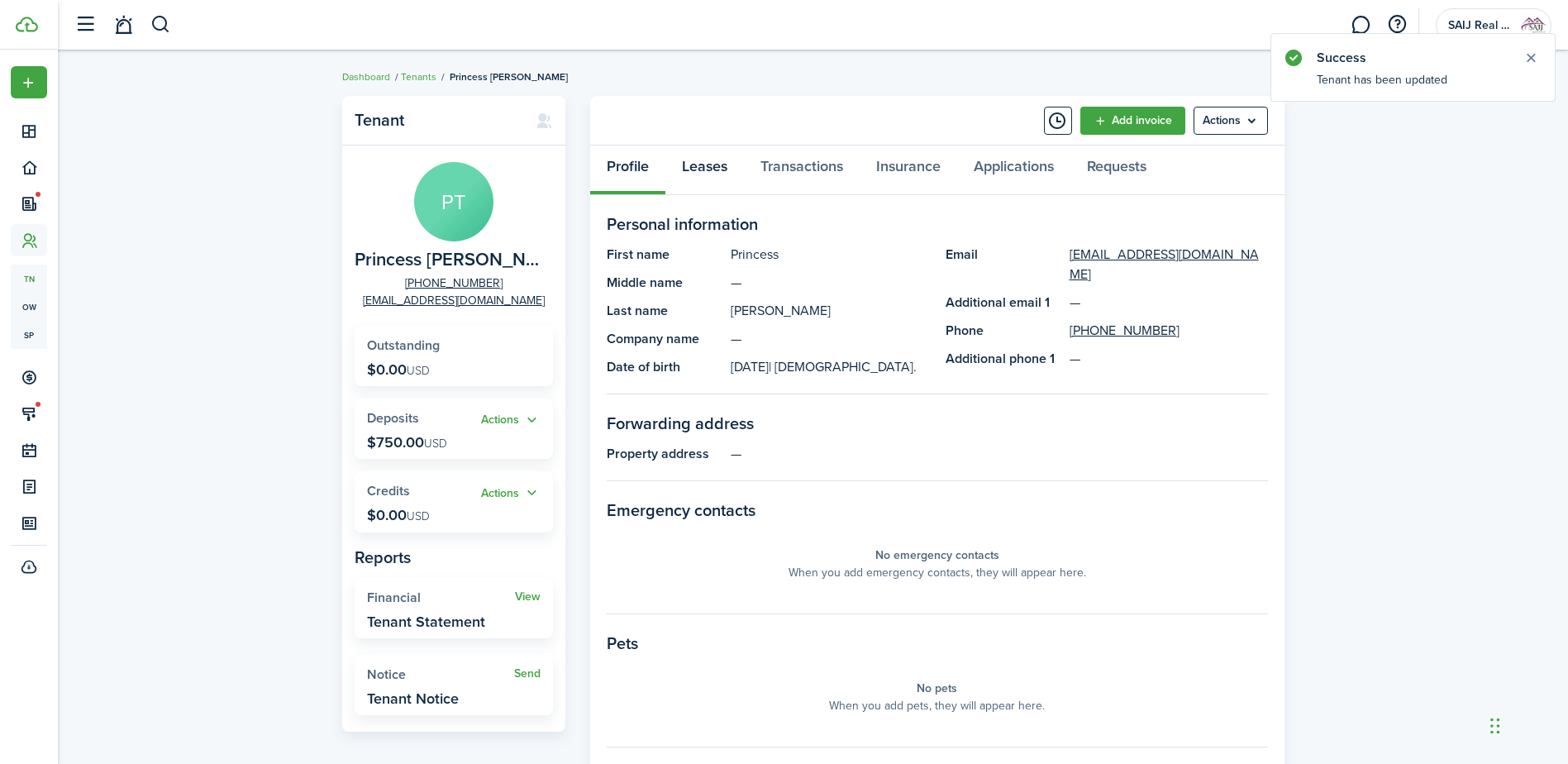
click at [699, 160] on link "Leases" at bounding box center [704, 171] width 78 height 50
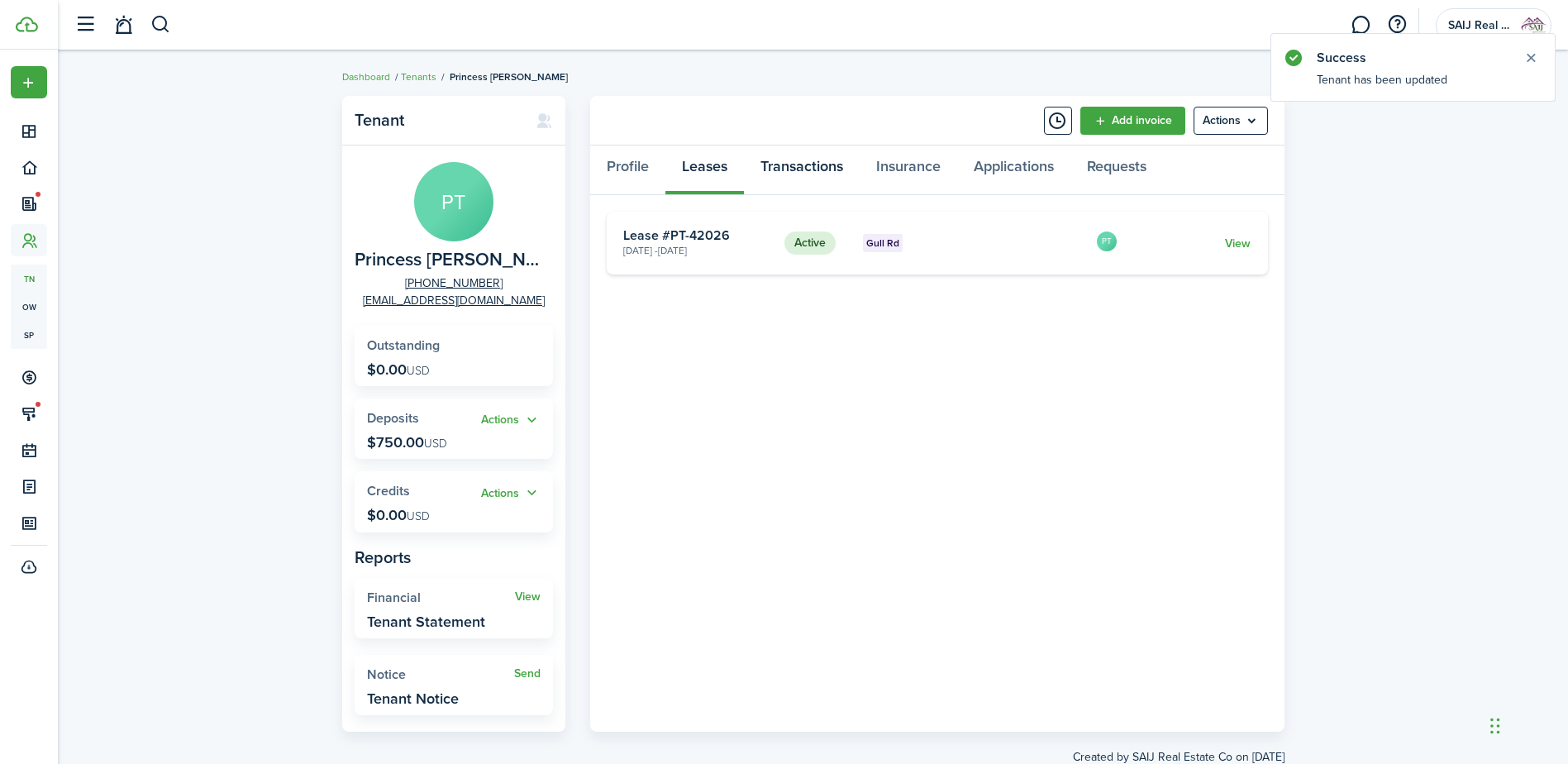
click at [801, 164] on link "Transactions" at bounding box center [802, 171] width 116 height 50
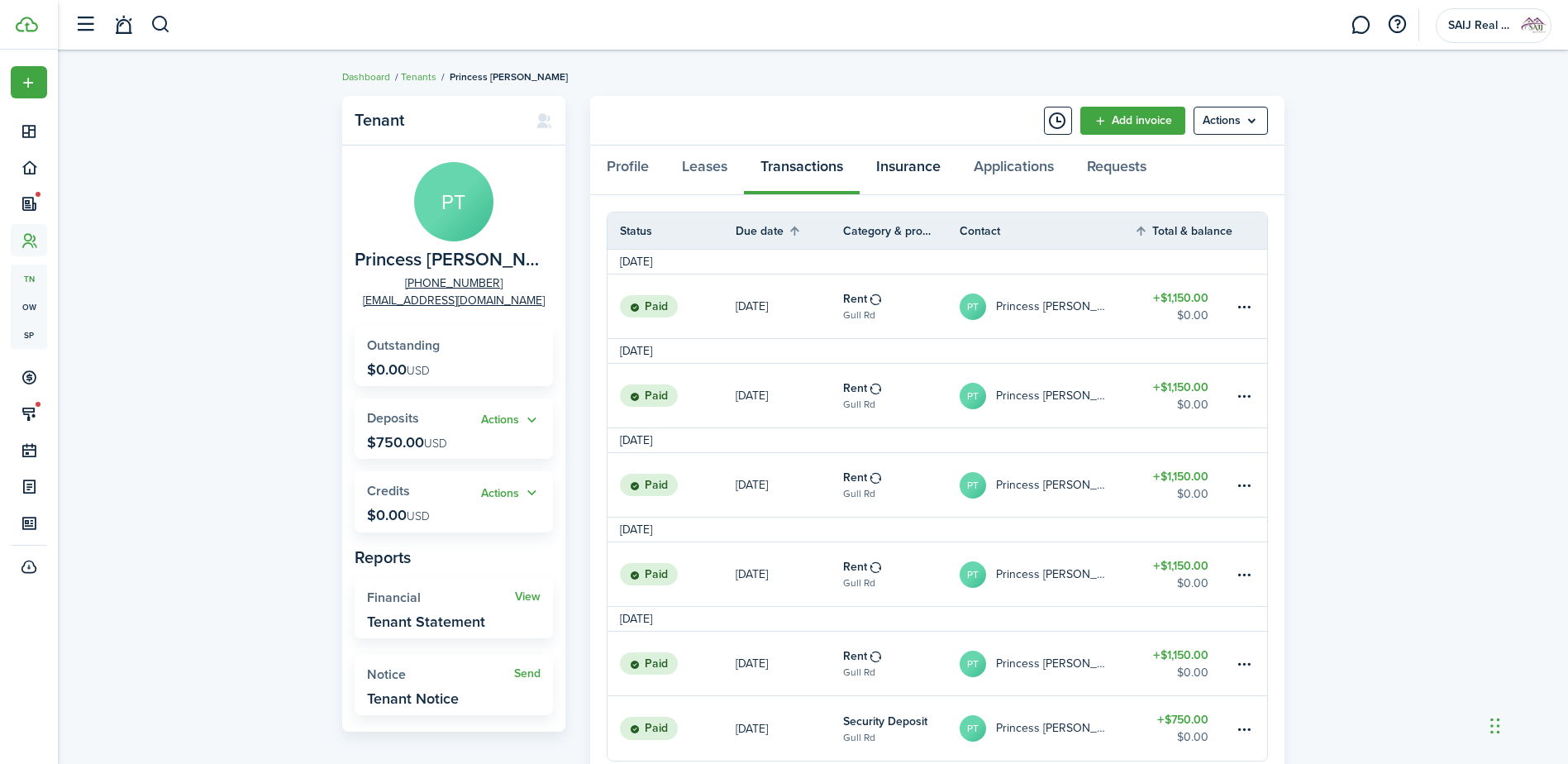
click at [909, 162] on link "Insurance" at bounding box center [908, 171] width 97 height 50
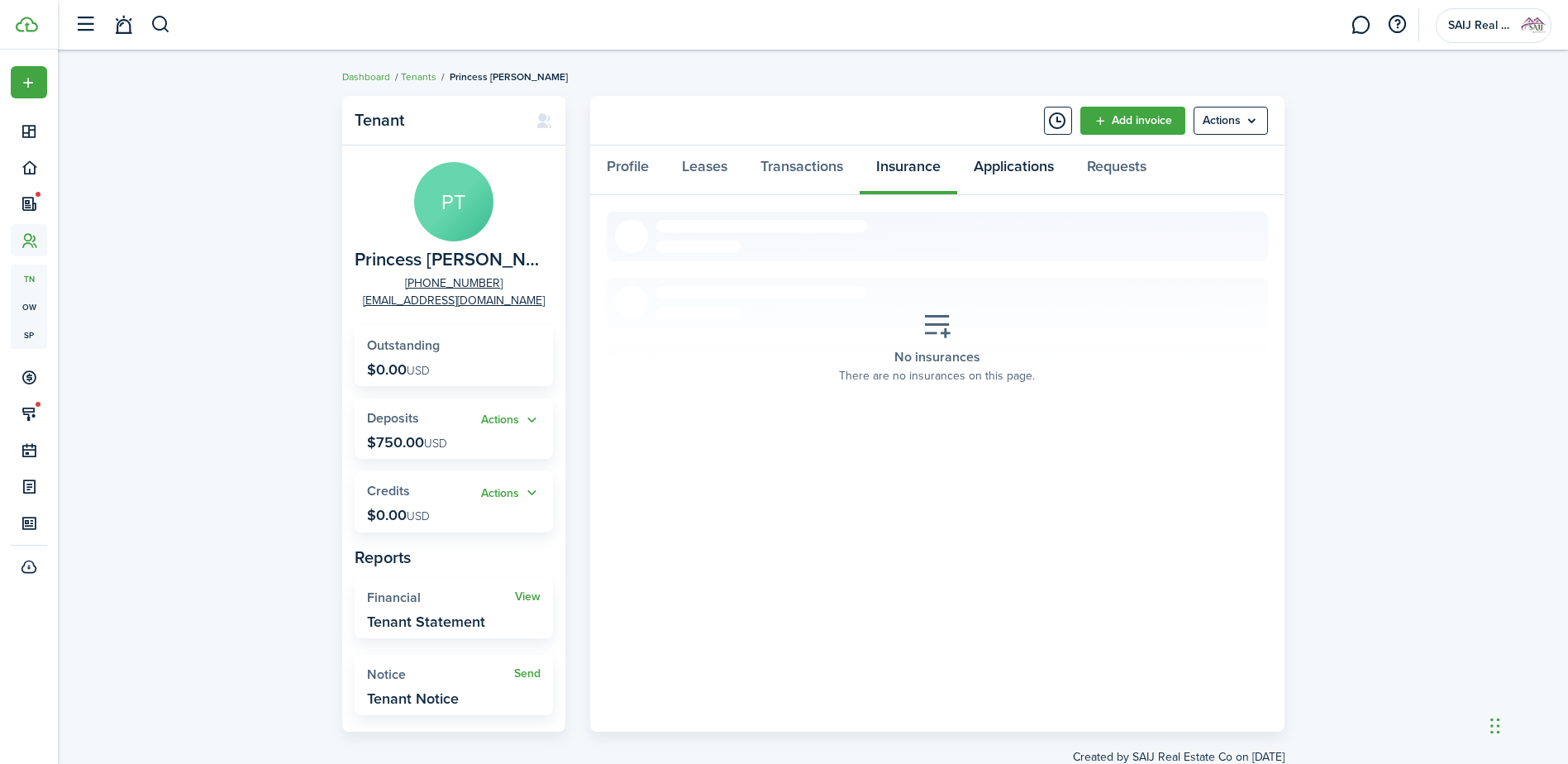
click at [1013, 165] on link "Applications" at bounding box center [1013, 171] width 113 height 50
click at [1143, 165] on link "Requests" at bounding box center [1115, 171] width 92 height 50
click at [613, 166] on link "Profile" at bounding box center [627, 171] width 75 height 50
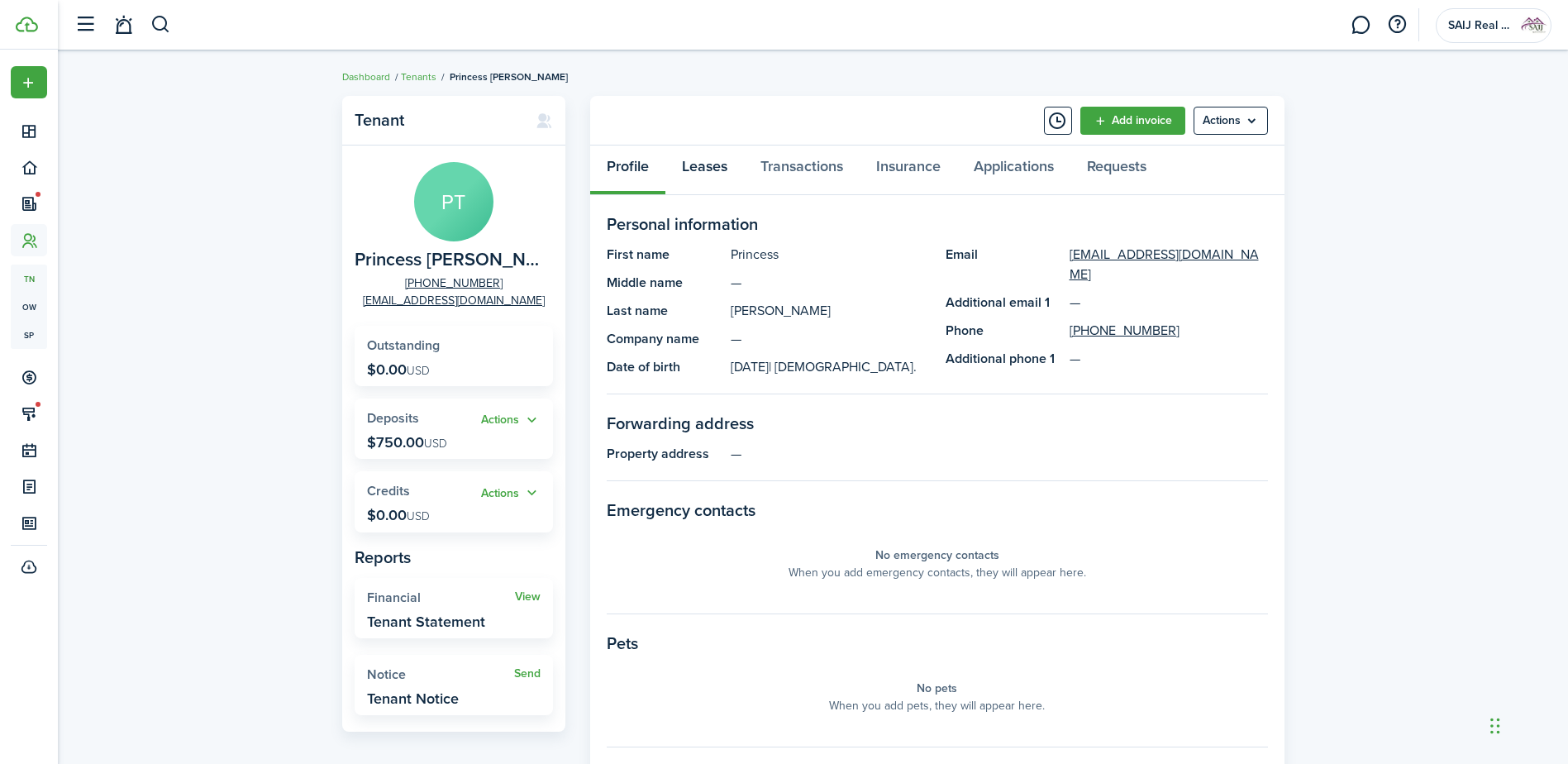
click at [703, 168] on link "Leases" at bounding box center [704, 171] width 78 height 50
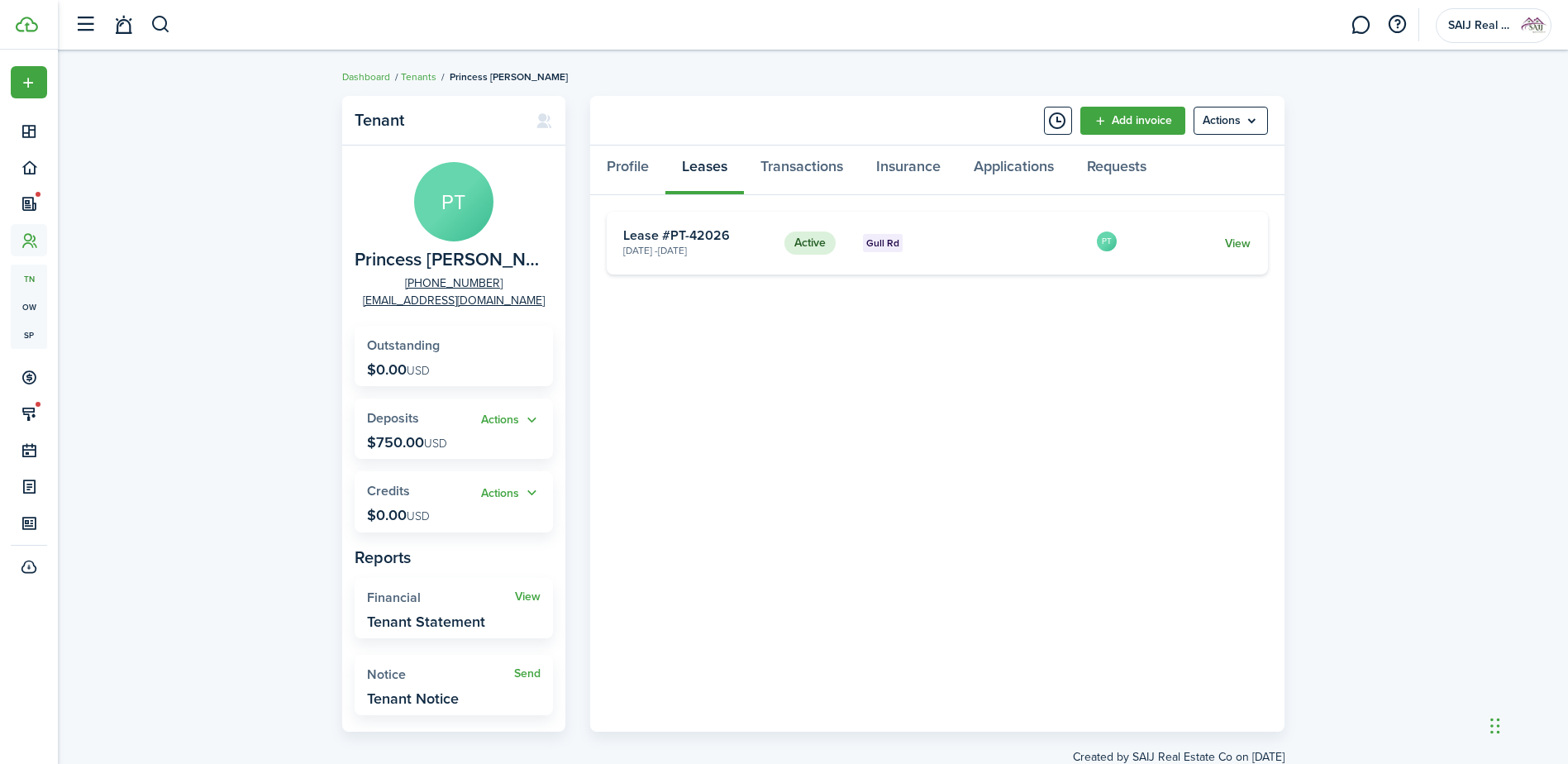
click at [1235, 241] on link "View" at bounding box center [1238, 243] width 26 height 17
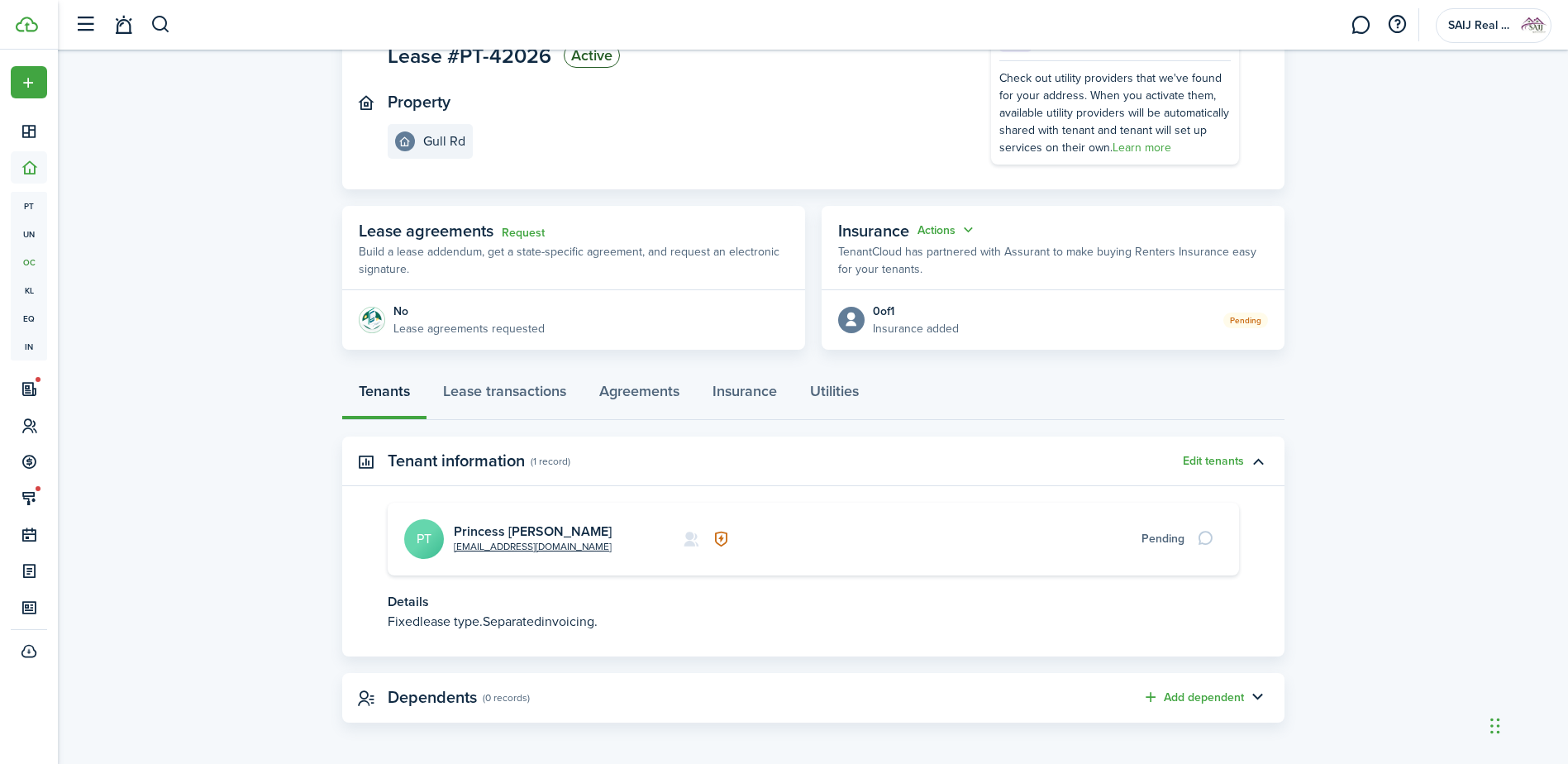
scroll to position [152, 0]
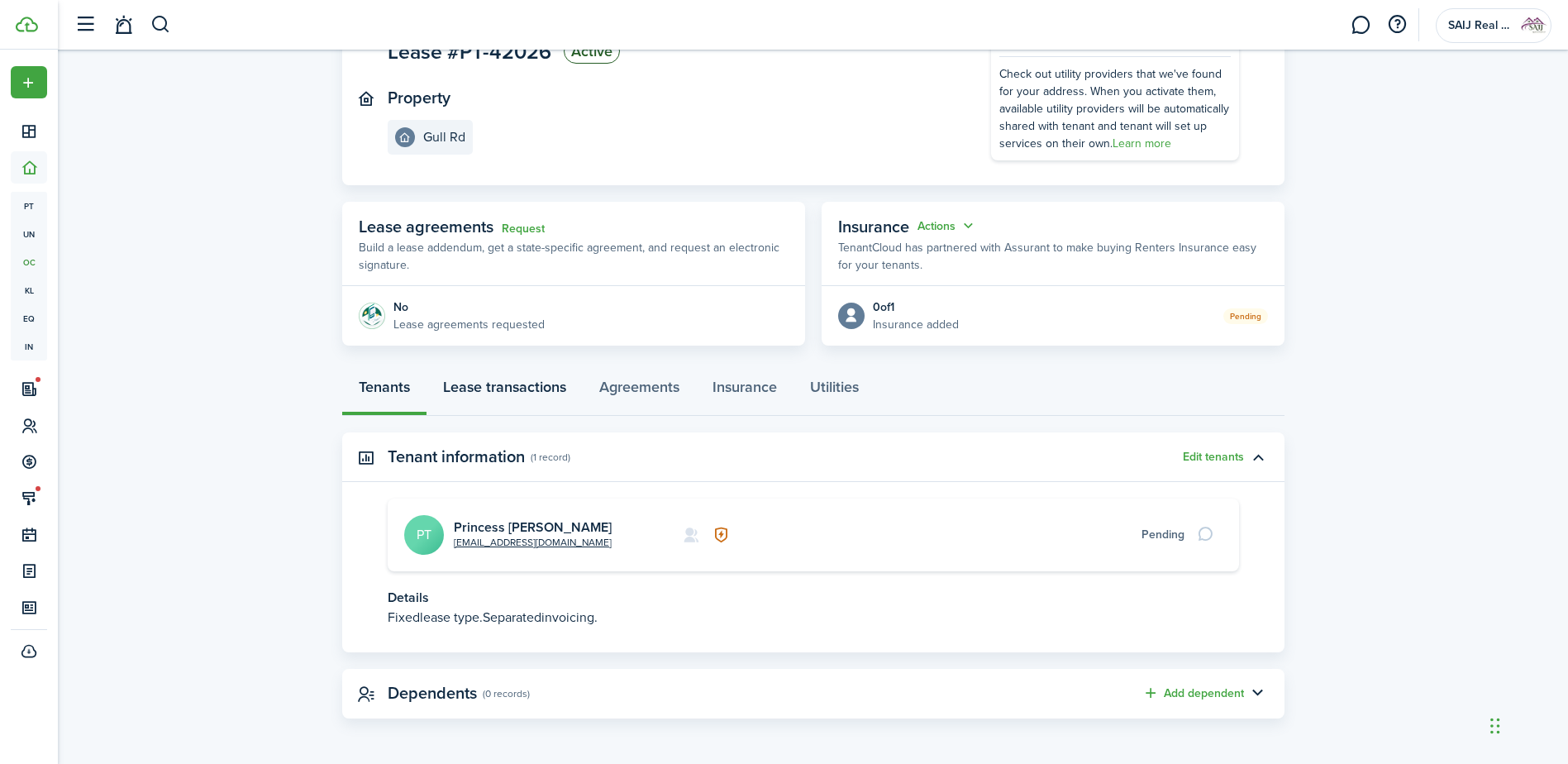
click at [504, 393] on link "Lease transactions" at bounding box center [504, 391] width 156 height 50
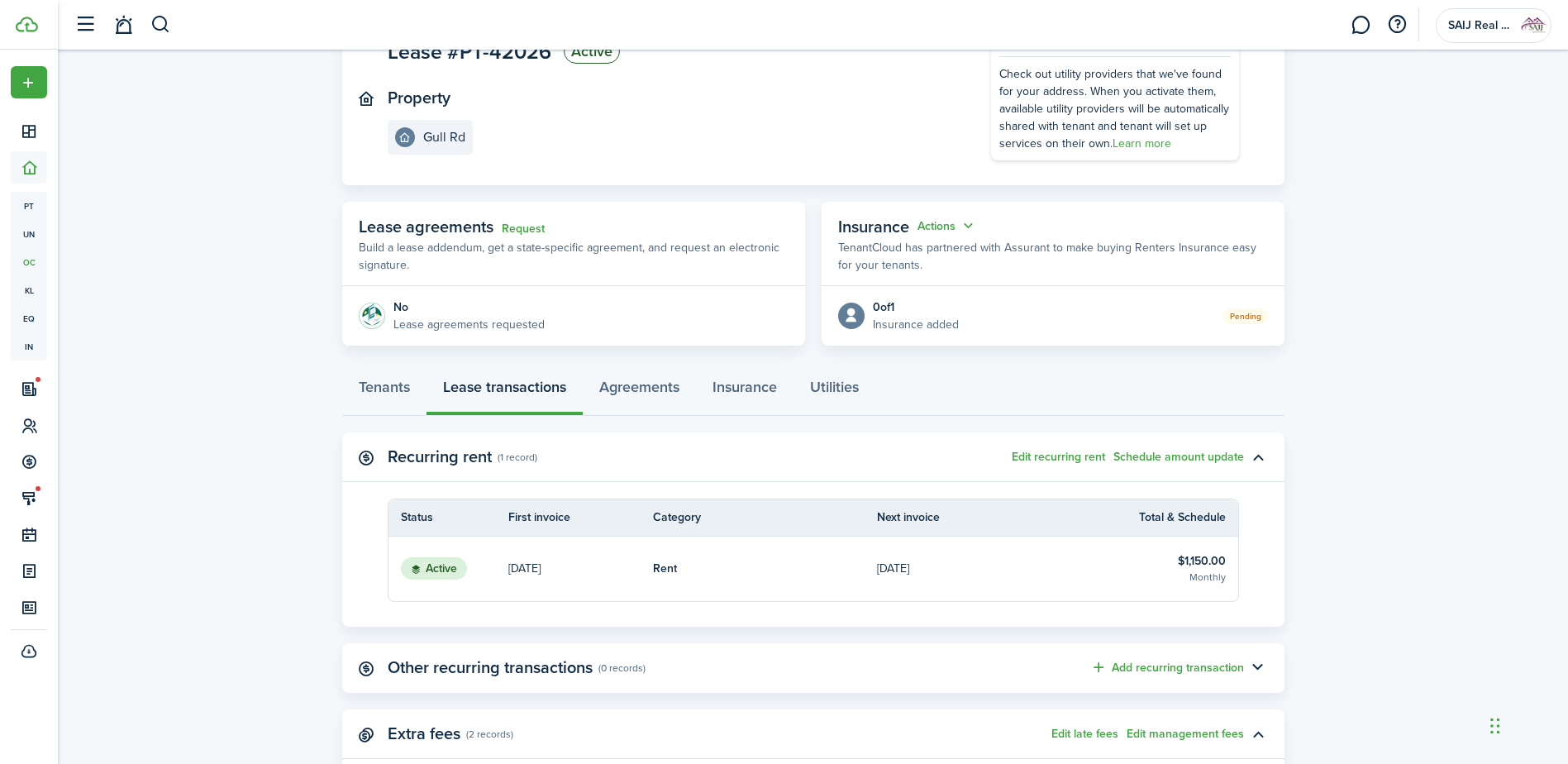
scroll to position [410, 0]
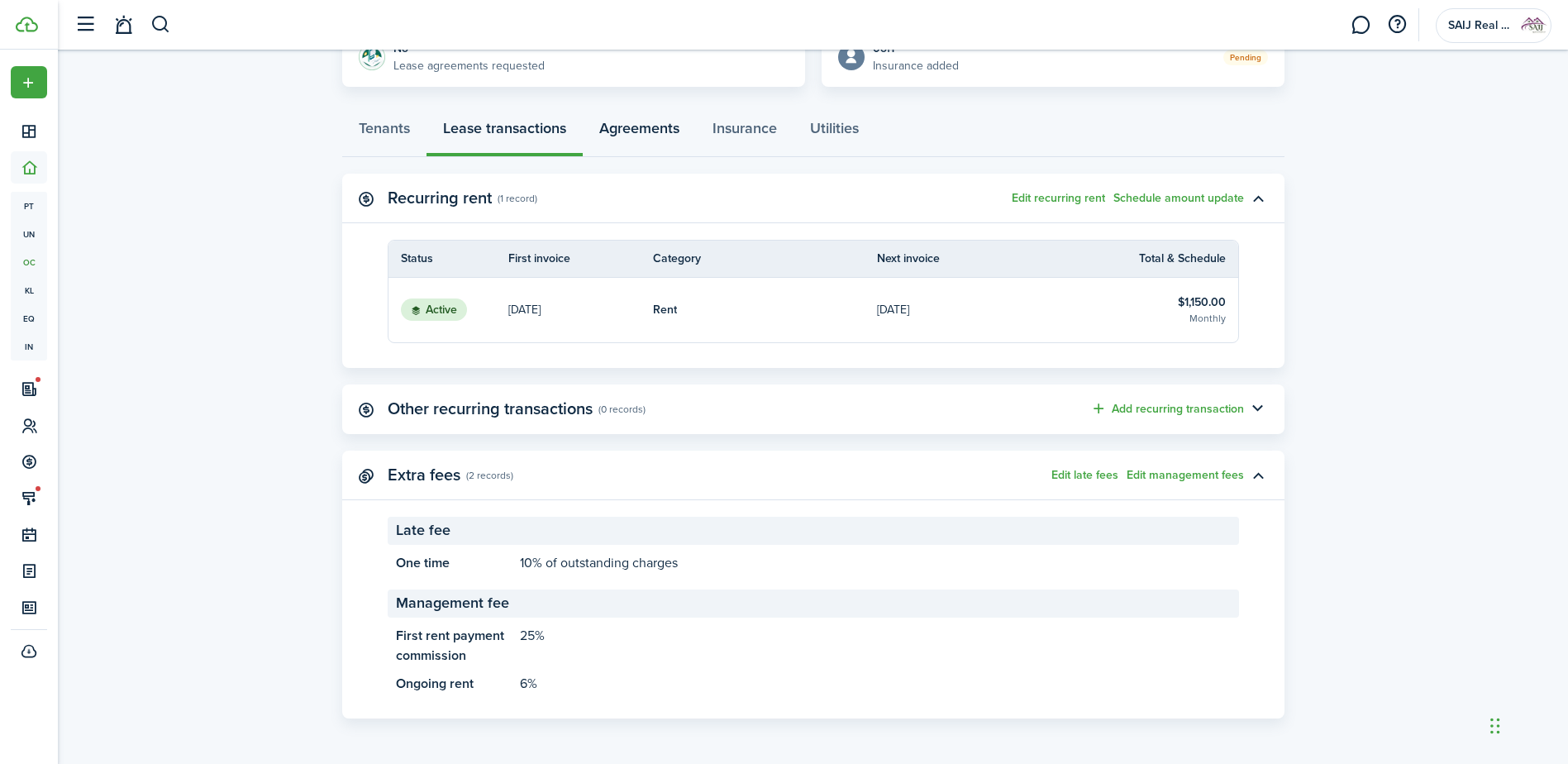
click at [629, 132] on link "Agreements" at bounding box center [639, 133] width 113 height 50
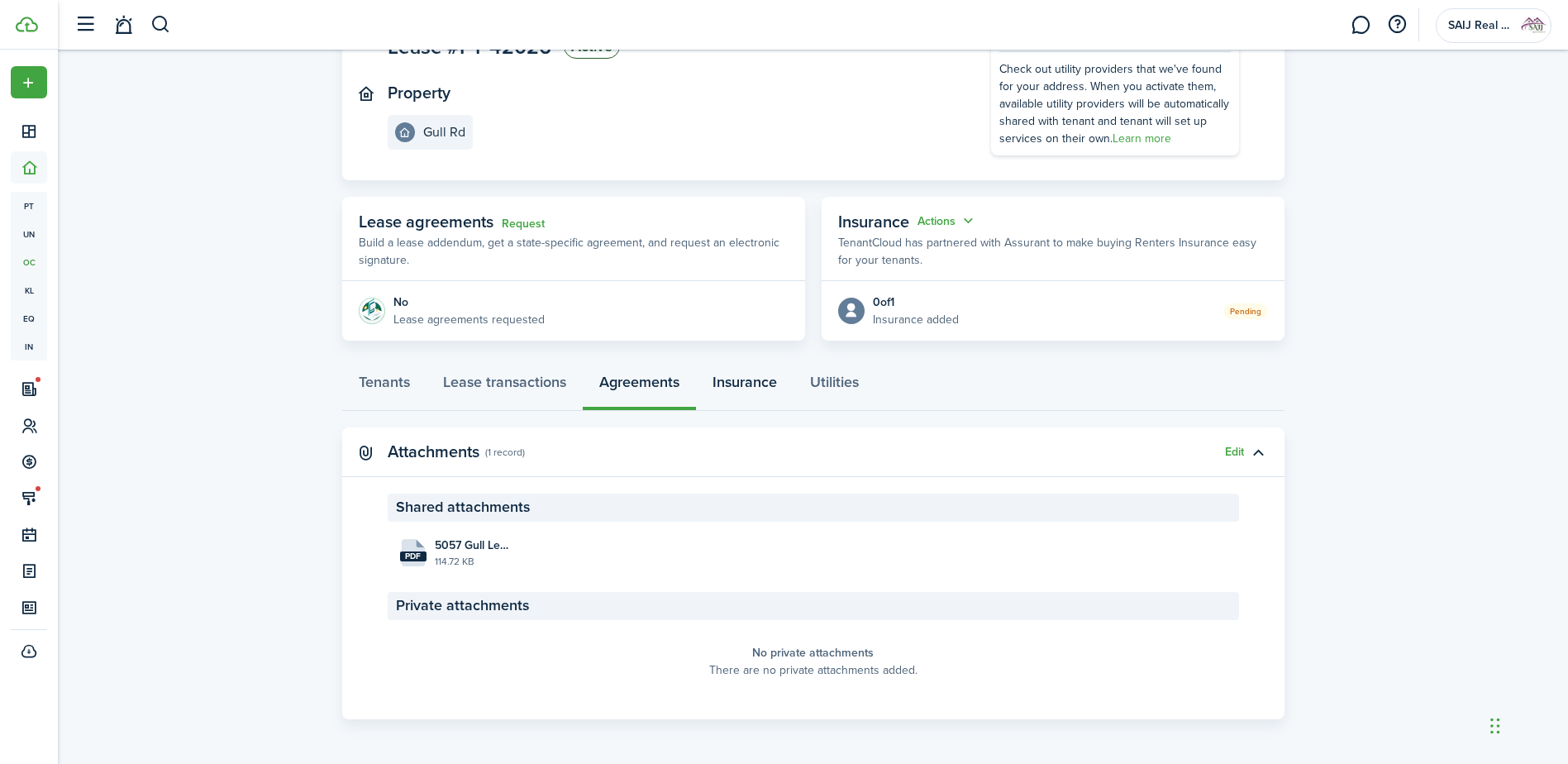
scroll to position [158, 0]
click at [760, 385] on link "Insurance" at bounding box center [744, 385] width 97 height 50
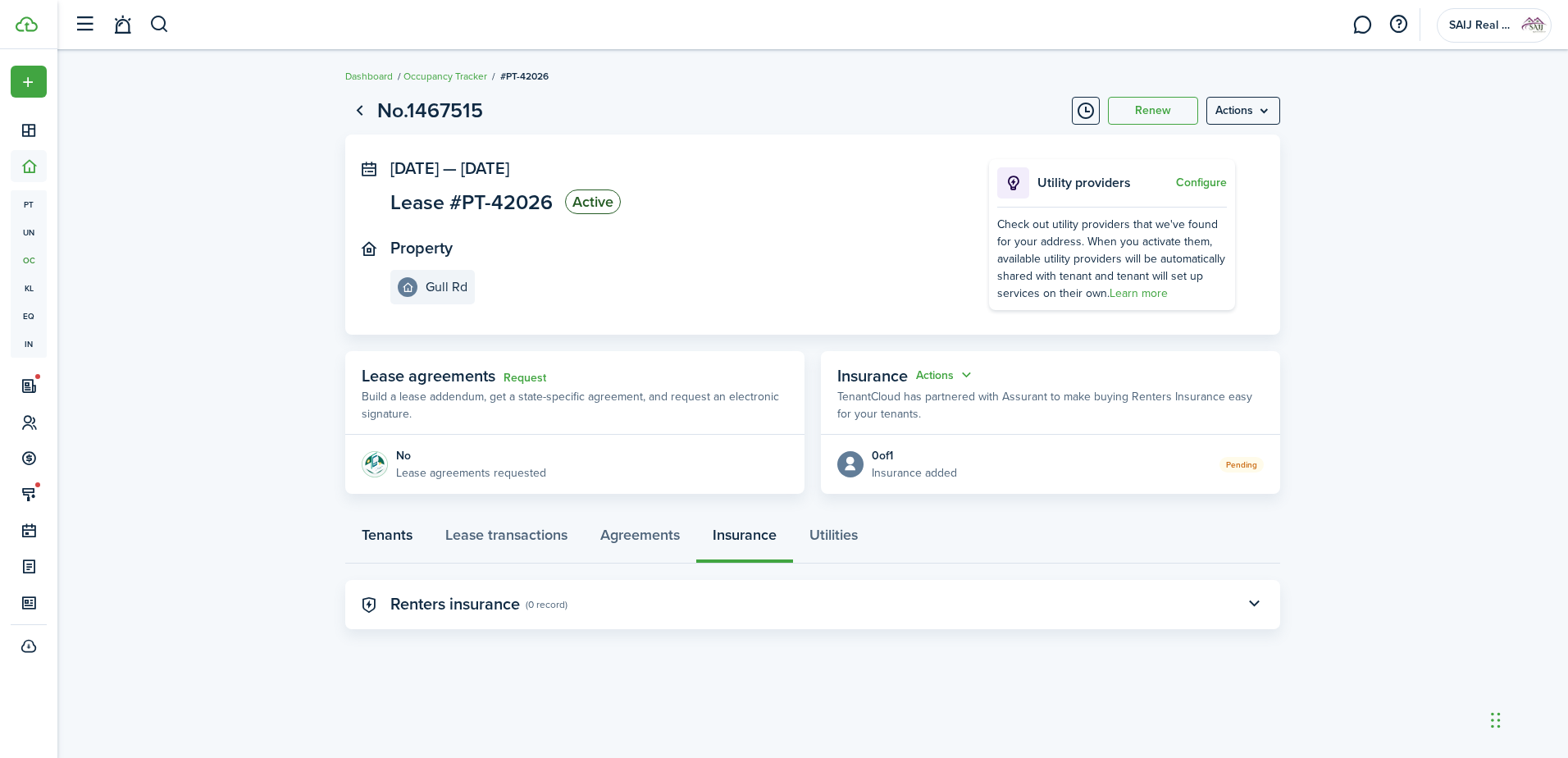
click at [390, 540] on link "Tenants" at bounding box center [388, 539] width 84 height 50
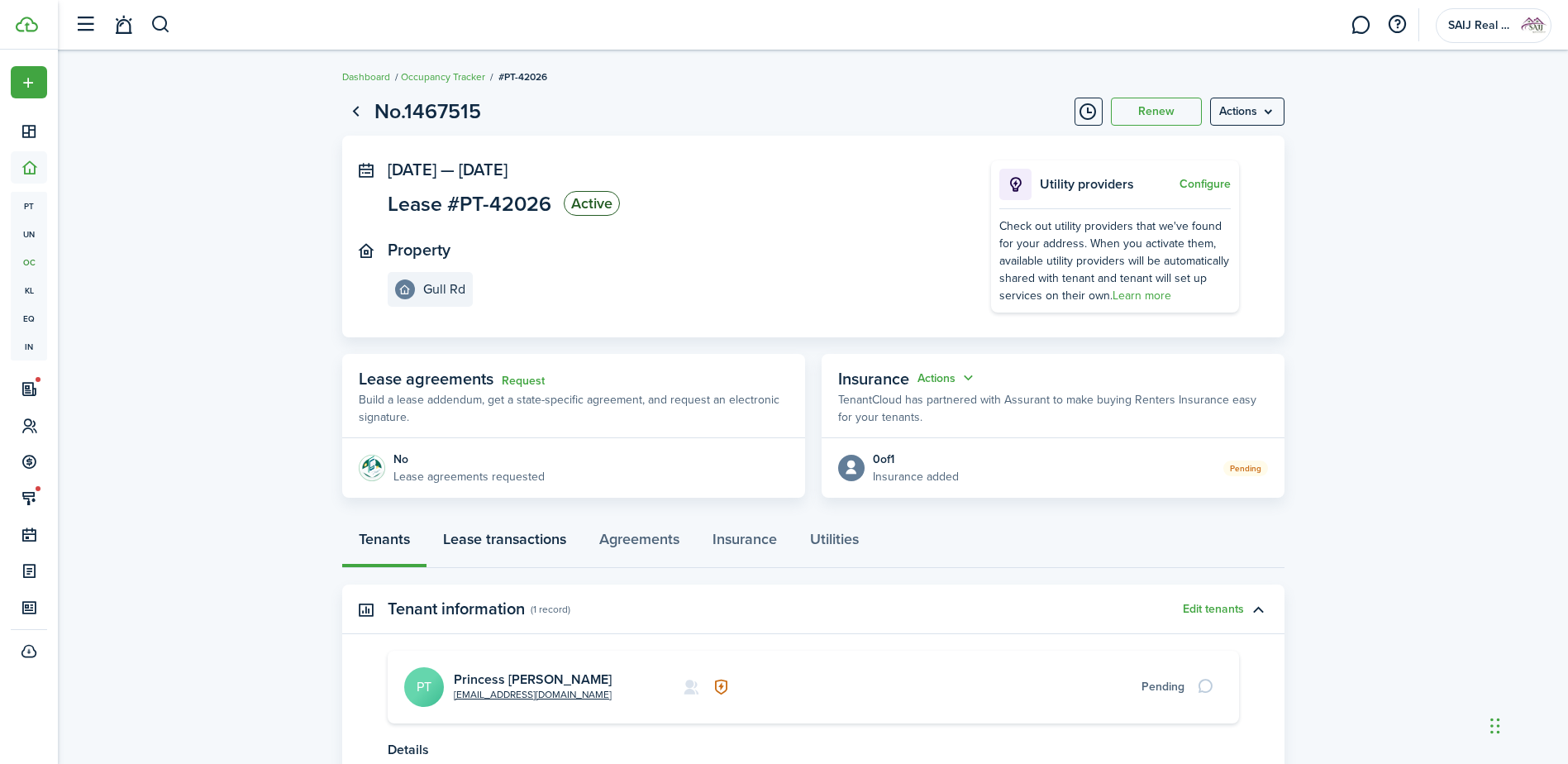
click at [515, 541] on link "Lease transactions" at bounding box center [504, 543] width 156 height 50
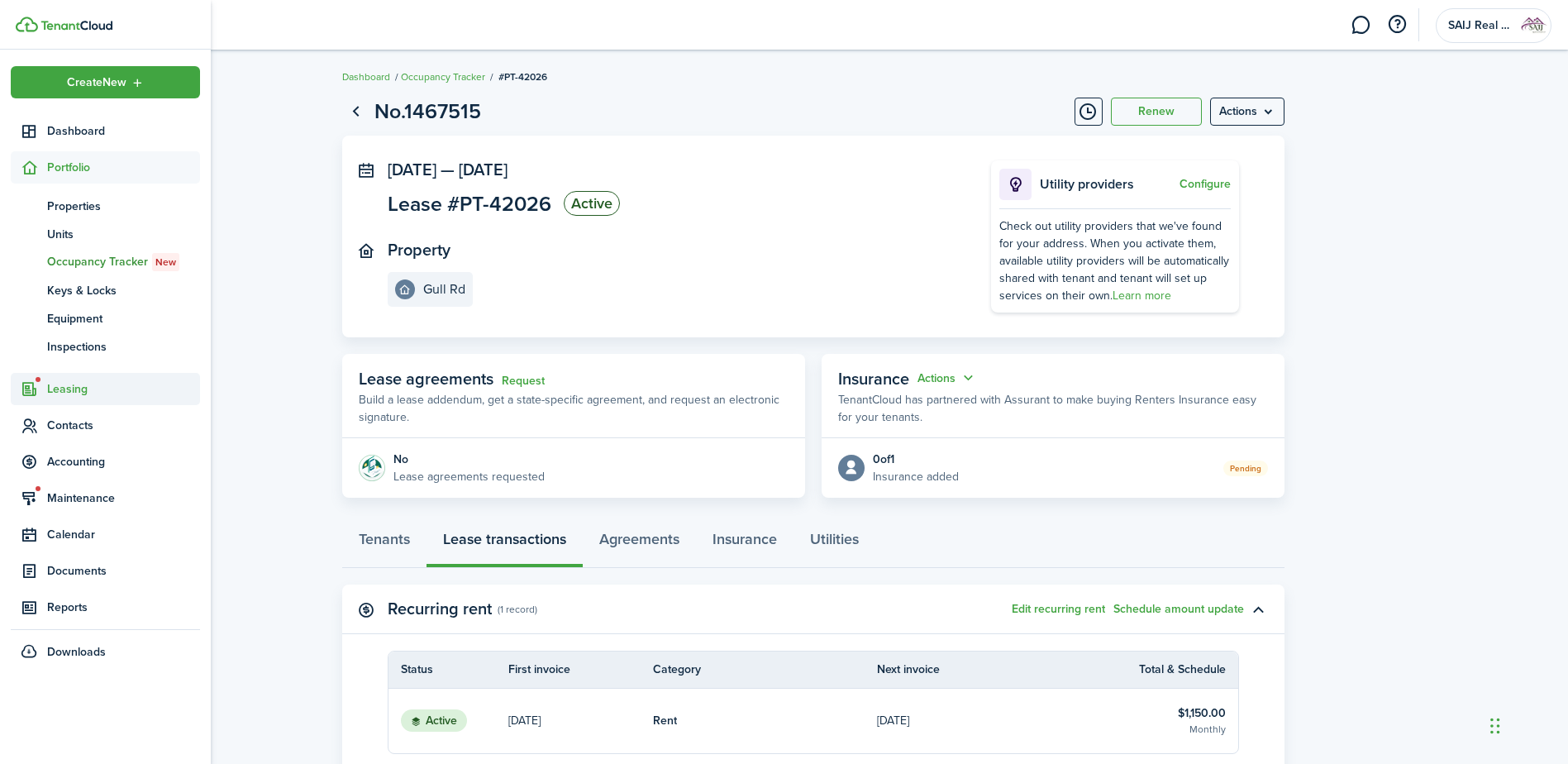
click at [73, 395] on span "Leasing" at bounding box center [123, 389] width 153 height 17
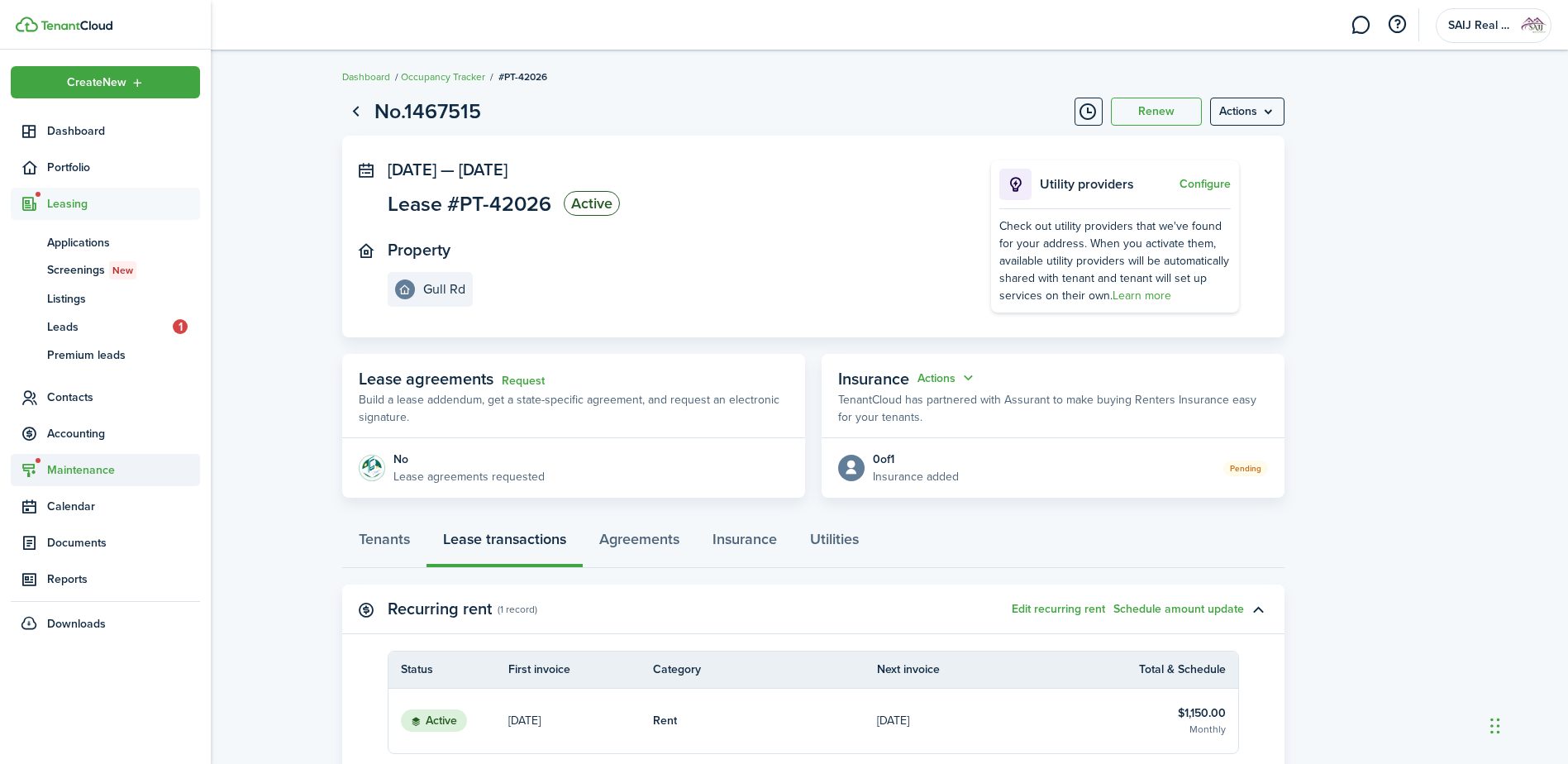
click at [76, 470] on span "Maintenance" at bounding box center [123, 470] width 153 height 17
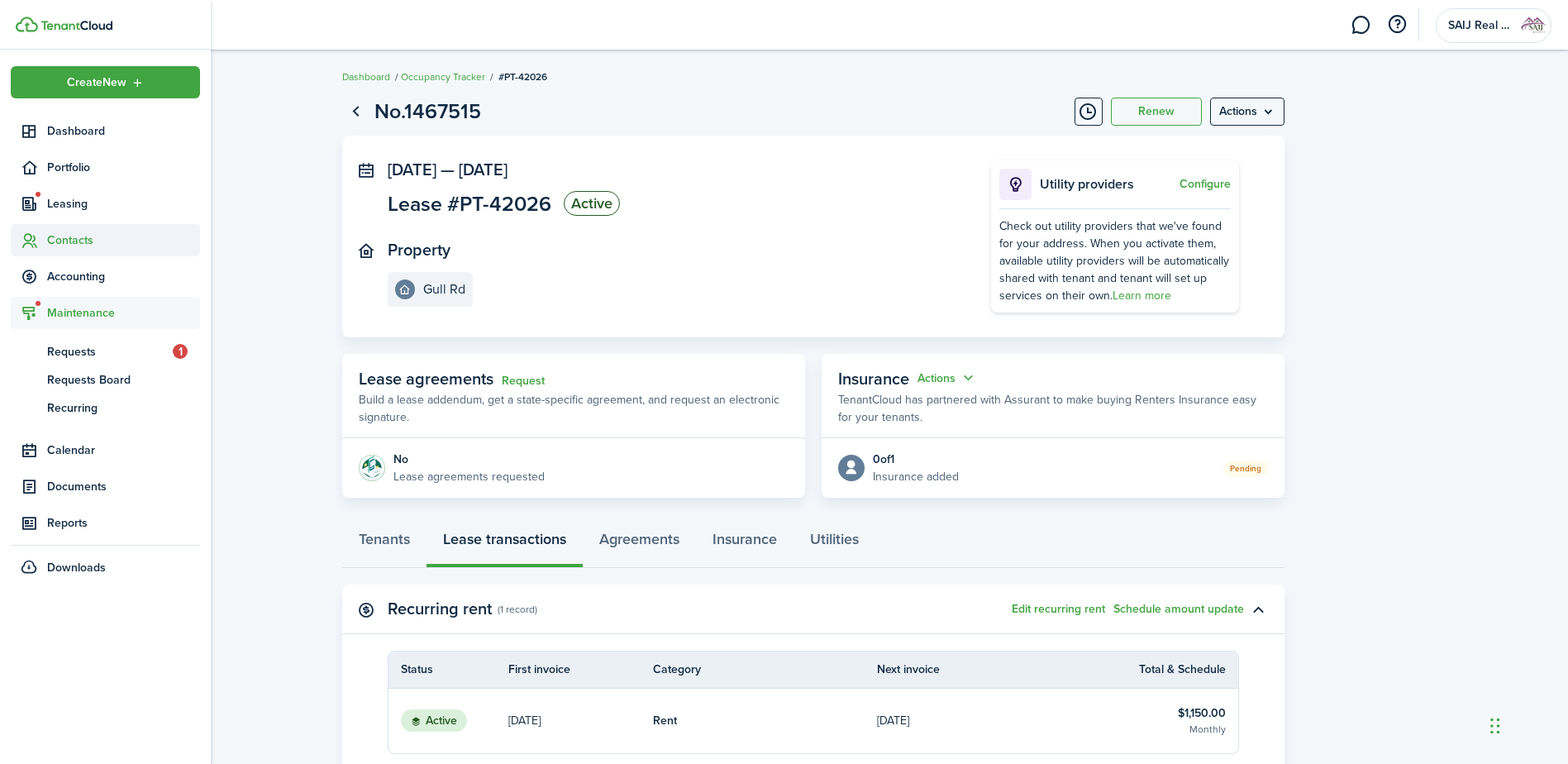
click at [78, 235] on span "Contacts" at bounding box center [123, 240] width 153 height 17
click at [80, 281] on span "Tenants" at bounding box center [123, 279] width 153 height 17
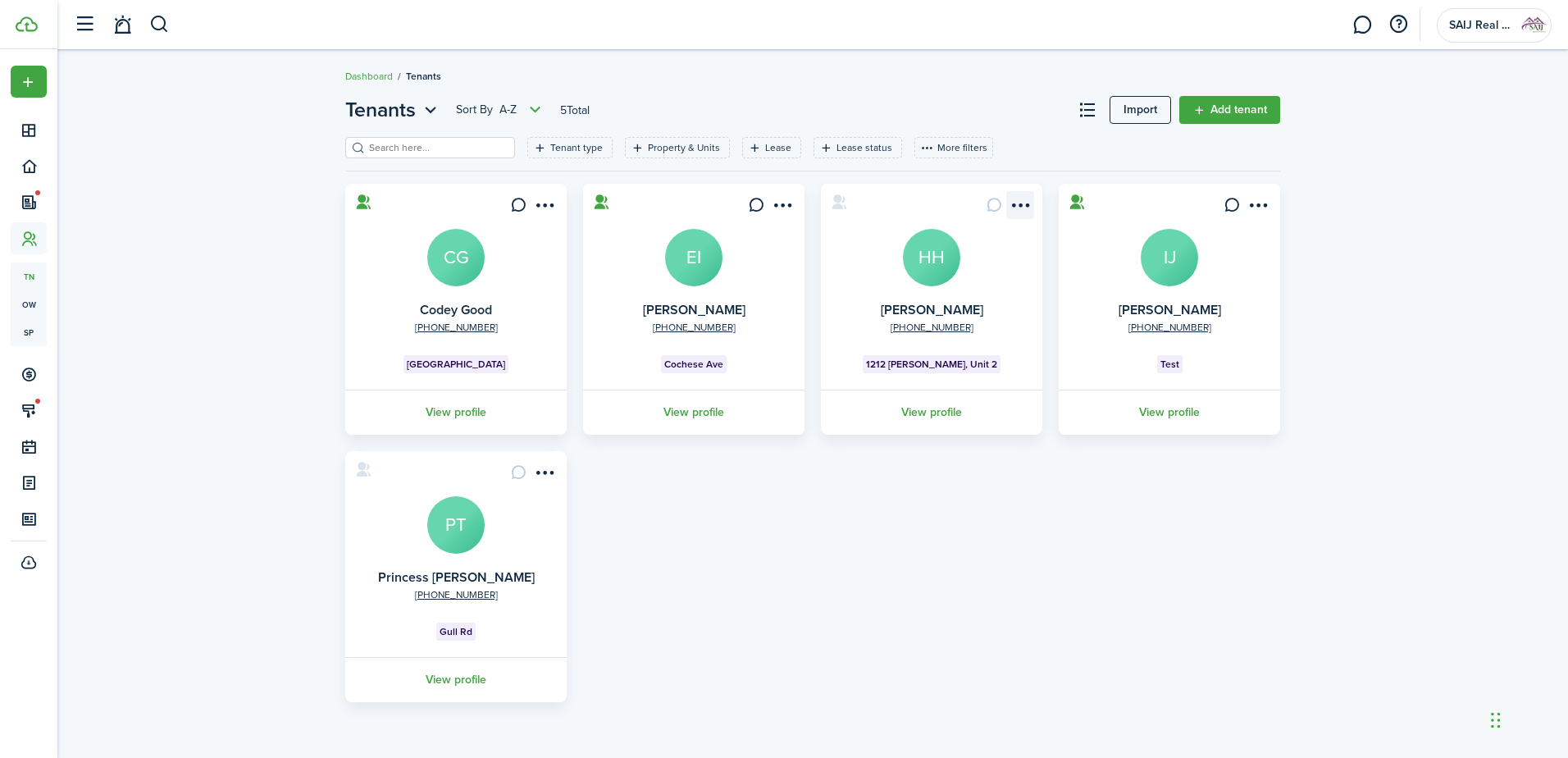
click at [1019, 201] on menu-btn-icon "Open menu" at bounding box center [1020, 204] width 28 height 28
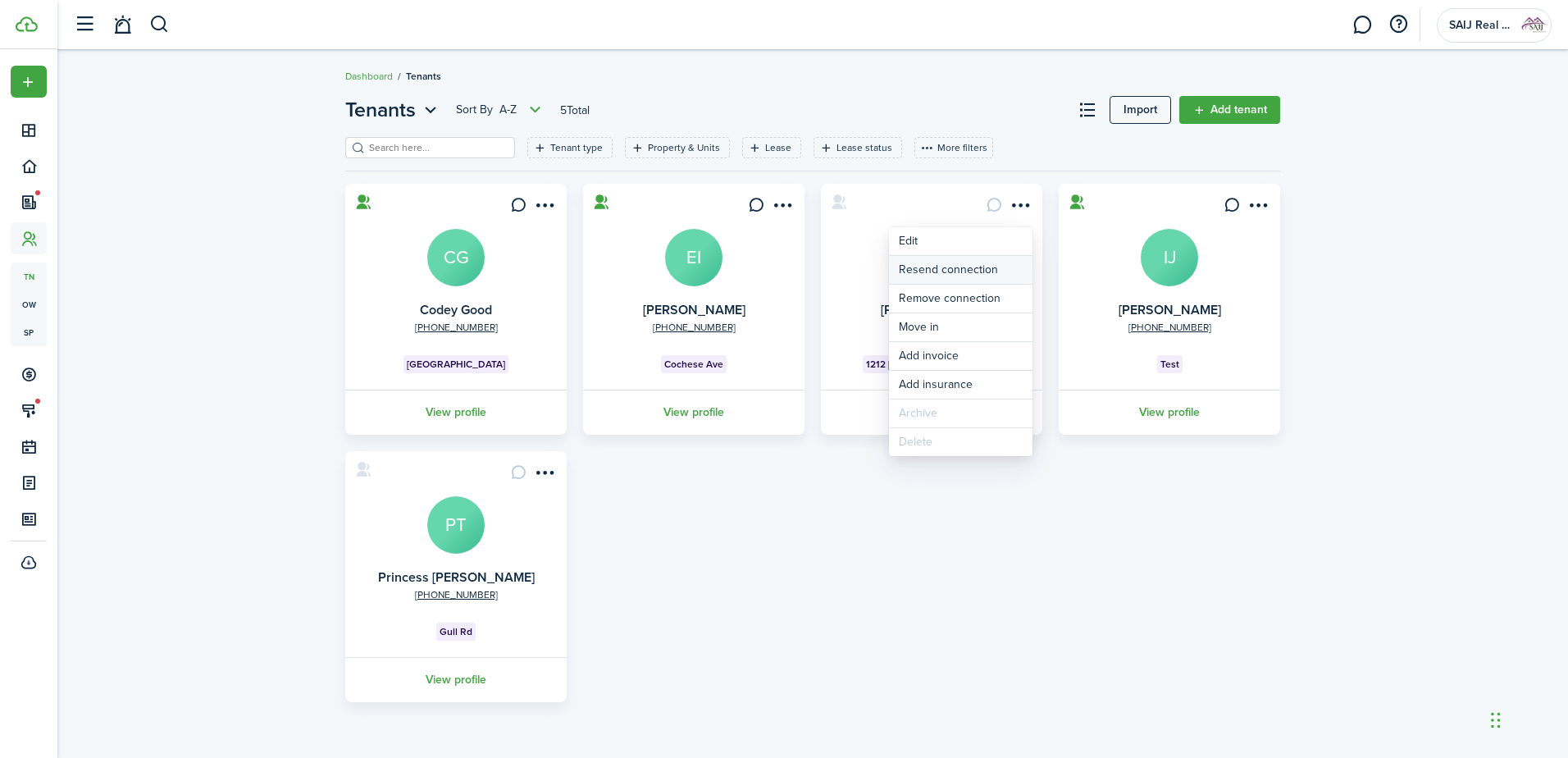
click at [979, 269] on button "Resend connection" at bounding box center [961, 269] width 144 height 28
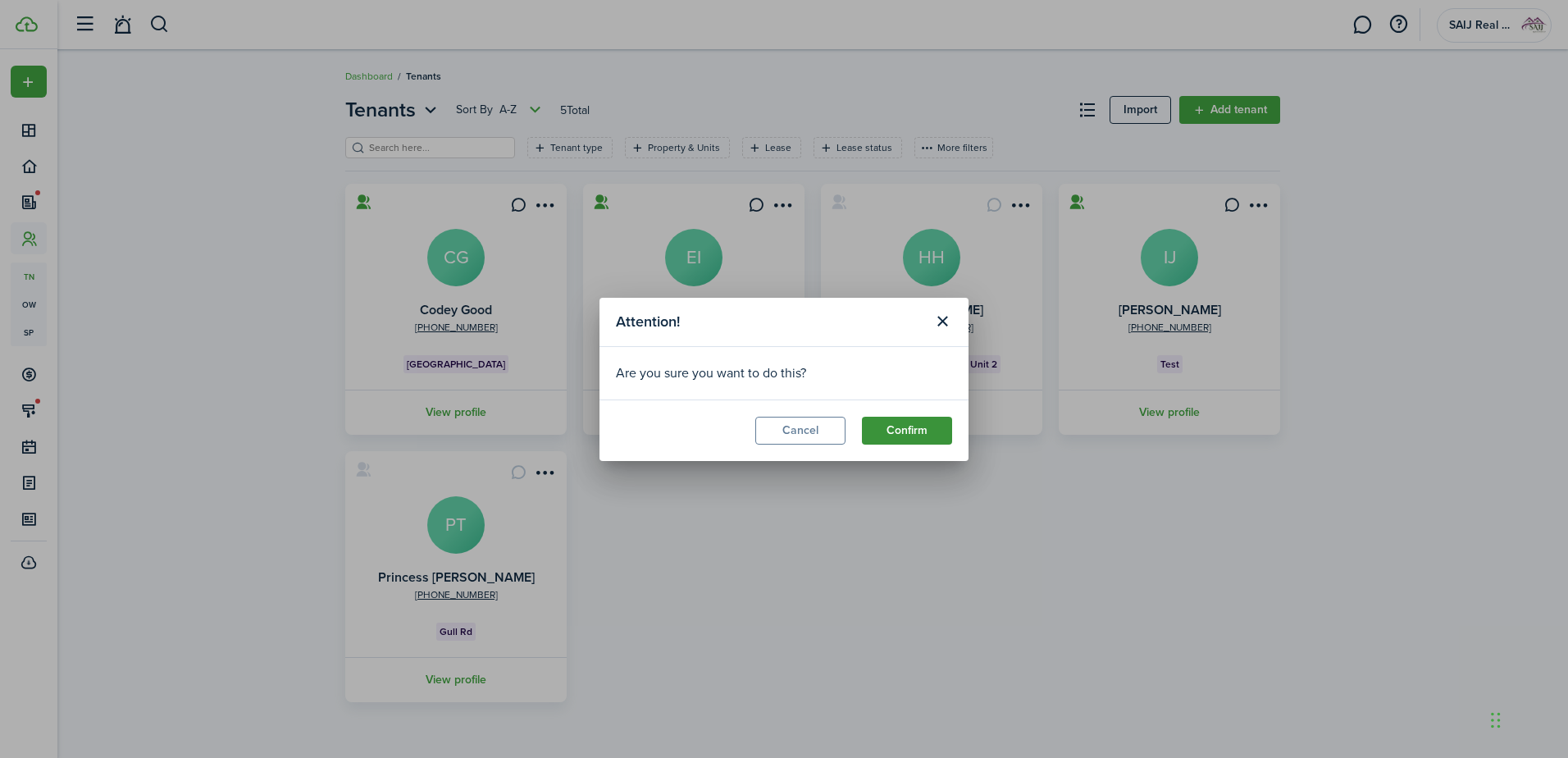
click at [905, 432] on button "Confirm" at bounding box center [907, 430] width 90 height 28
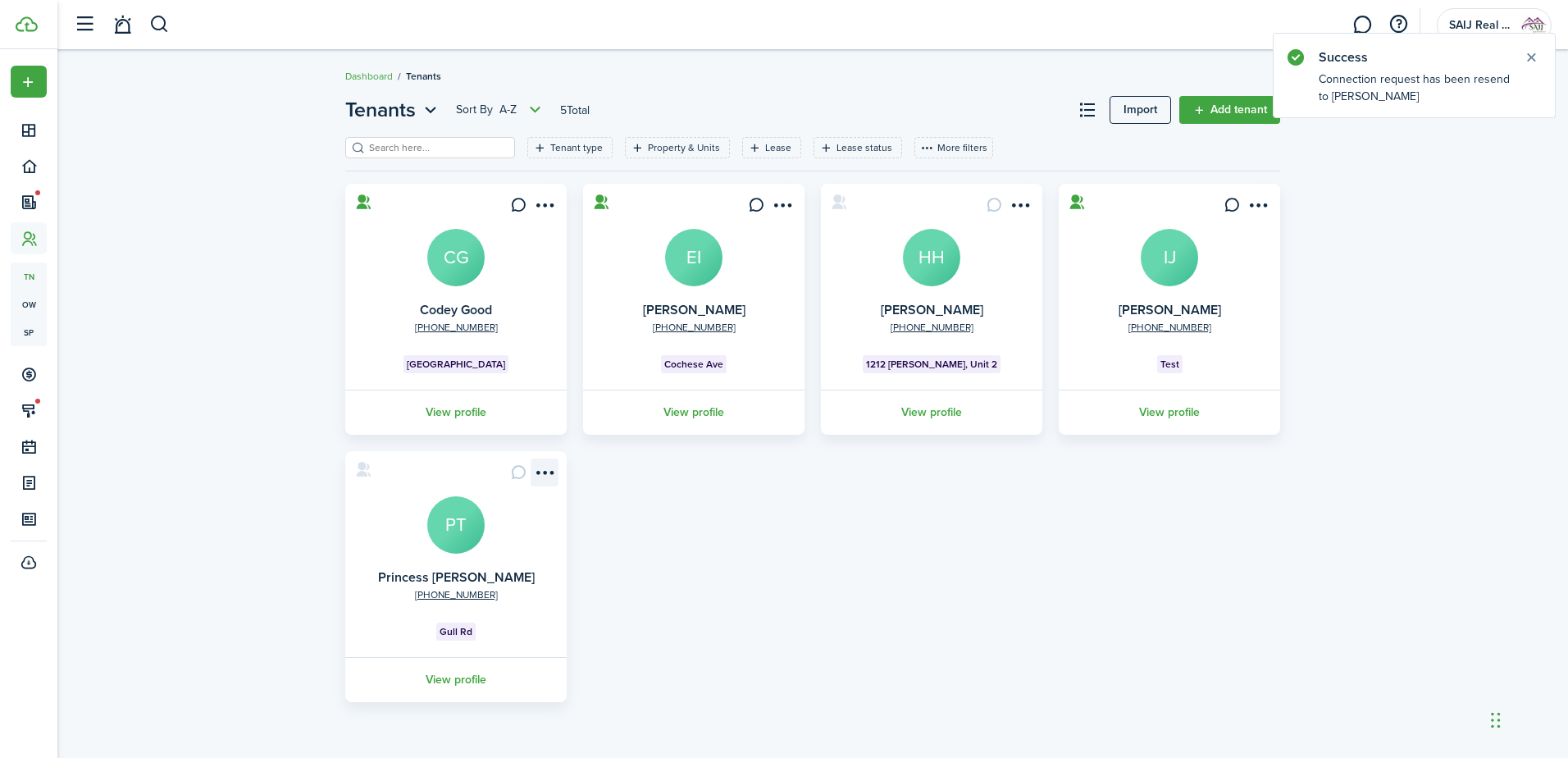
click at [548, 472] on menu-btn-icon "Open menu" at bounding box center [544, 472] width 28 height 28
click at [711, 506] on div "[PHONE_NUMBER] Codey Good CG Blue Lake View profile [PHONE_NUMBER] [PERSON_NAME…" at bounding box center [813, 443] width 951 height 518
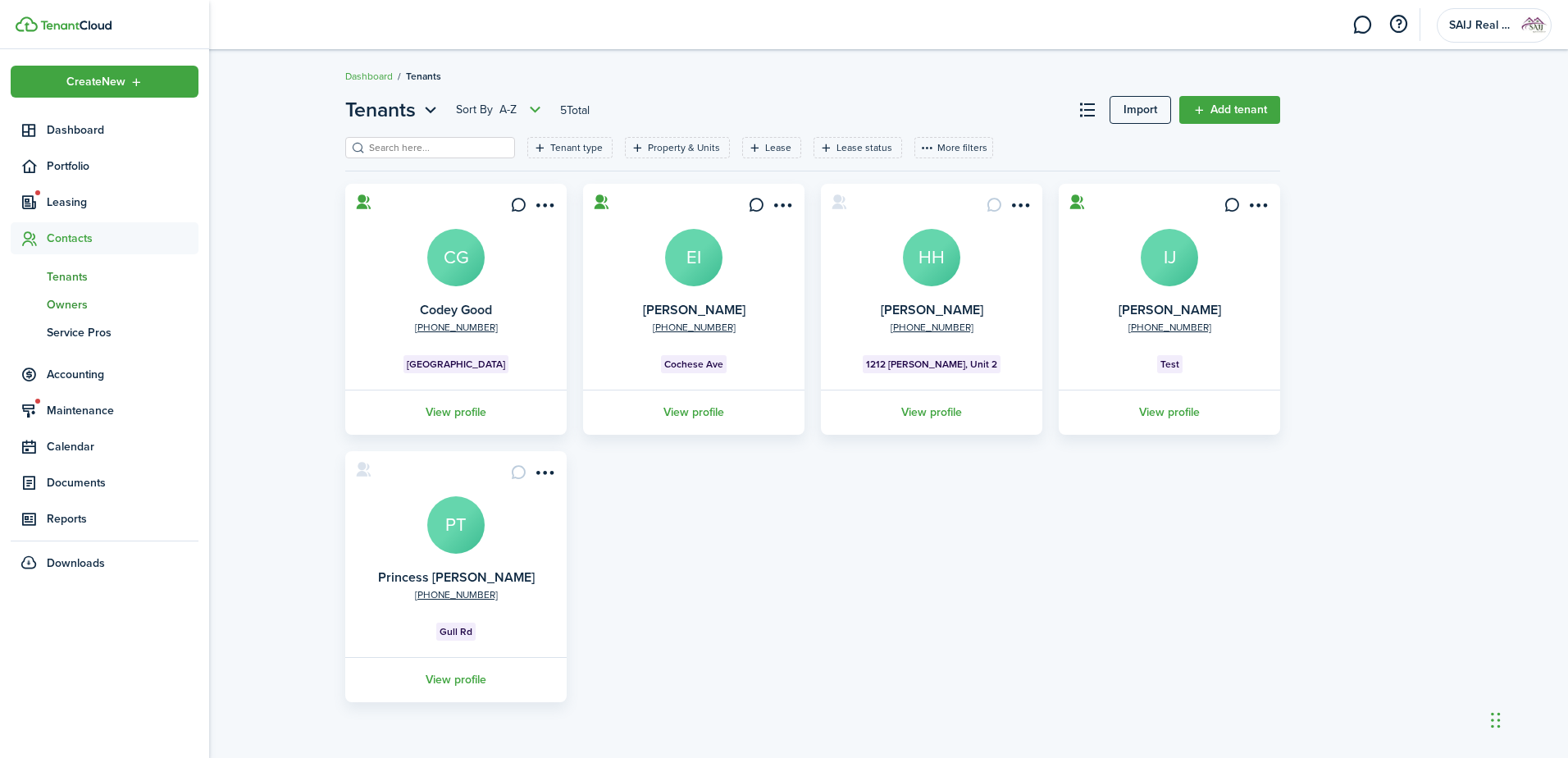
click at [74, 302] on span "Owners" at bounding box center [122, 305] width 151 height 17
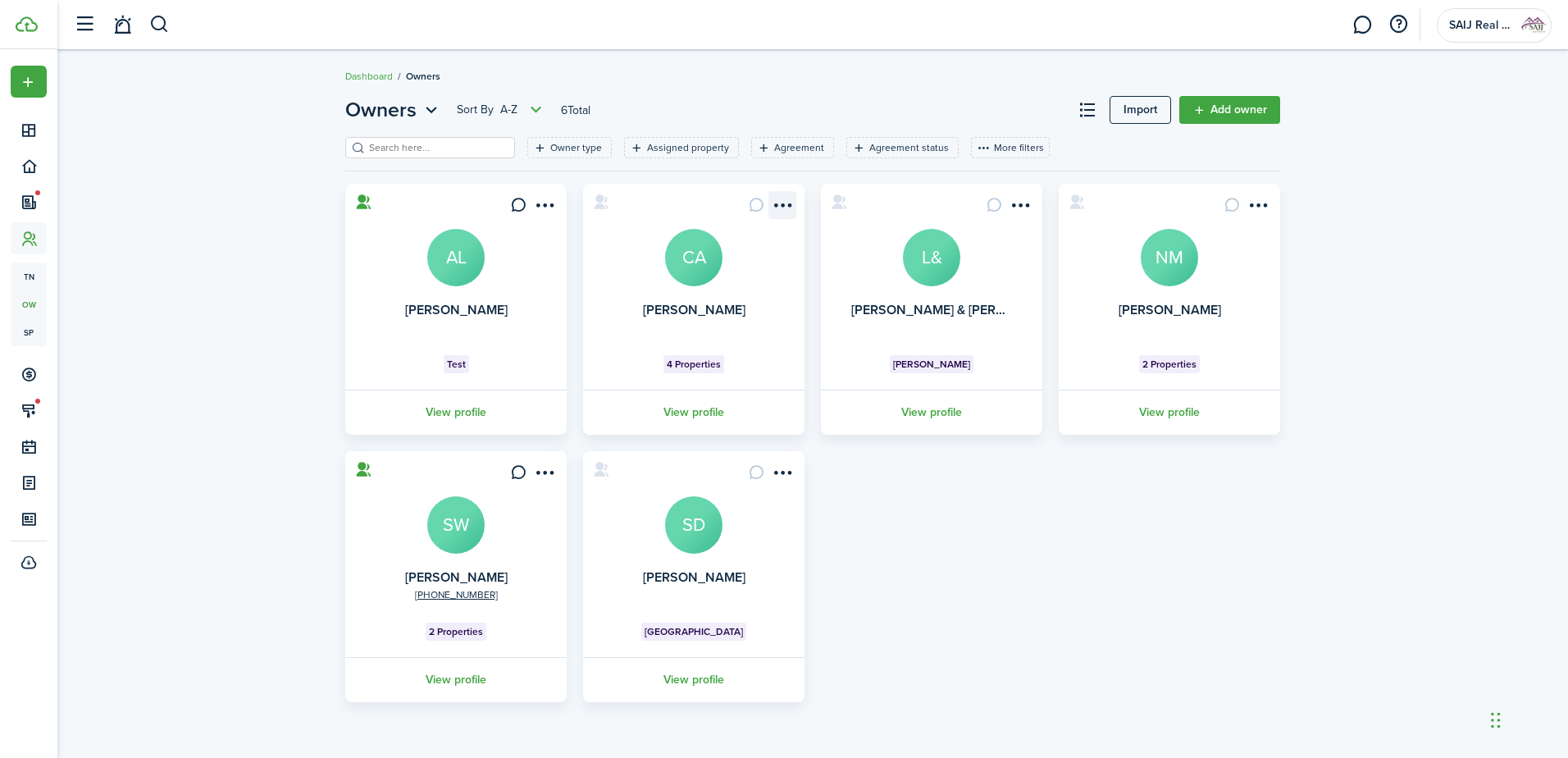
click at [783, 201] on menu-btn-icon "Open menu" at bounding box center [782, 204] width 28 height 28
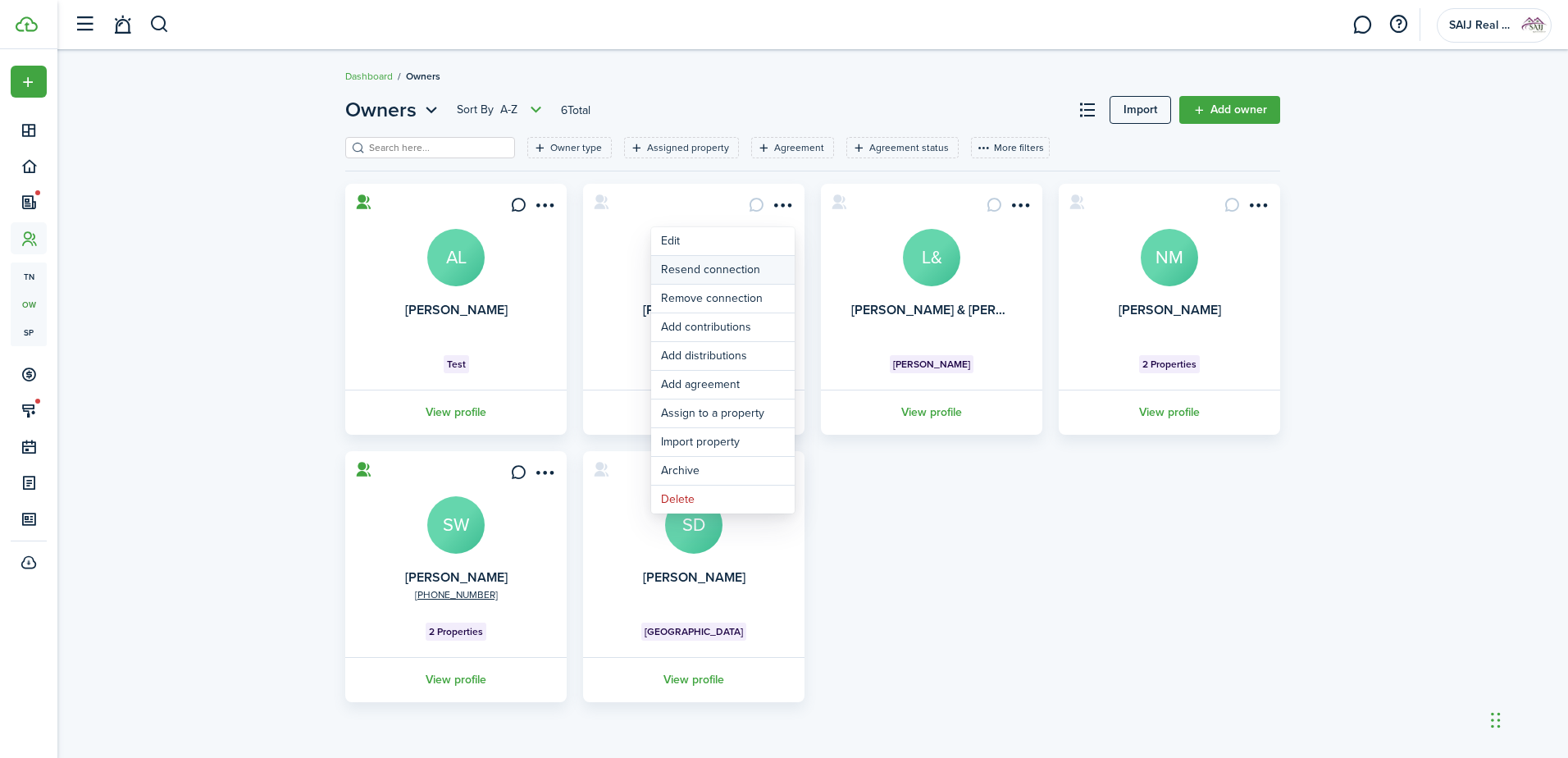
click at [744, 267] on button "Resend connection" at bounding box center [723, 269] width 144 height 28
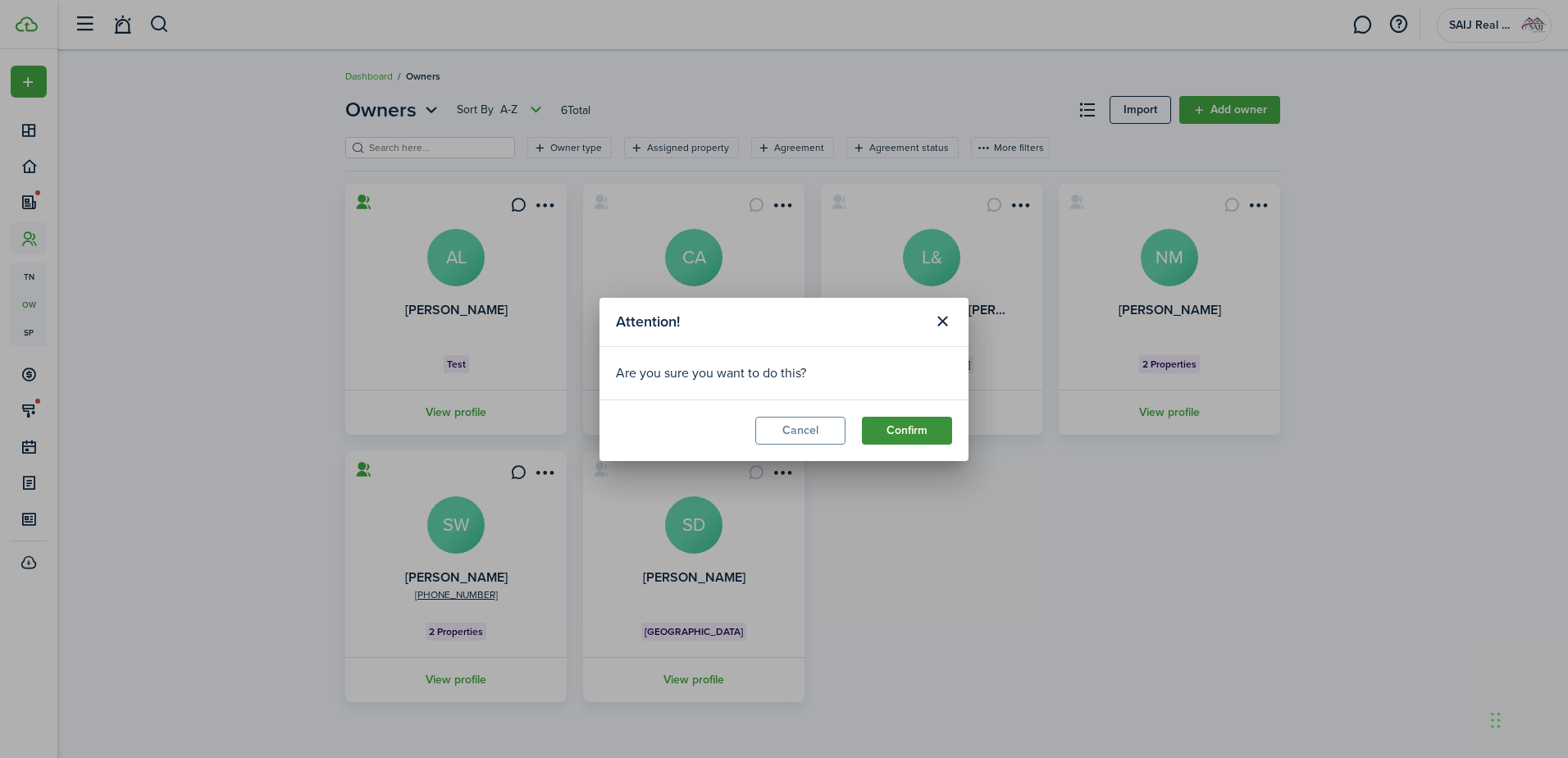
click at [932, 429] on button "Confirm" at bounding box center [907, 430] width 90 height 28
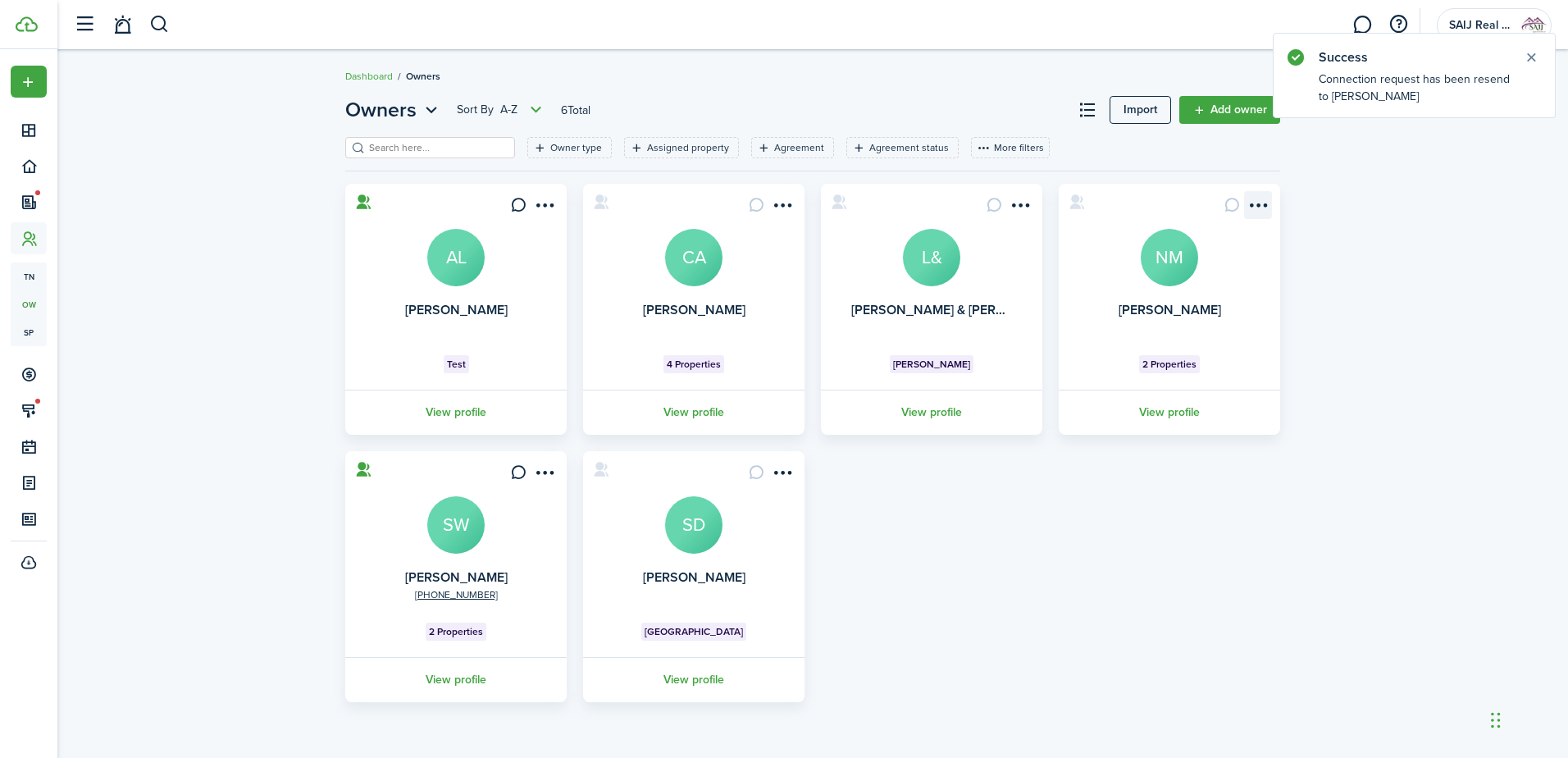
click at [1259, 203] on menu-btn-icon "Open menu" at bounding box center [1257, 204] width 28 height 28
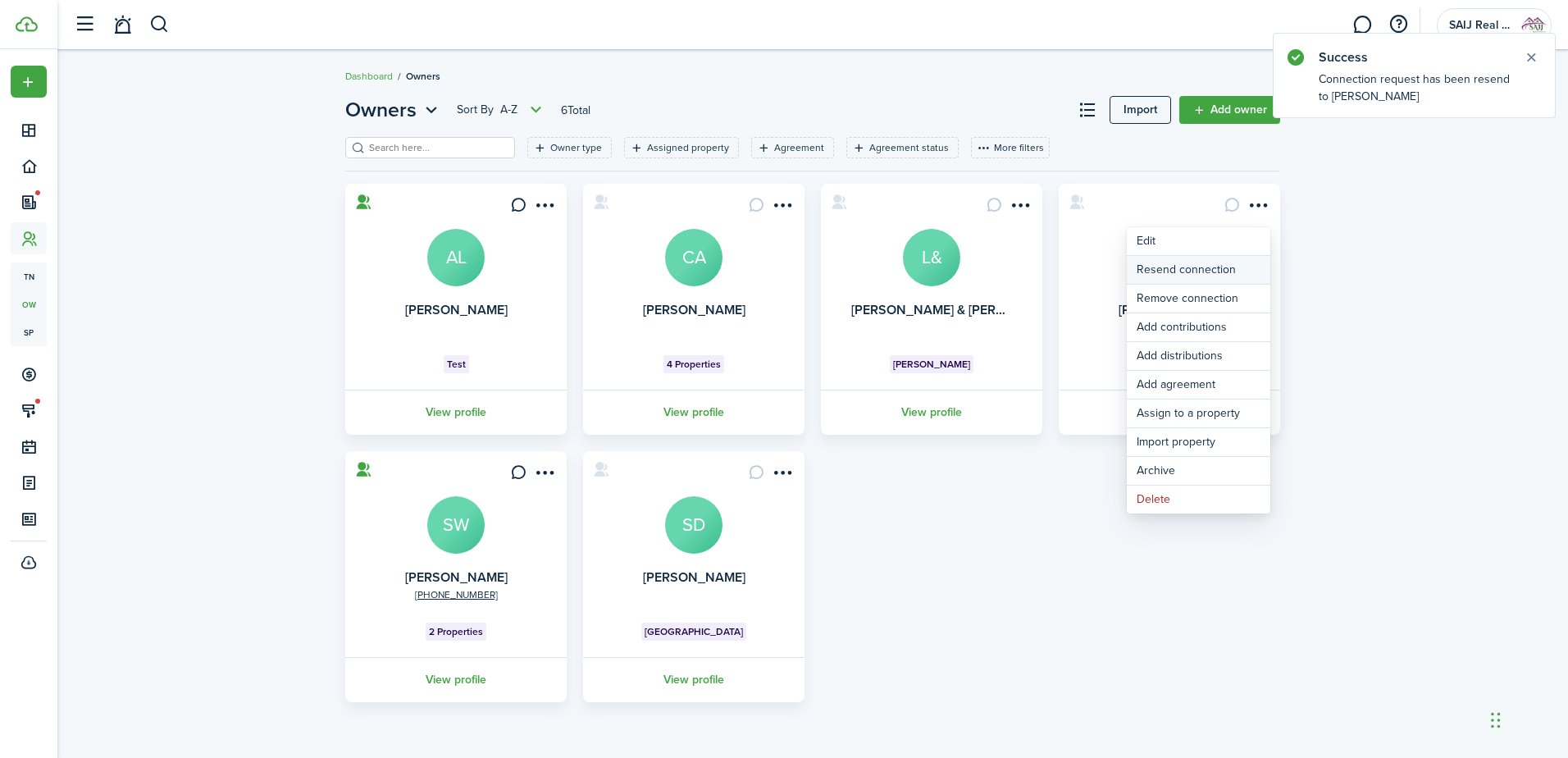
click at [1215, 271] on button "Resend connection" at bounding box center [1198, 269] width 144 height 28
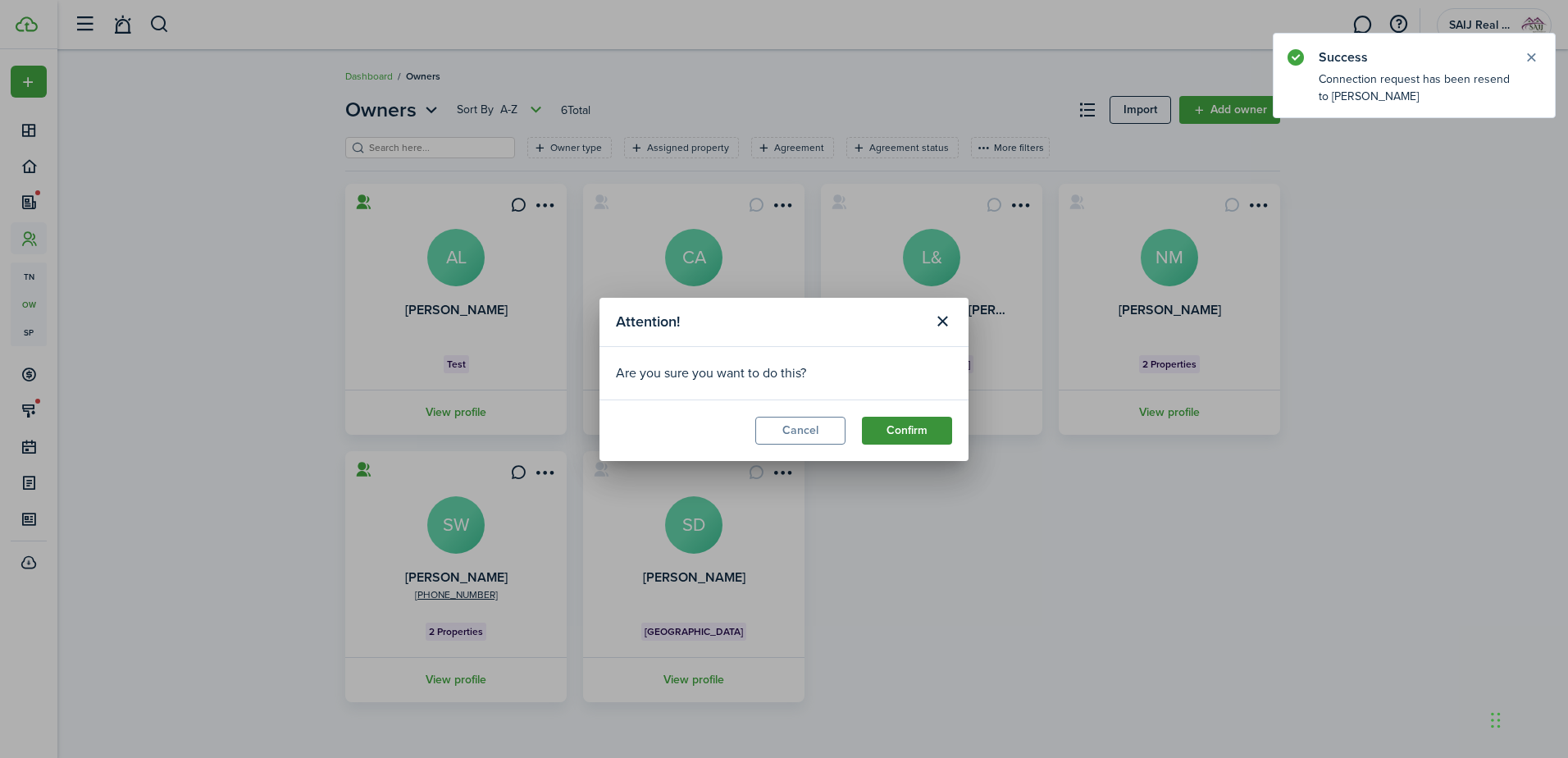
click at [903, 423] on button "Confirm" at bounding box center [907, 430] width 90 height 28
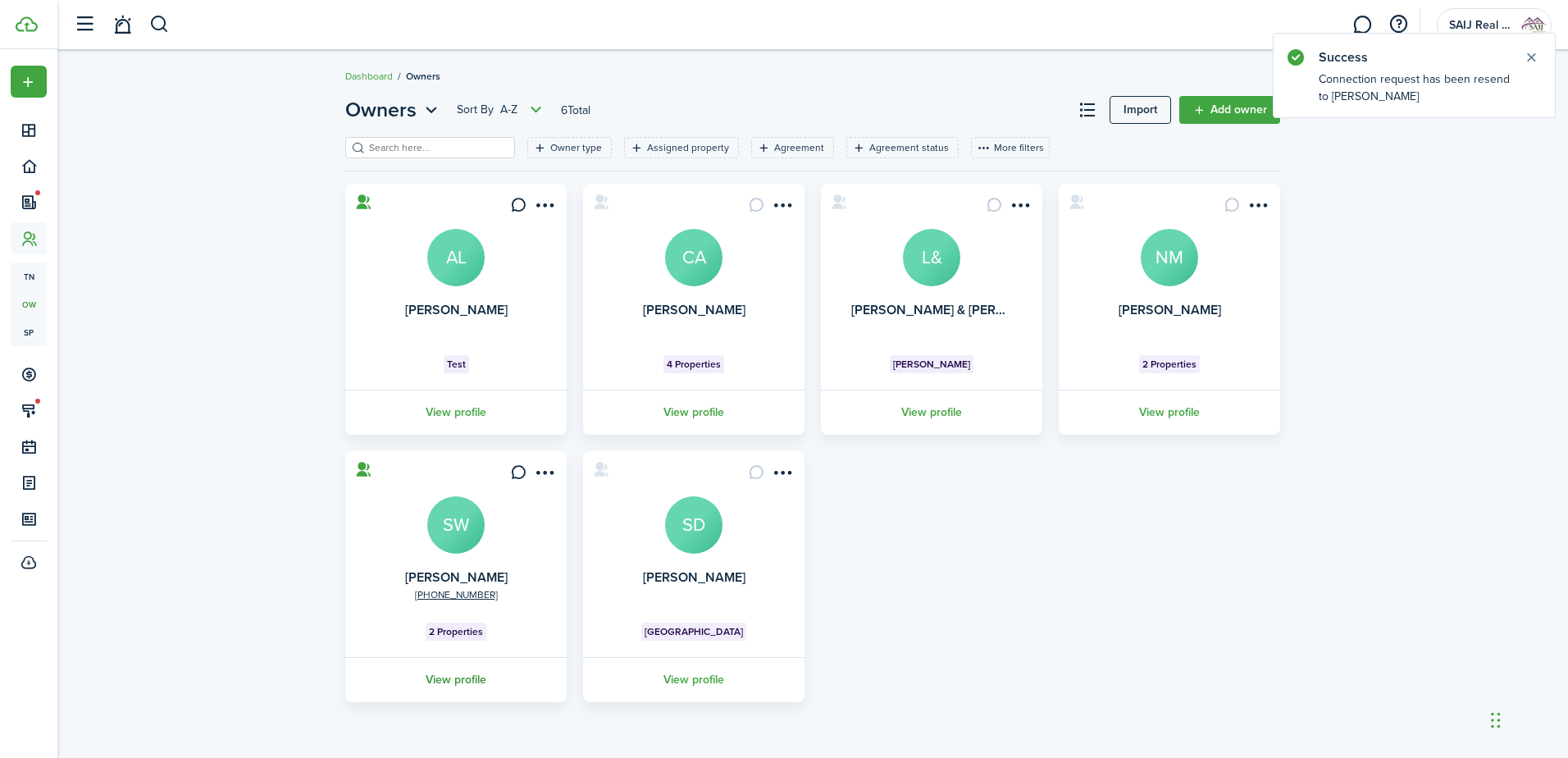
click at [447, 677] on link "View profile" at bounding box center [456, 679] width 227 height 45
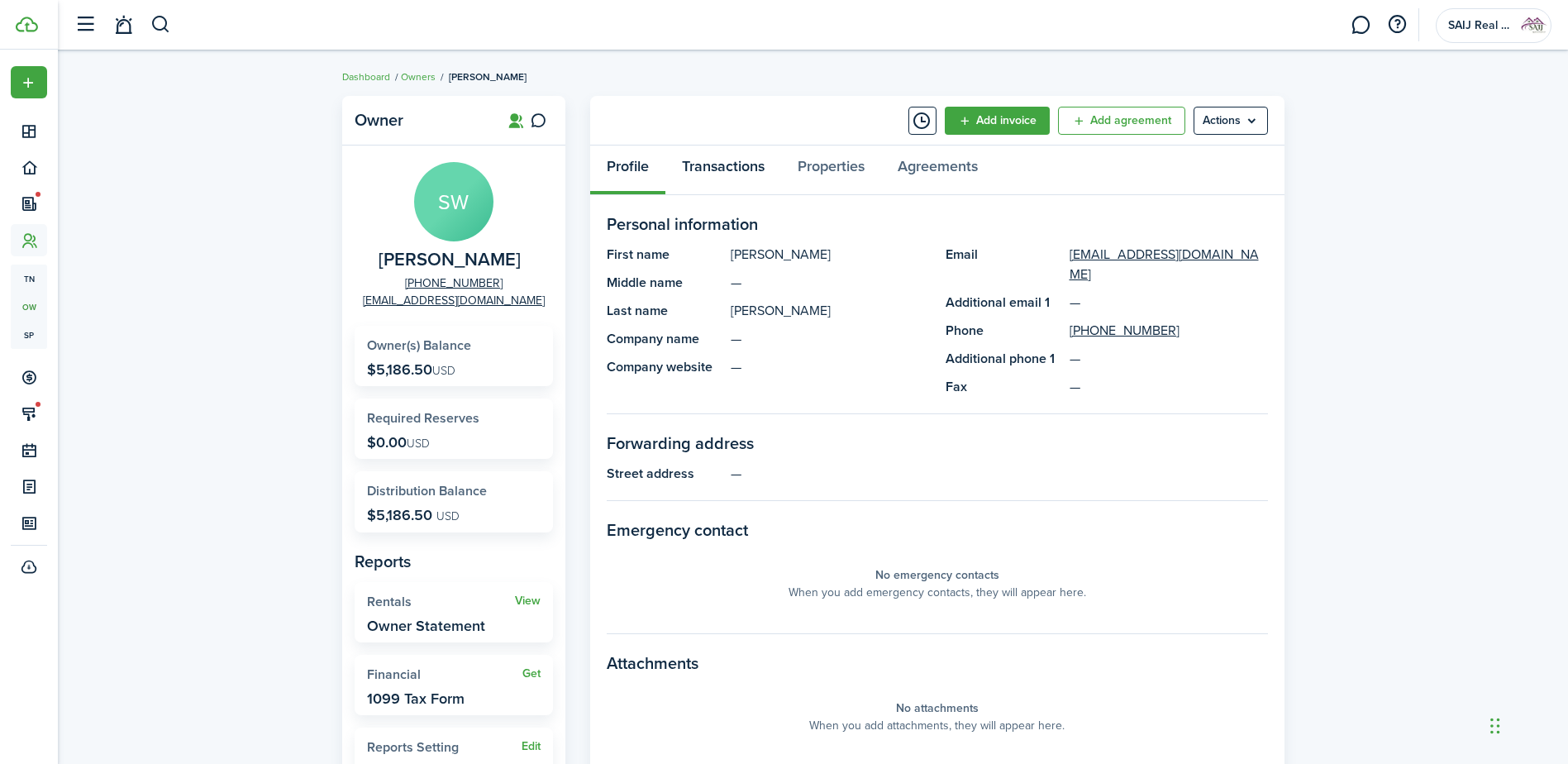
click at [723, 171] on link "Transactions" at bounding box center [723, 171] width 116 height 50
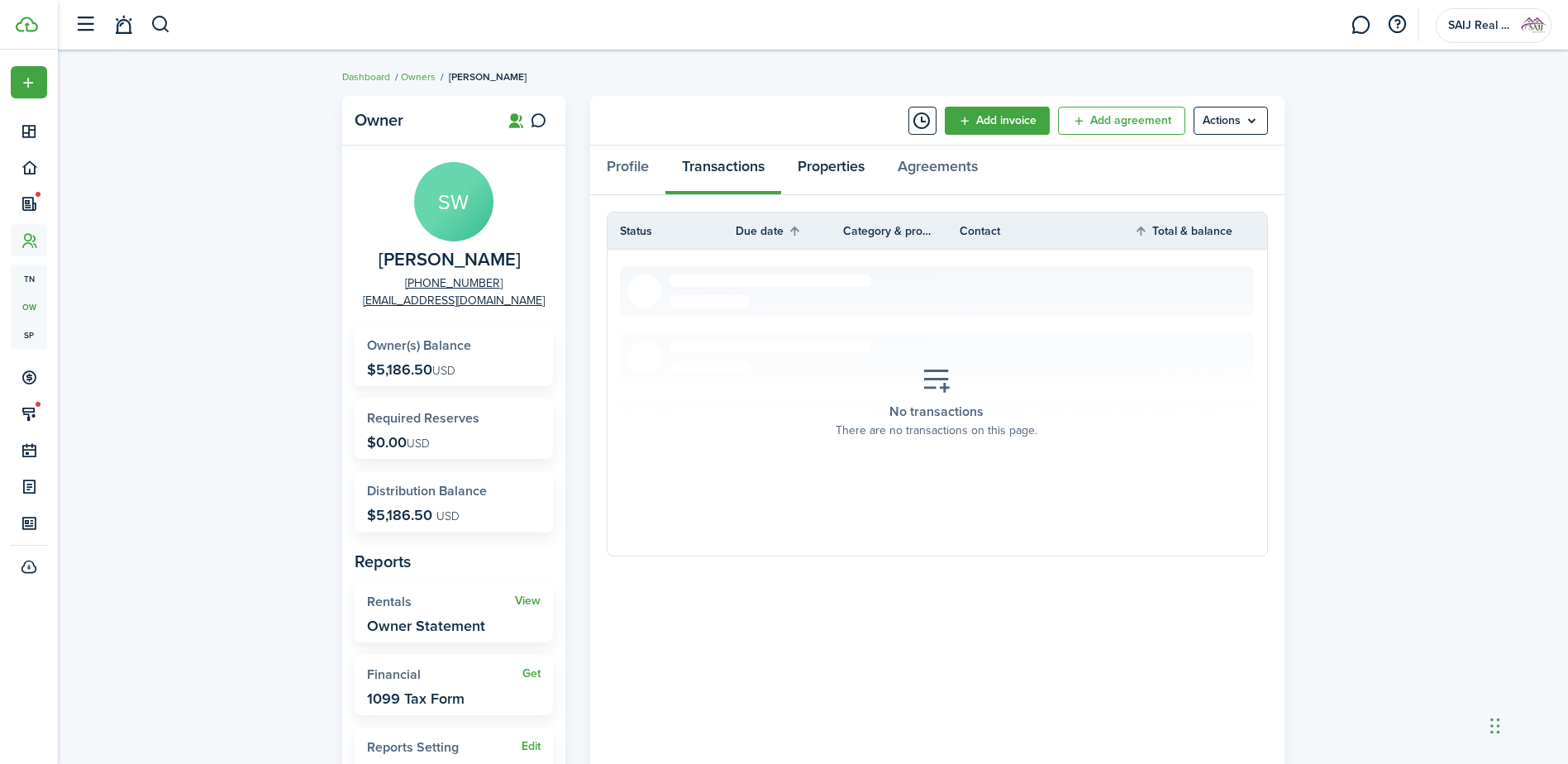
click at [826, 165] on link "Properties" at bounding box center [831, 171] width 100 height 50
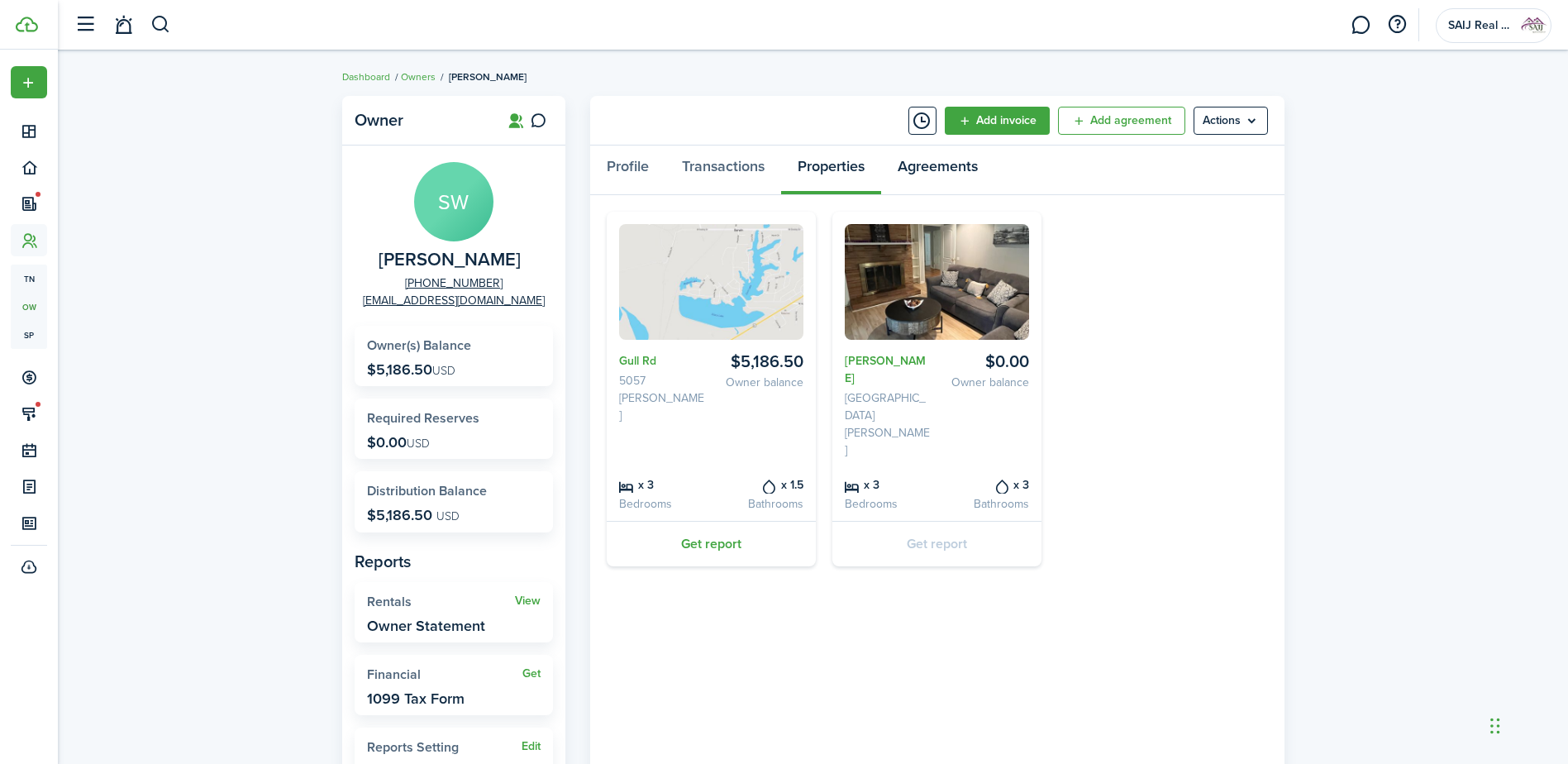
click at [940, 163] on link "Agreements" at bounding box center [937, 171] width 113 height 50
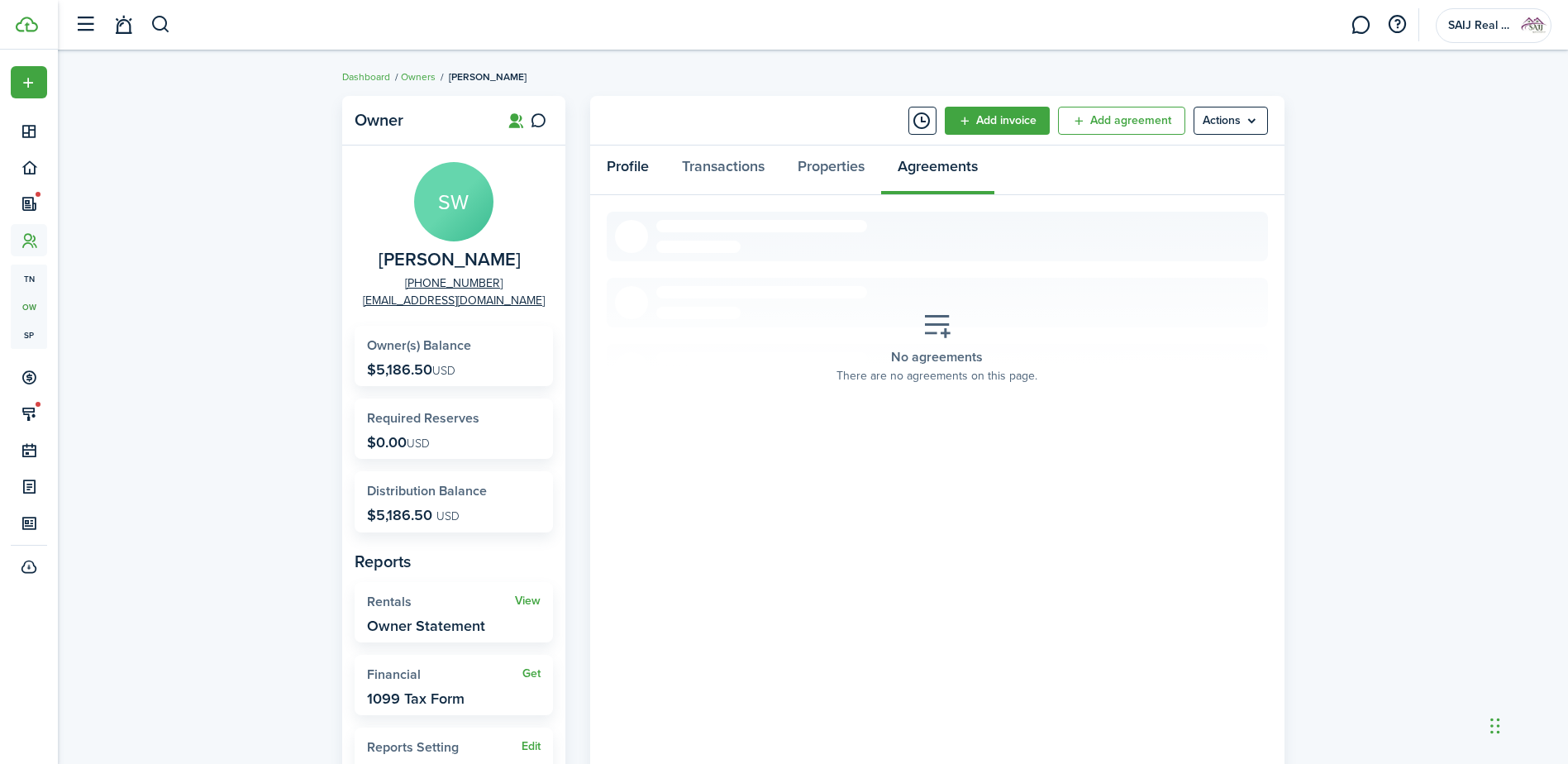
click at [626, 166] on link "Profile" at bounding box center [627, 171] width 75 height 50
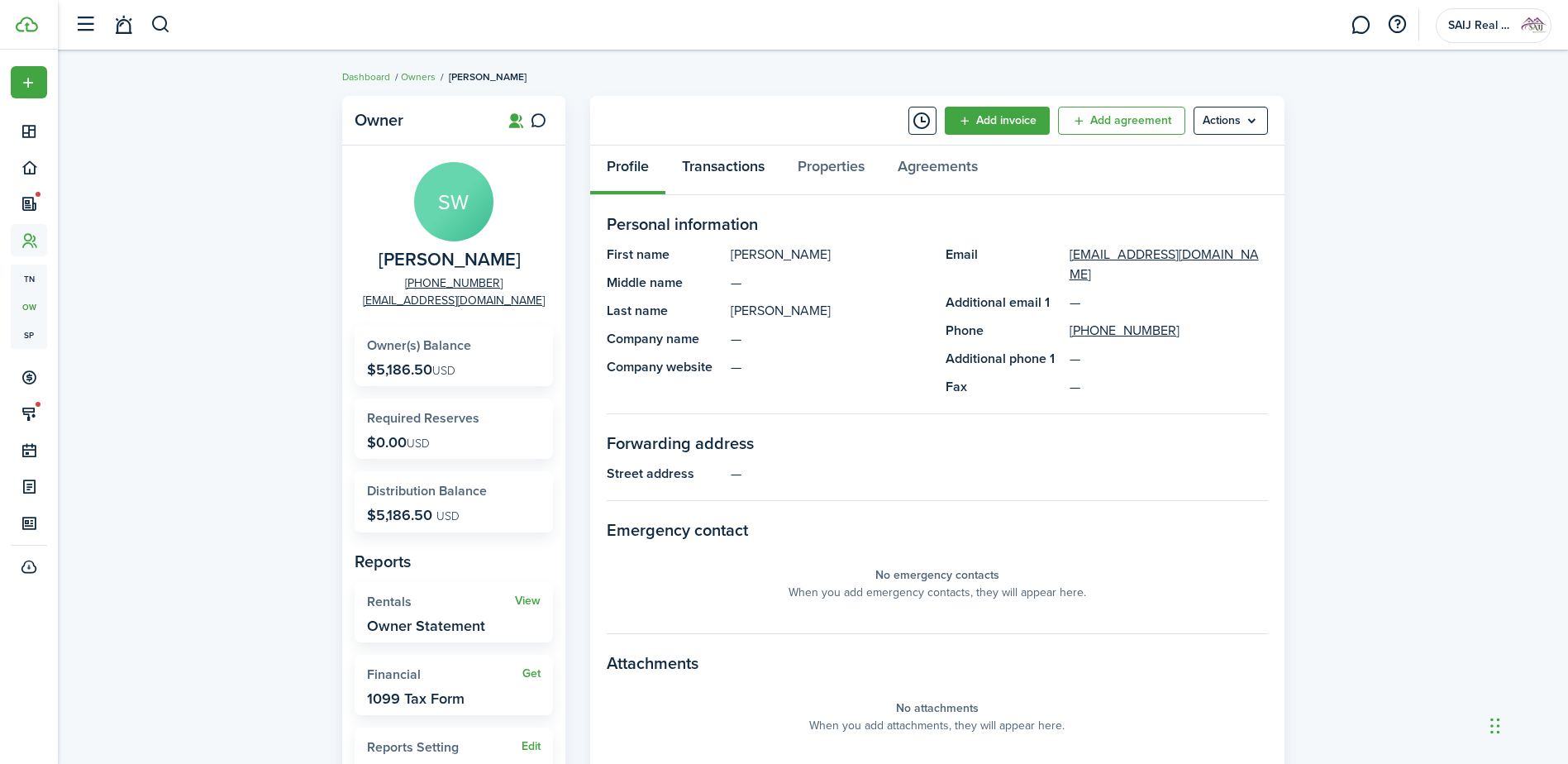
click at [714, 170] on link "Transactions" at bounding box center [723, 171] width 116 height 50
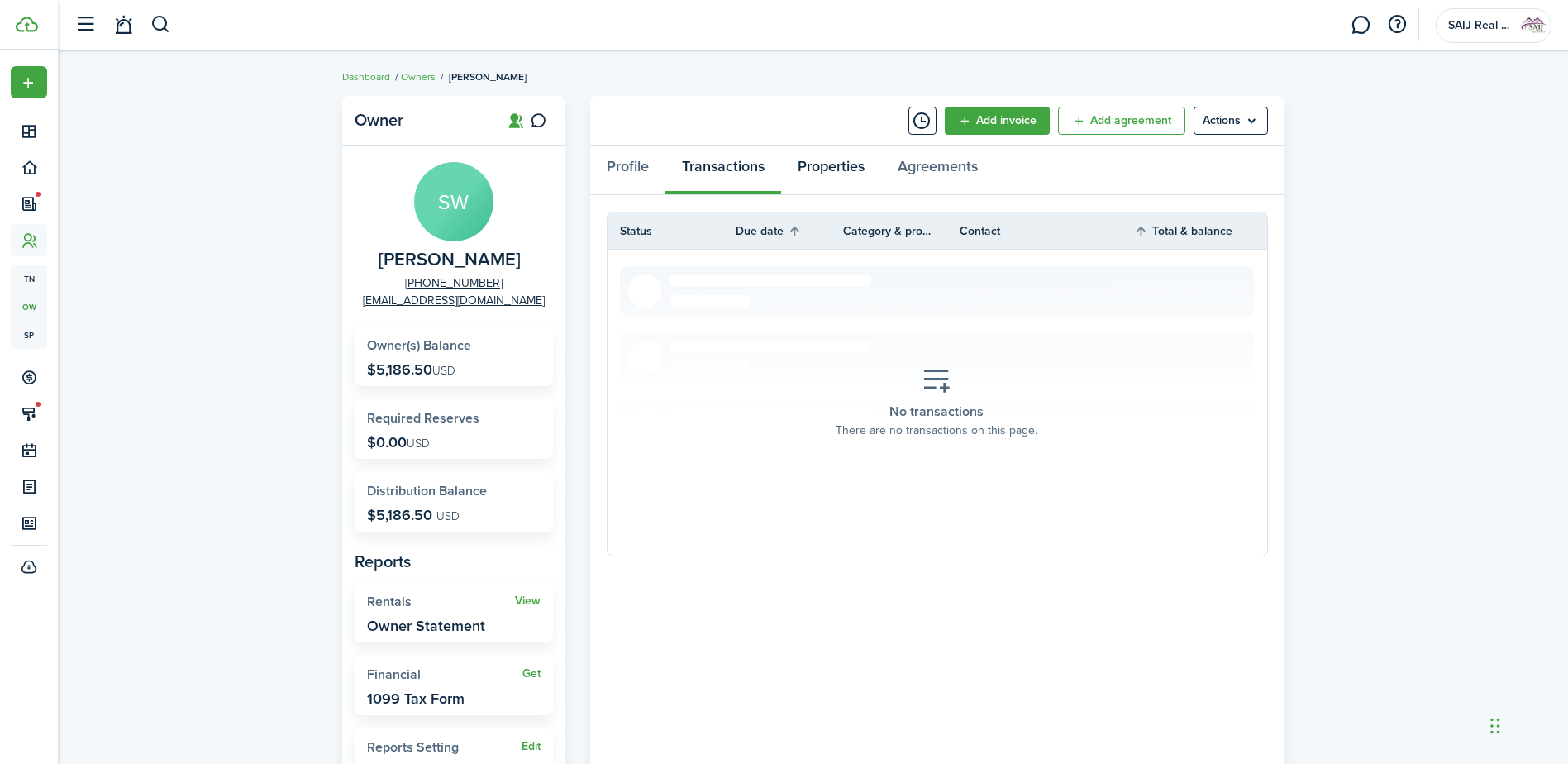
click at [834, 162] on link "Properties" at bounding box center [831, 171] width 100 height 50
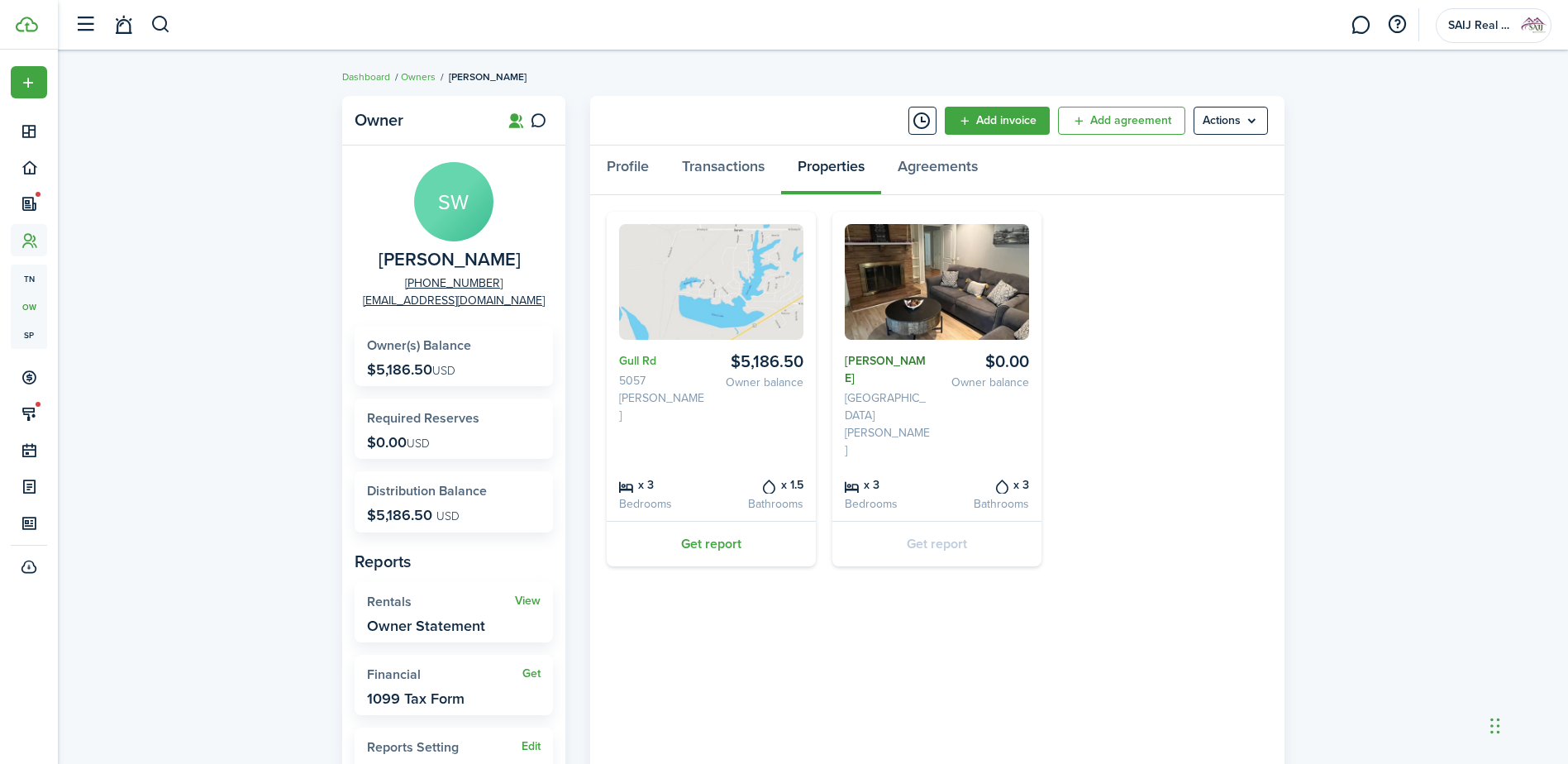
click at [885, 357] on link "[PERSON_NAME]" at bounding box center [888, 369] width 86 height 34
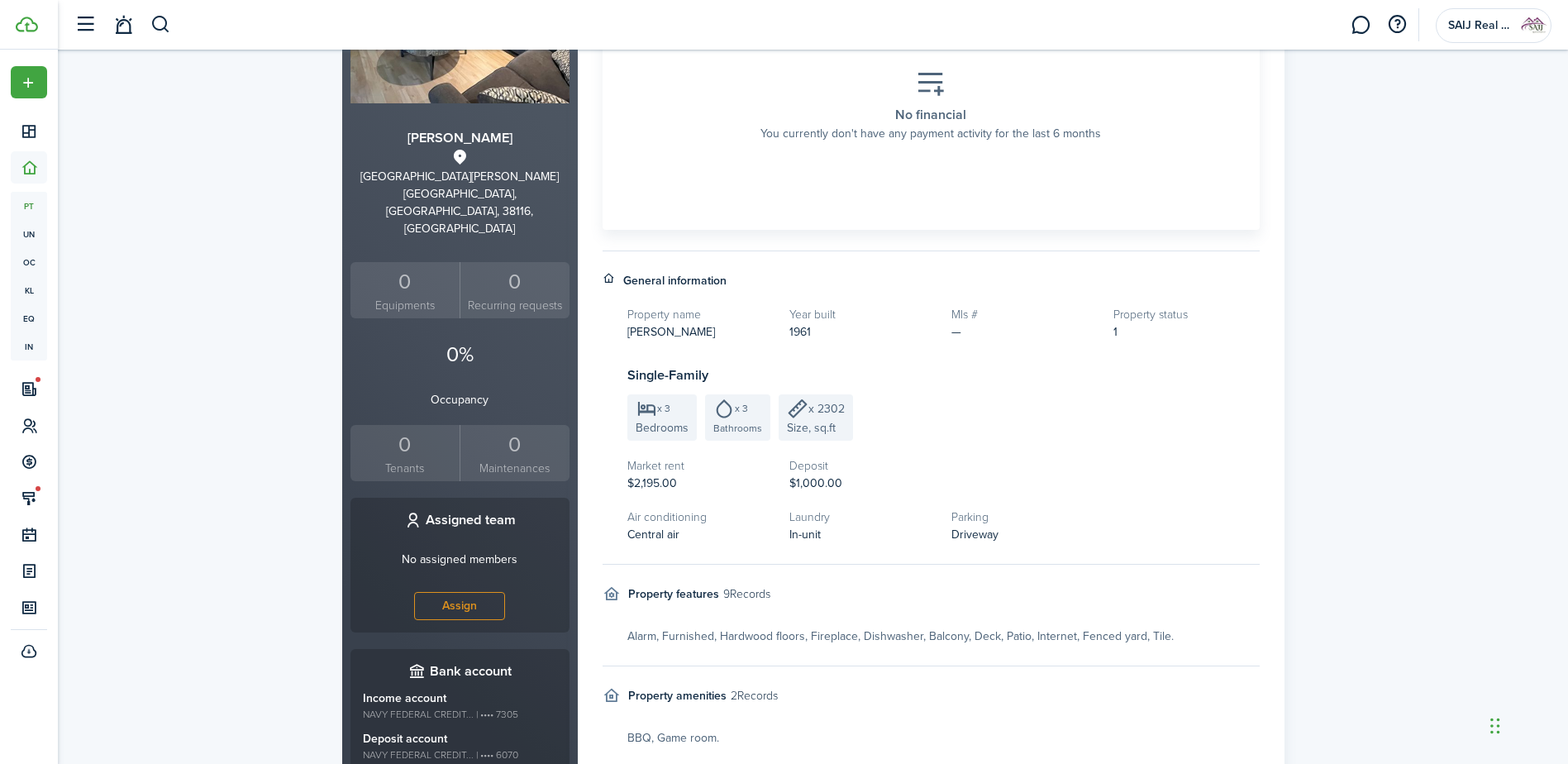
scroll to position [449, 0]
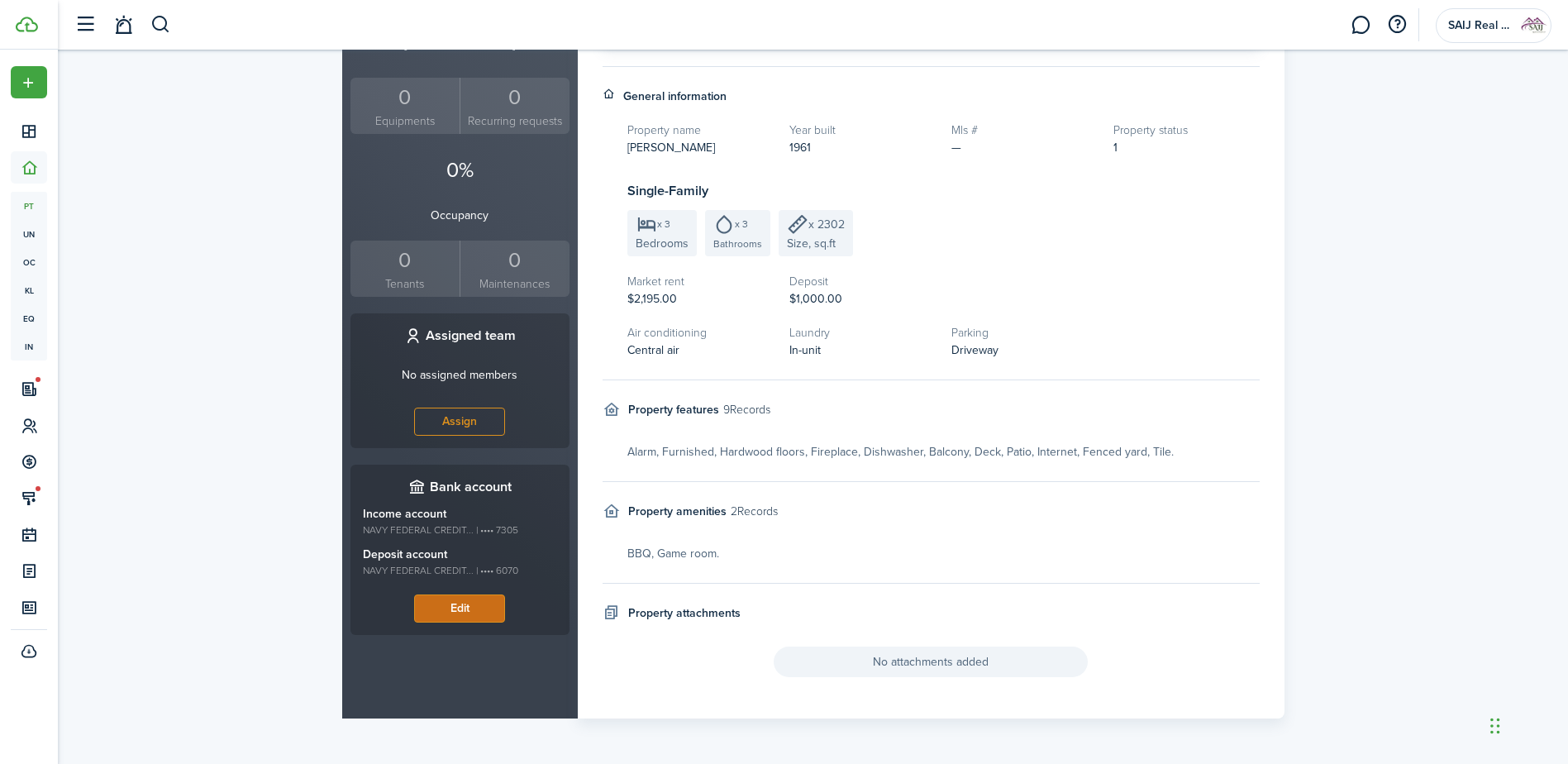
click at [463, 594] on button "Edit" at bounding box center [459, 608] width 91 height 28
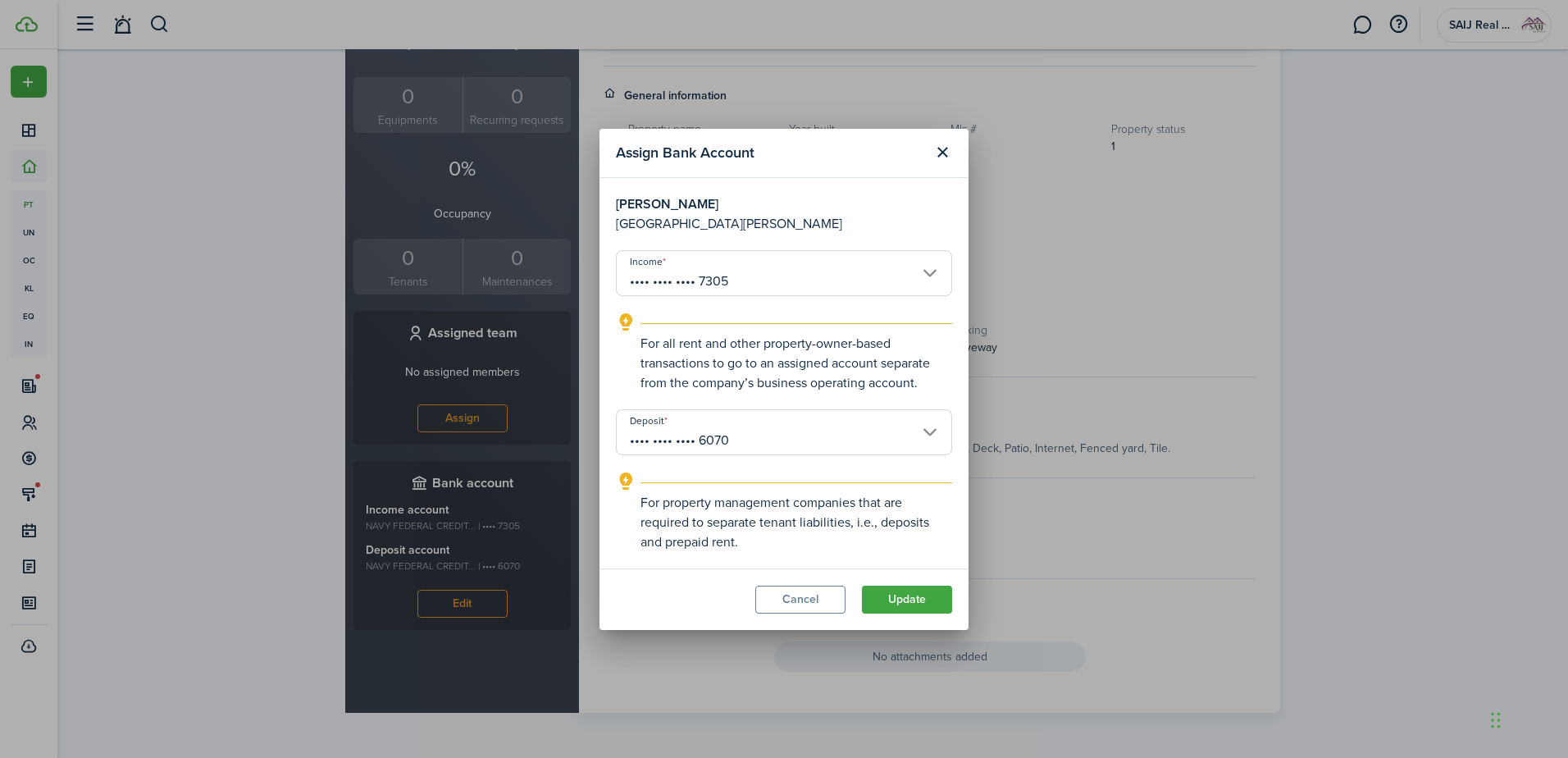
click at [942, 264] on input "•••• •••• •••• 7305" at bounding box center [784, 273] width 336 height 46
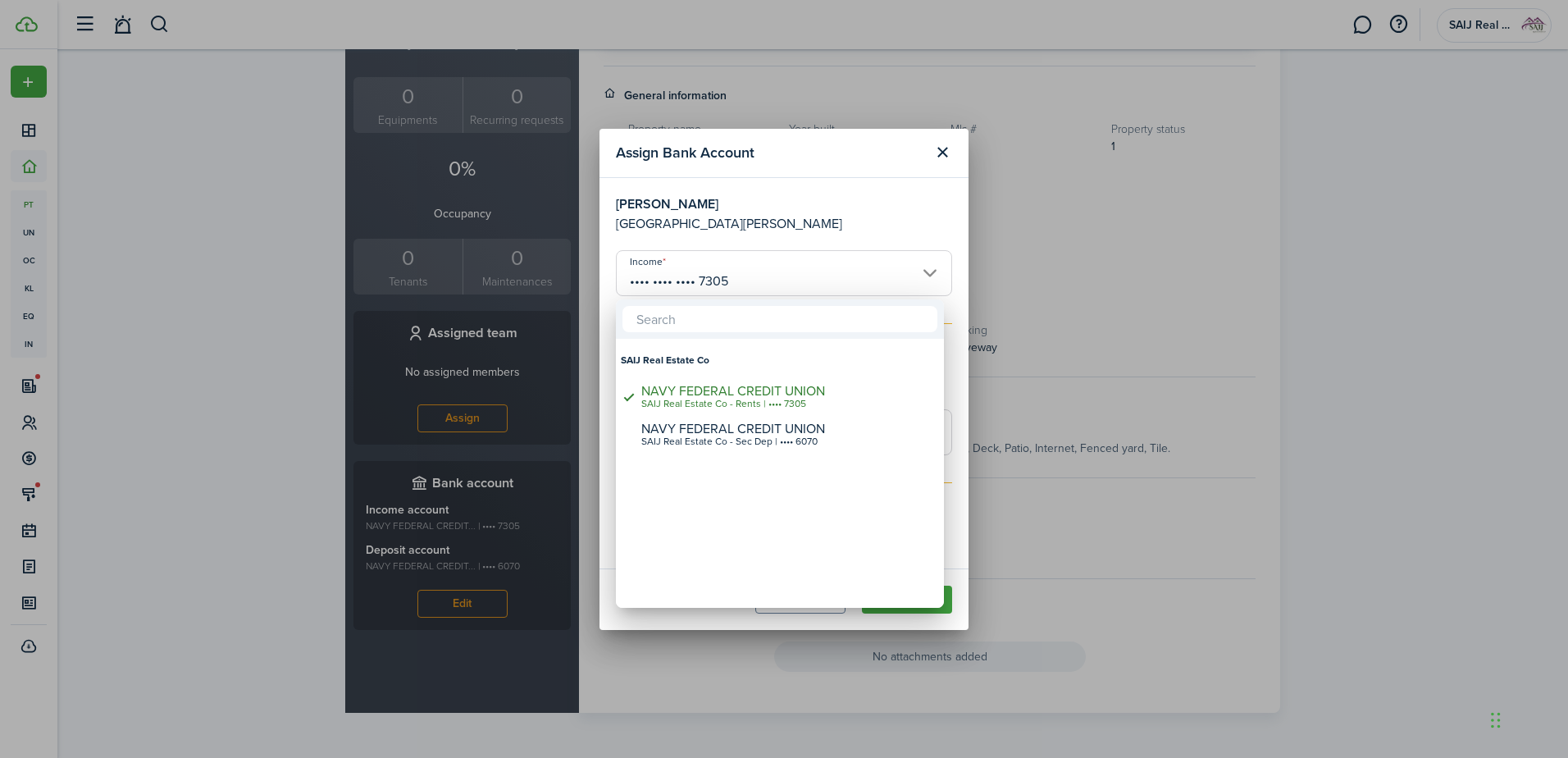
click at [942, 264] on div at bounding box center [784, 379] width 1831 height 1021
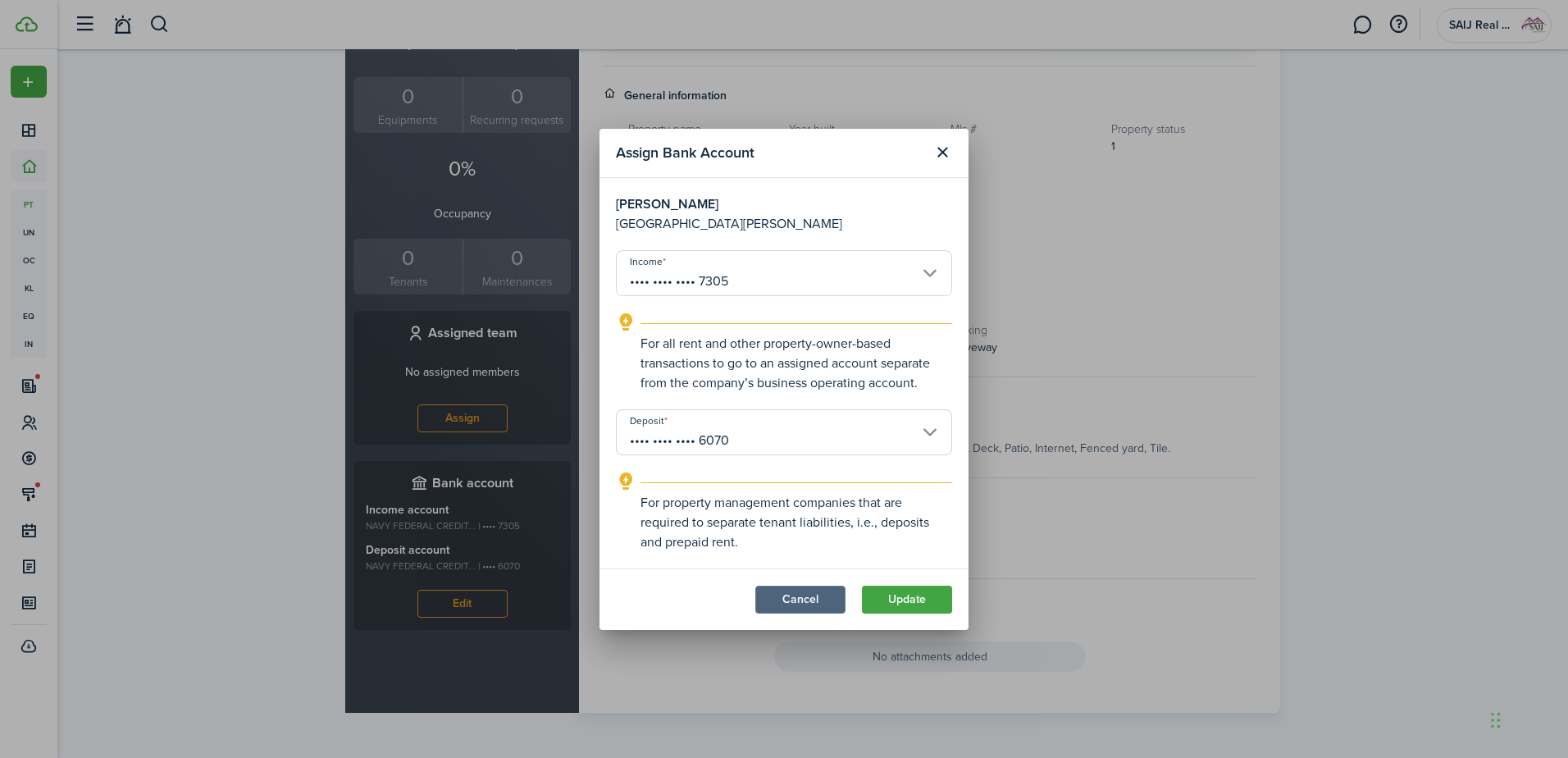
click at [786, 599] on button "Cancel" at bounding box center [800, 599] width 90 height 28
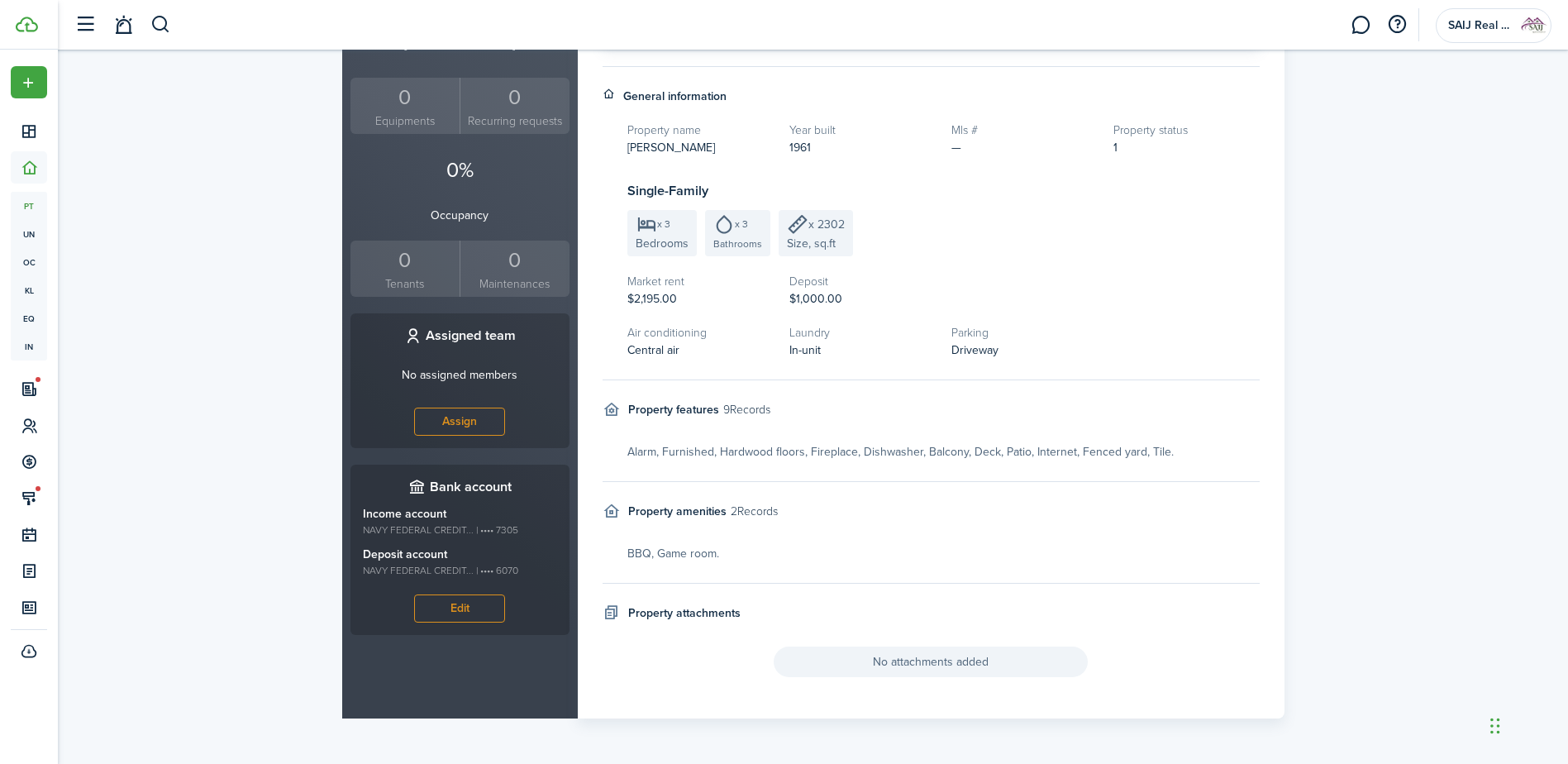
scroll to position [0, 0]
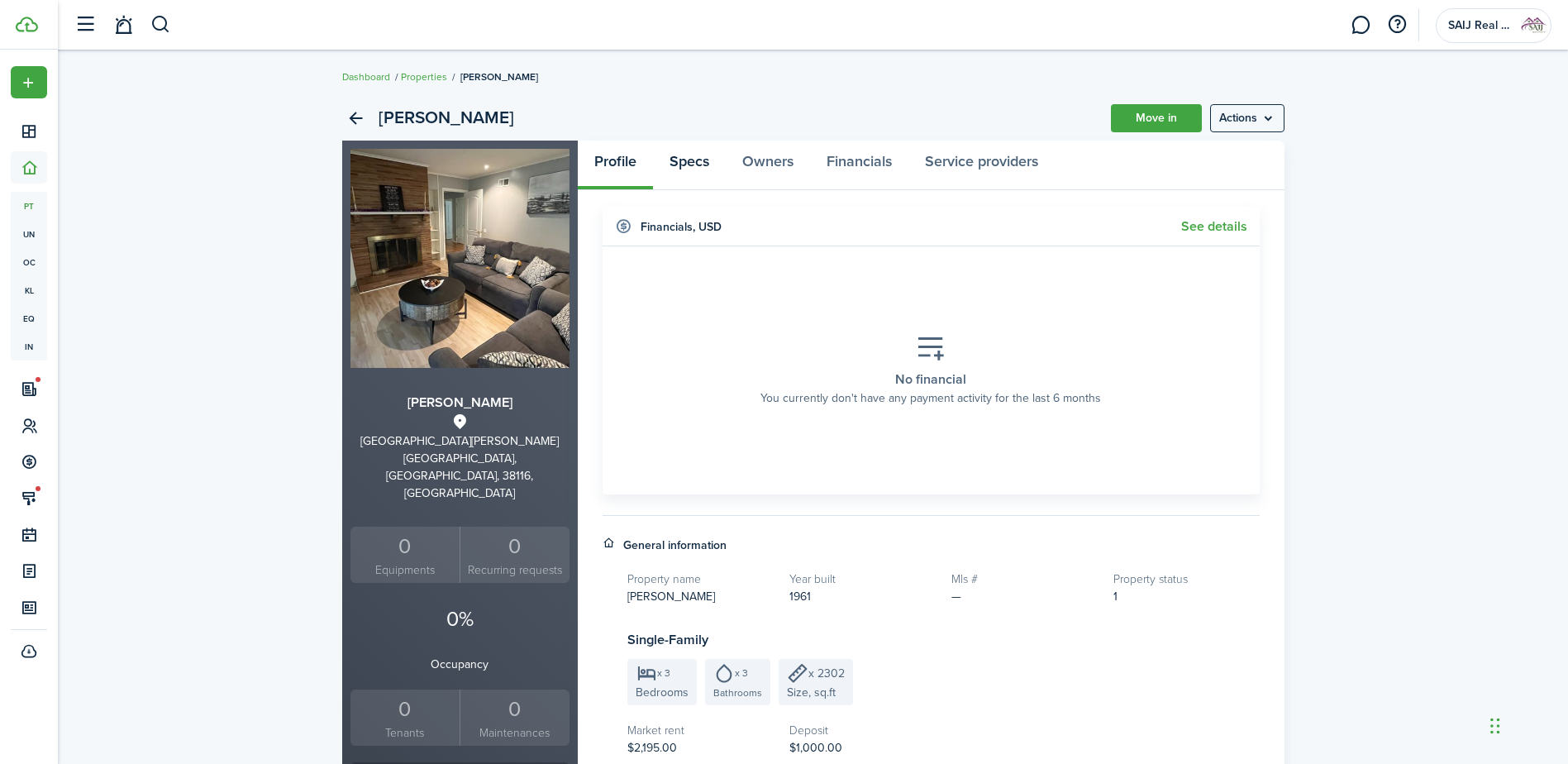
click at [690, 166] on link "Specs" at bounding box center [689, 166] width 72 height 50
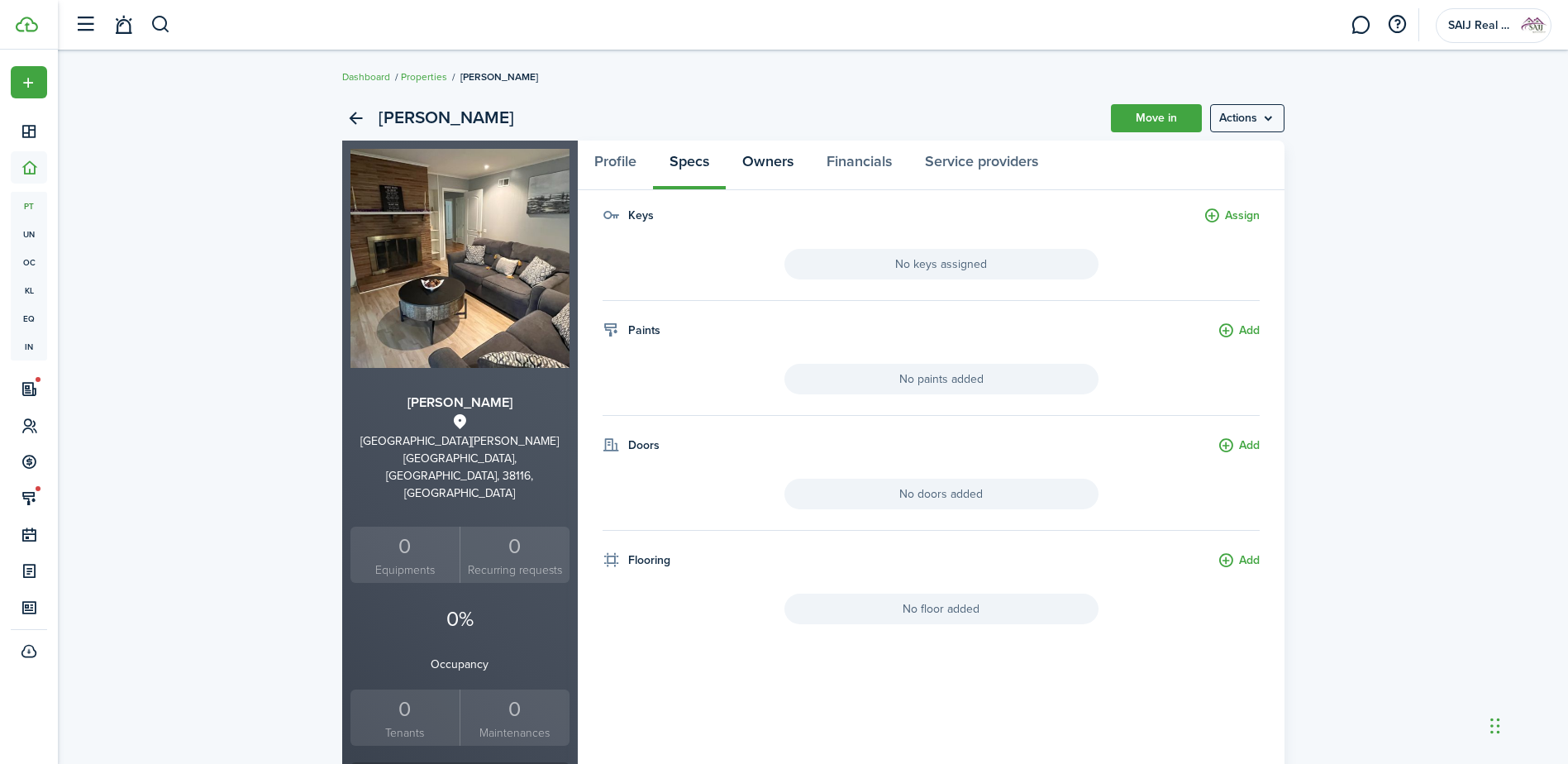
click at [772, 150] on link "Owners" at bounding box center [768, 166] width 84 height 50
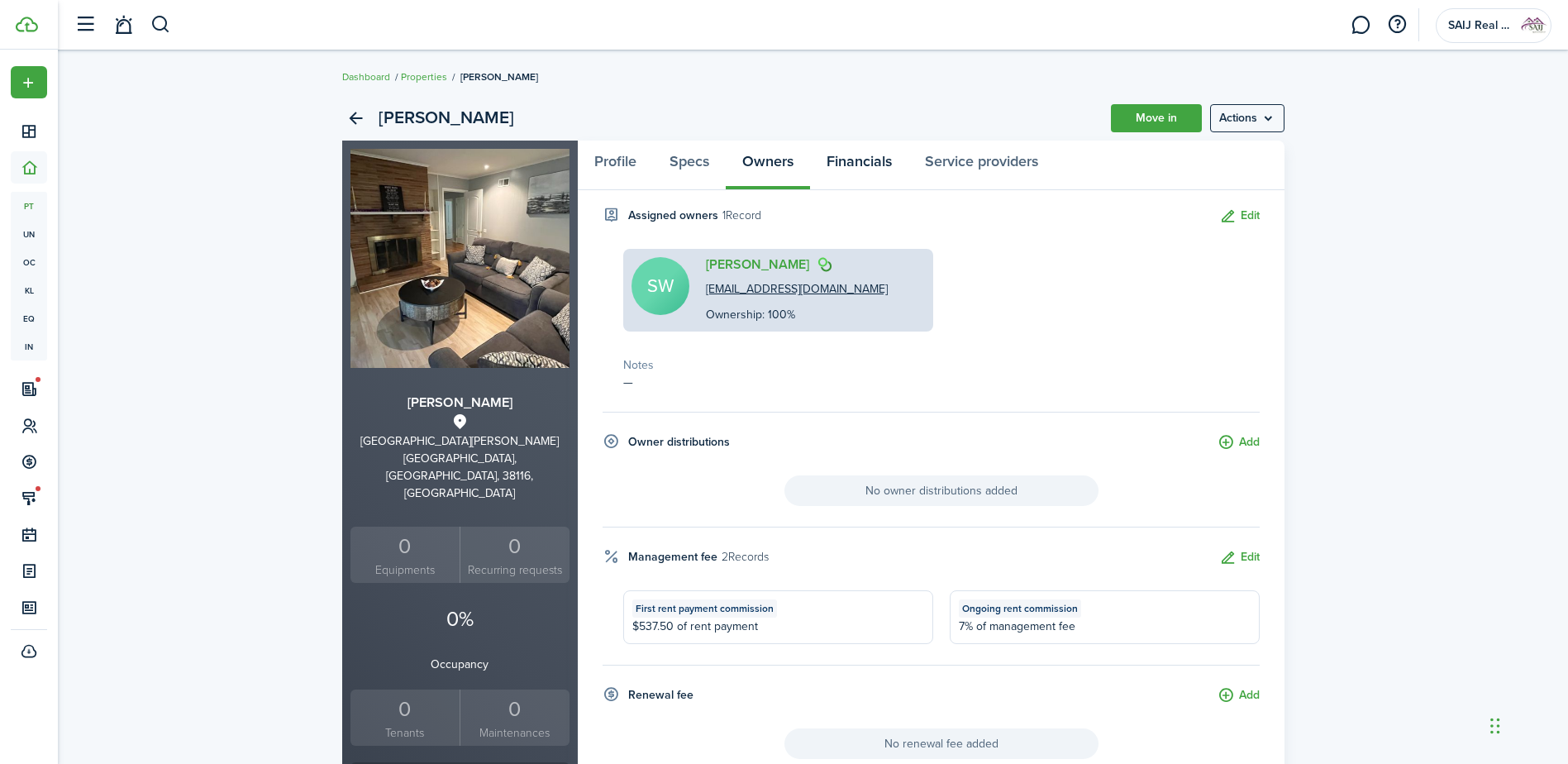
click at [872, 160] on link "Financials" at bounding box center [859, 166] width 98 height 50
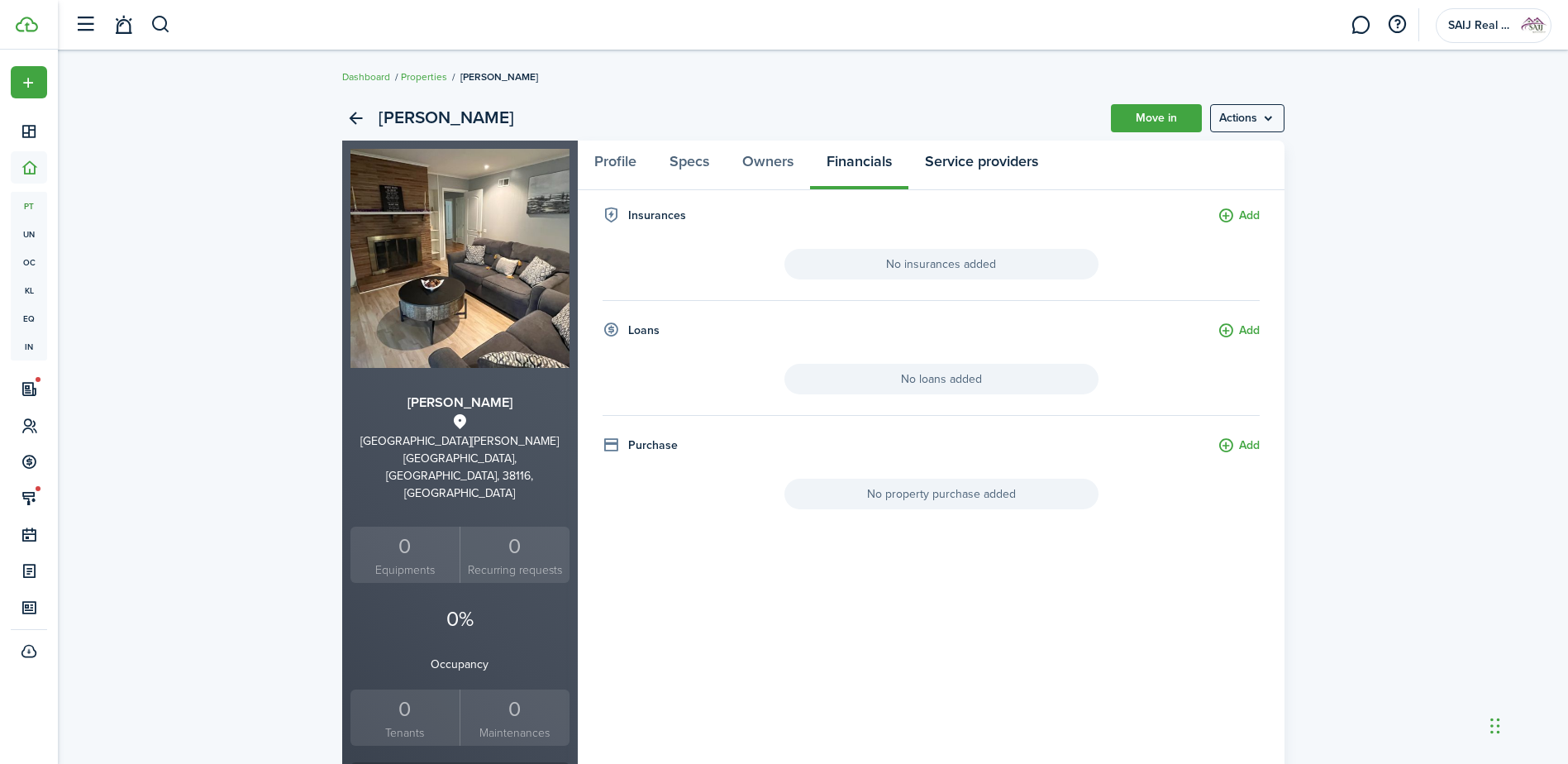
click at [1019, 168] on link "Service providers" at bounding box center [982, 166] width 147 height 50
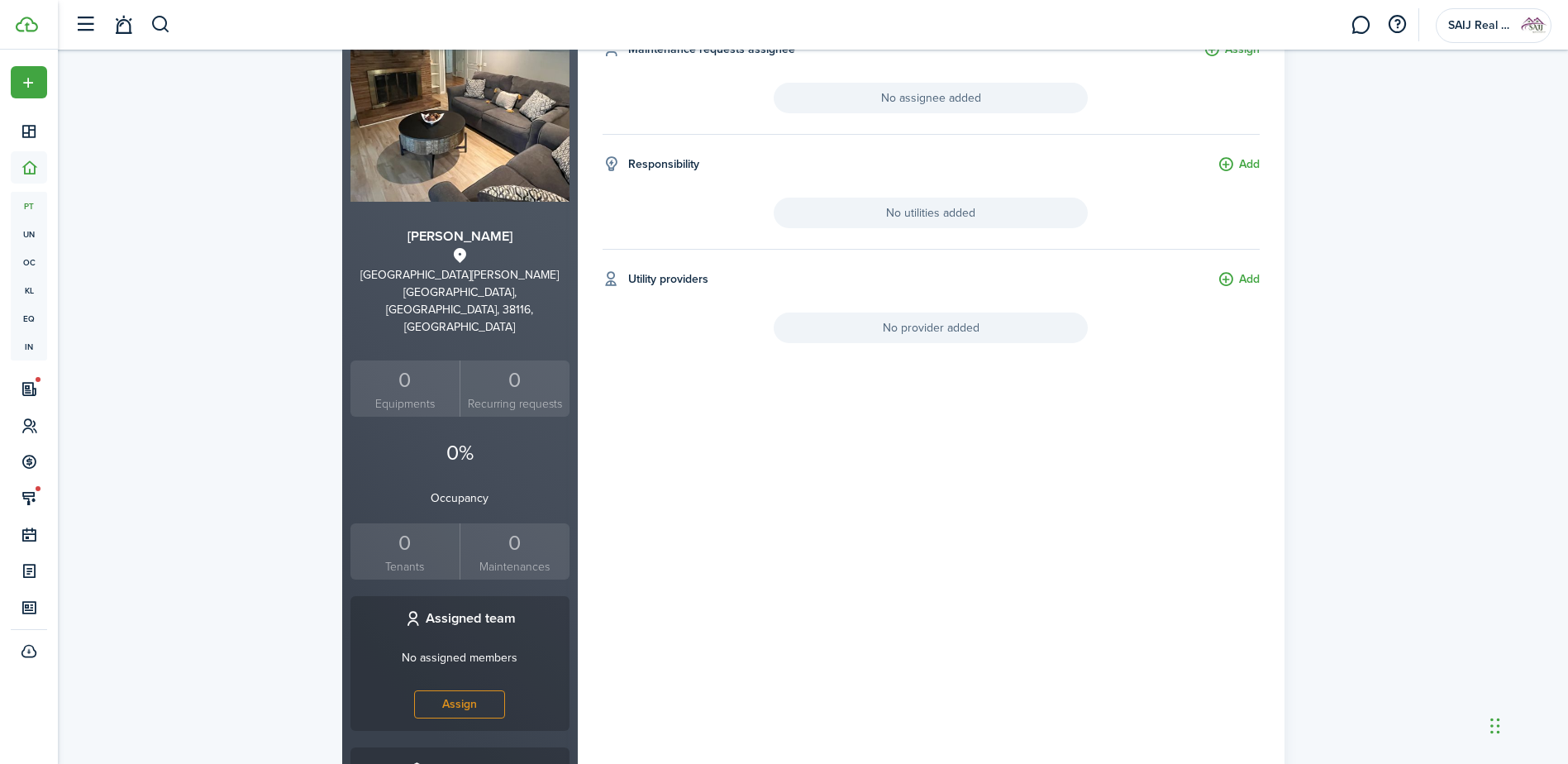
scroll to position [355, 0]
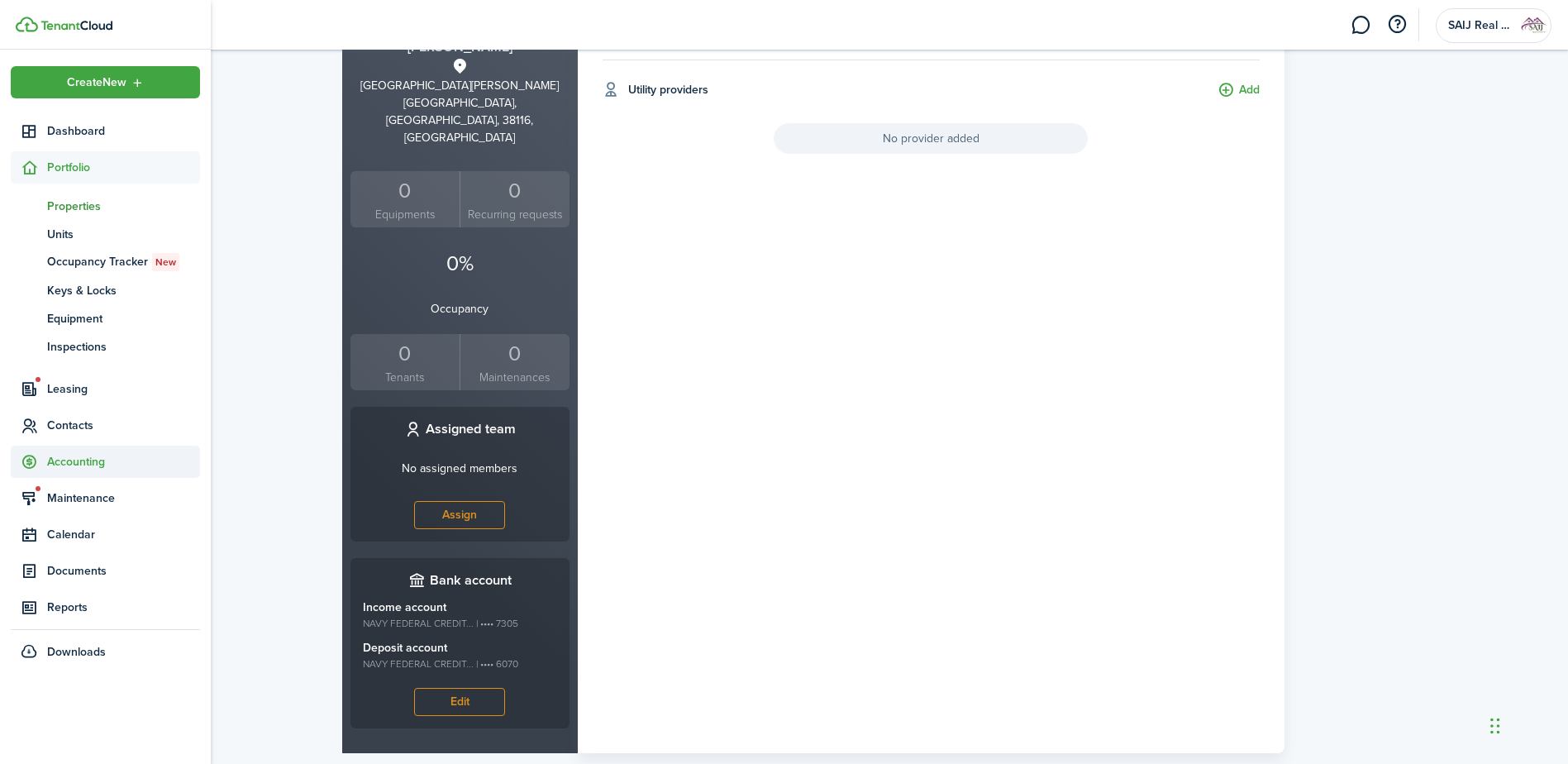
click at [79, 454] on span "Accounting" at bounding box center [123, 461] width 153 height 17
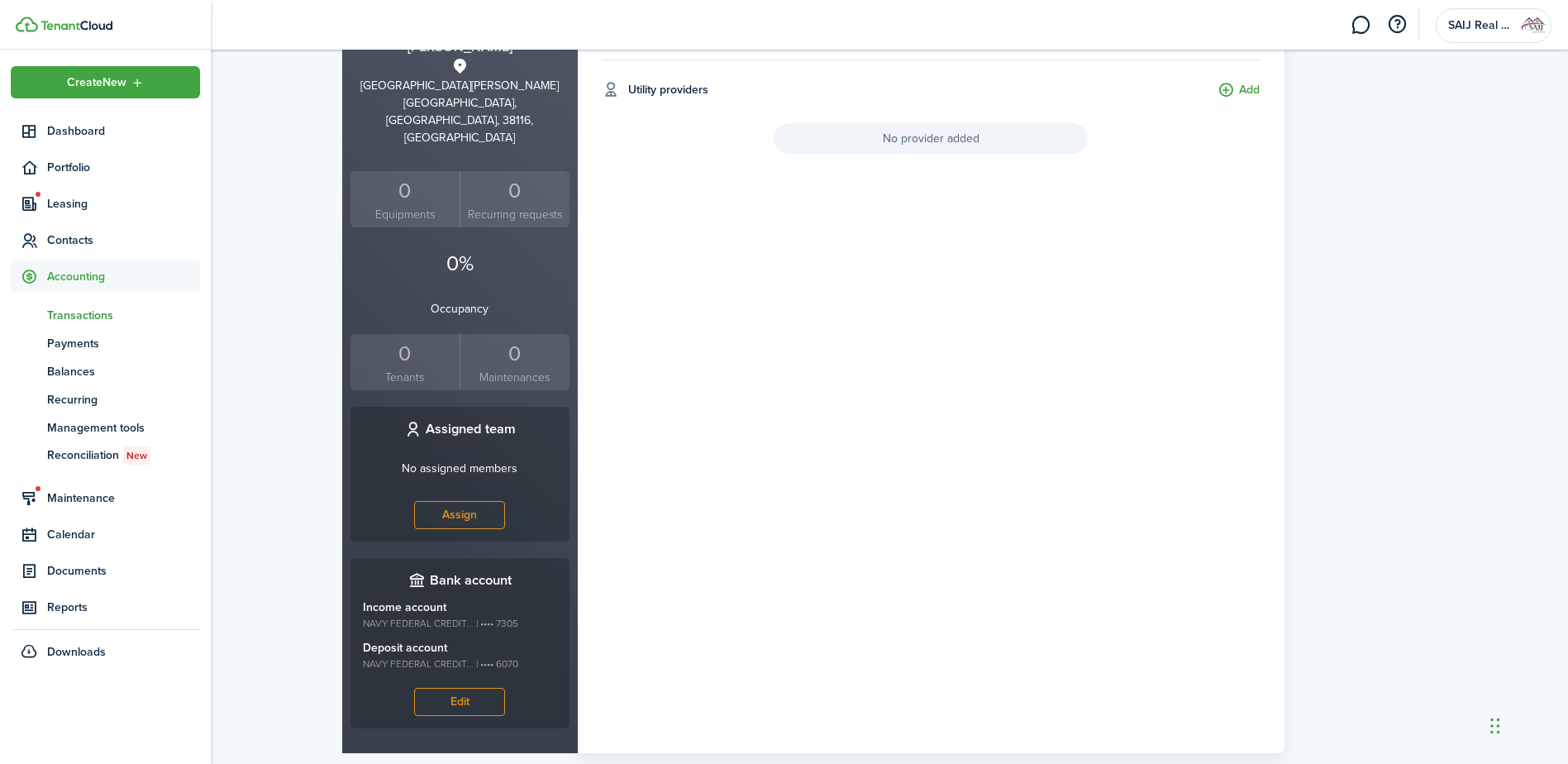
click at [96, 313] on span "Transactions" at bounding box center [123, 316] width 153 height 17
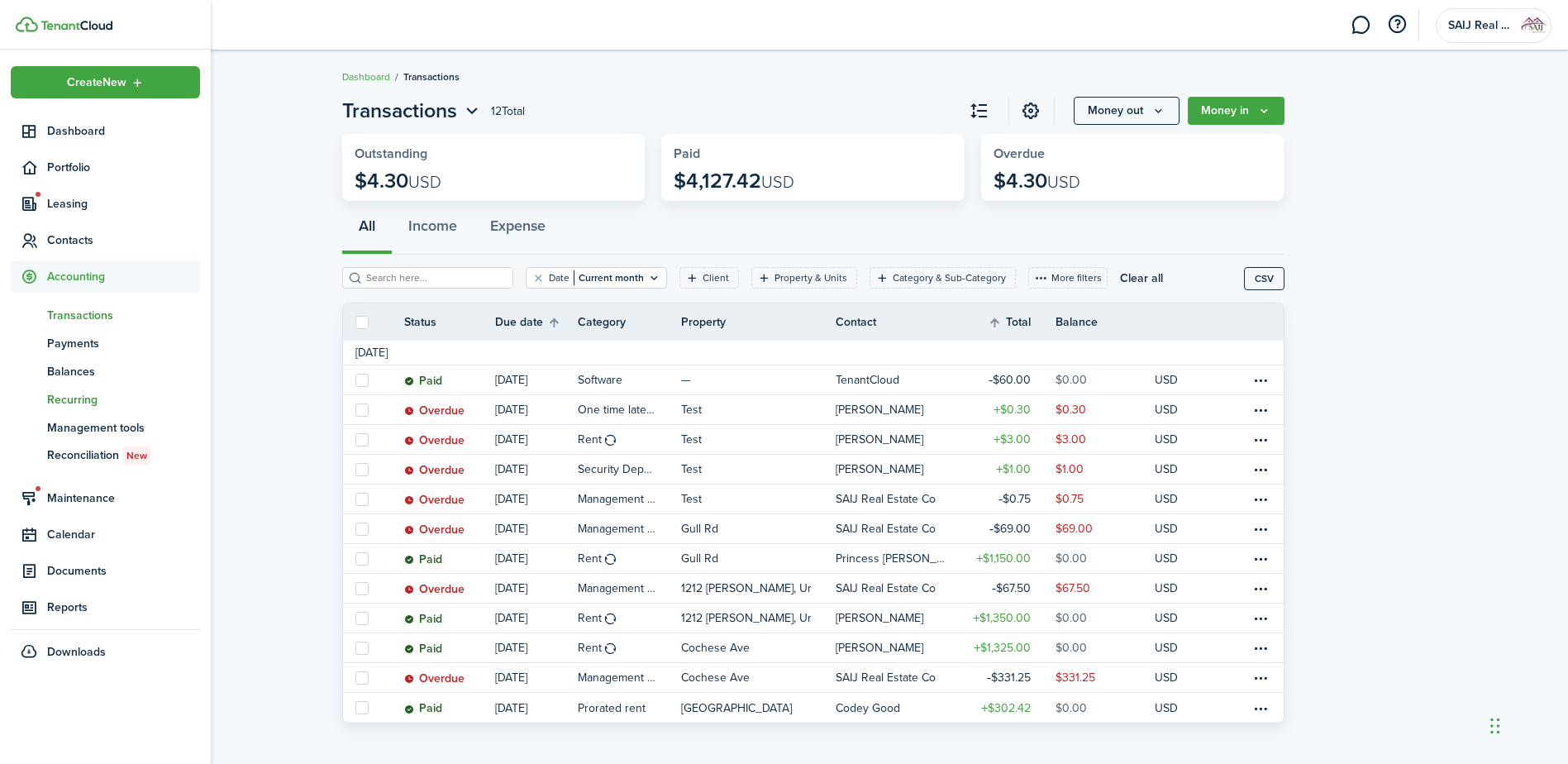
click at [84, 394] on span "Recurring" at bounding box center [123, 399] width 153 height 17
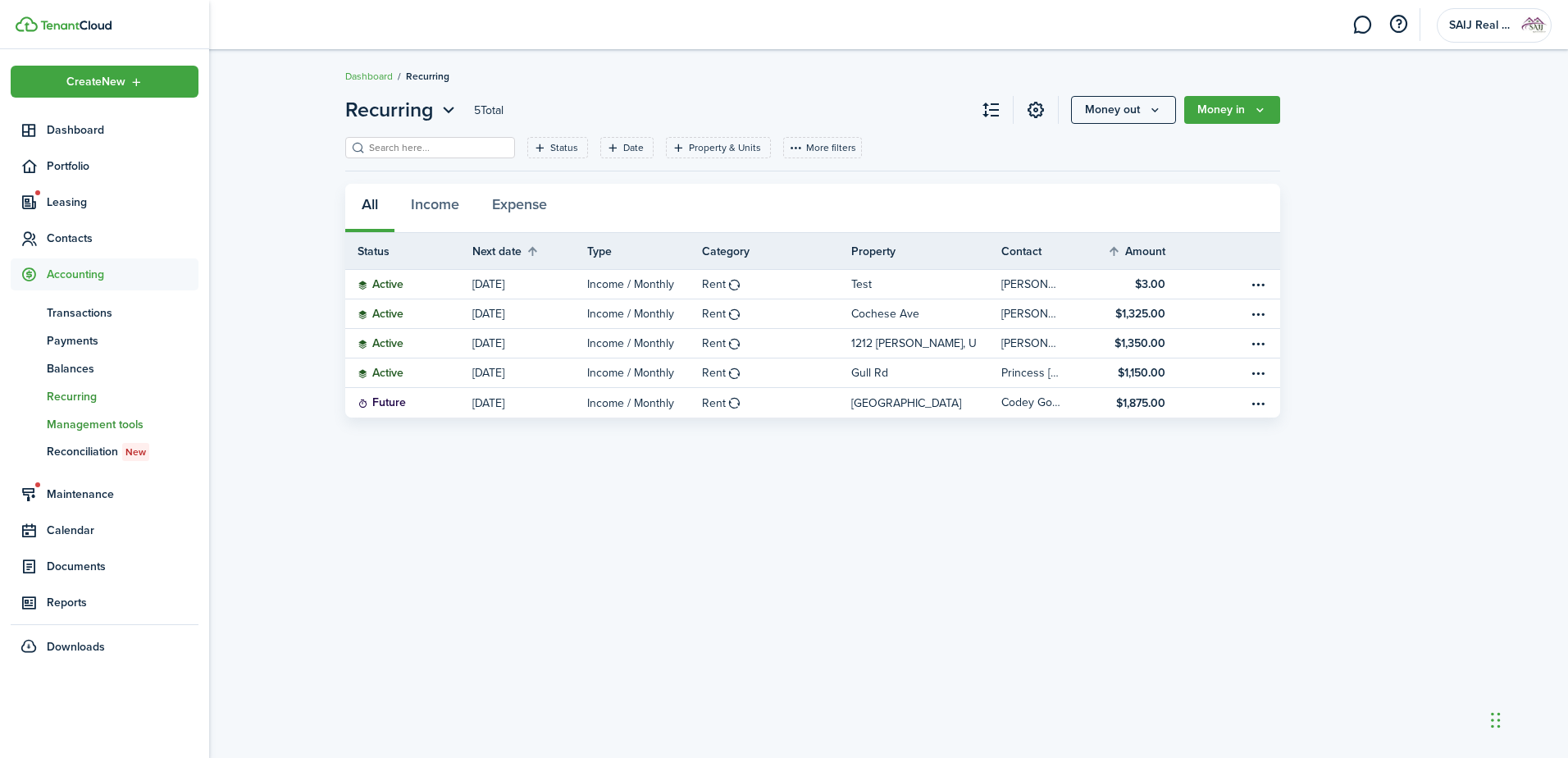
click at [96, 414] on link "mt Management tools" at bounding box center [104, 423] width 188 height 28
